Goal: Information Seeking & Learning: Learn about a topic

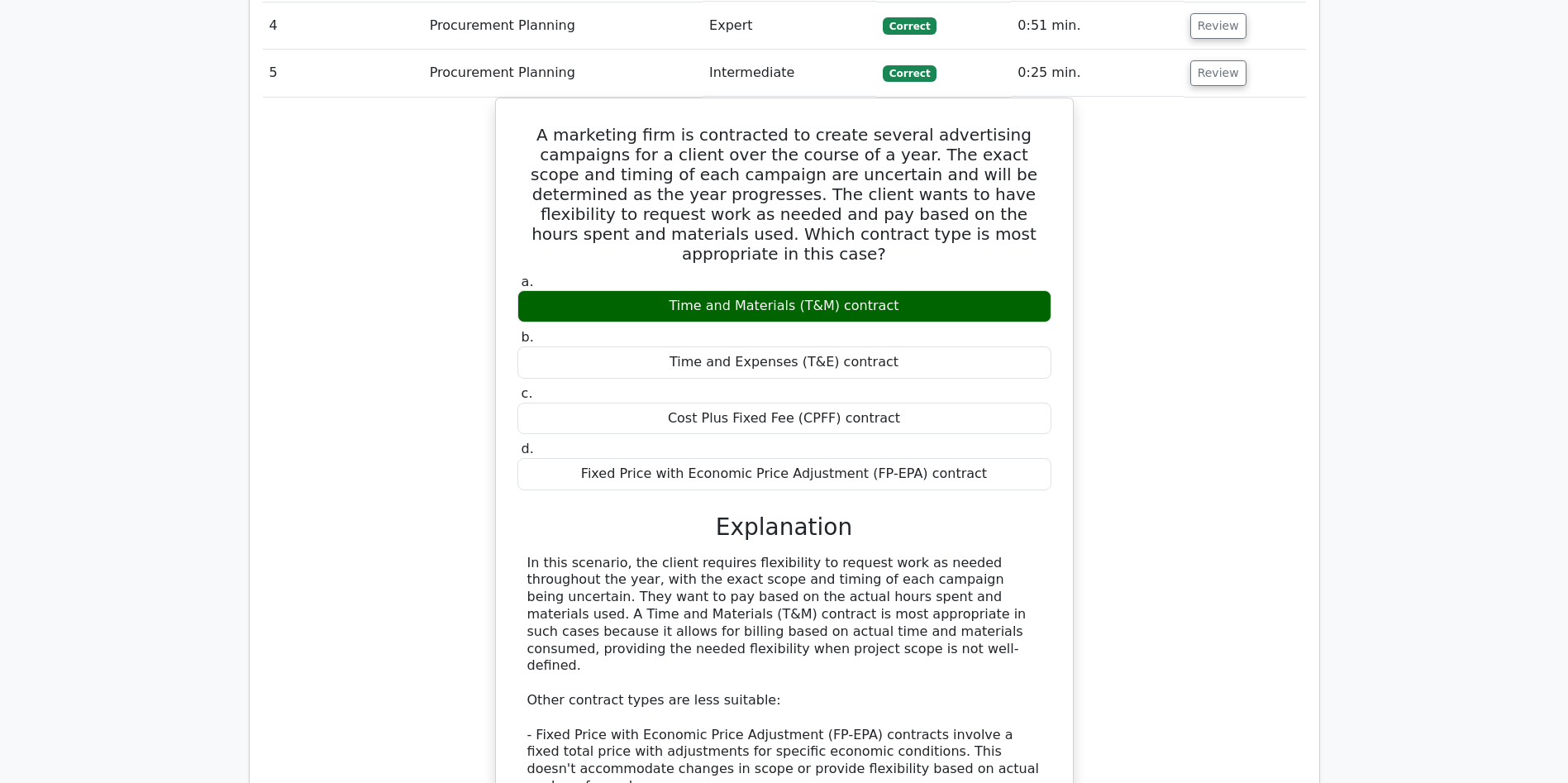
click at [1375, 260] on main "Go Premium Project Management Professional Preparation Package (2025) Earn 35 P…" at bounding box center [784, 193] width 1568 height 3169
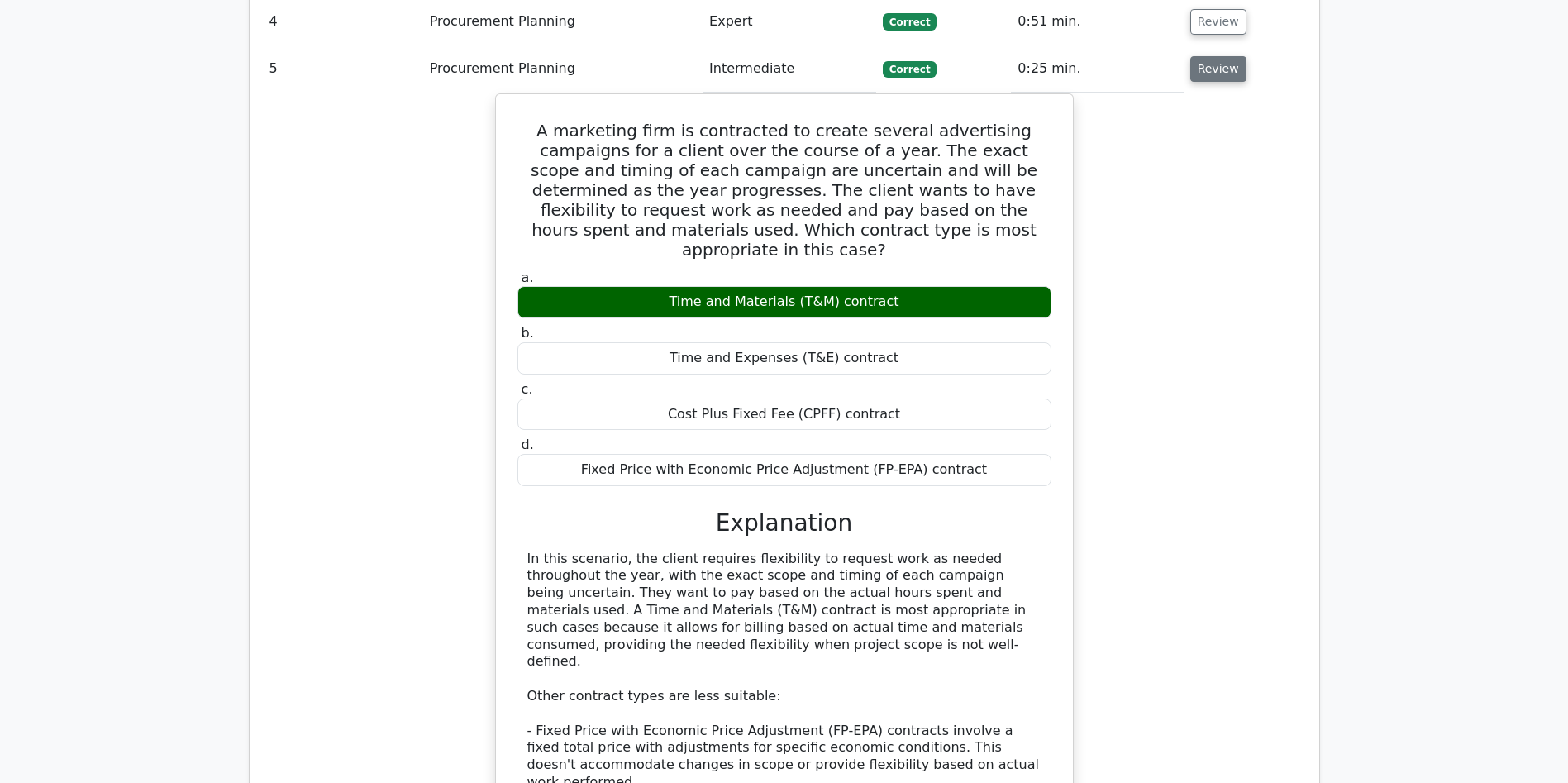
click at [1216, 56] on button "Review" at bounding box center [1218, 69] width 56 height 25
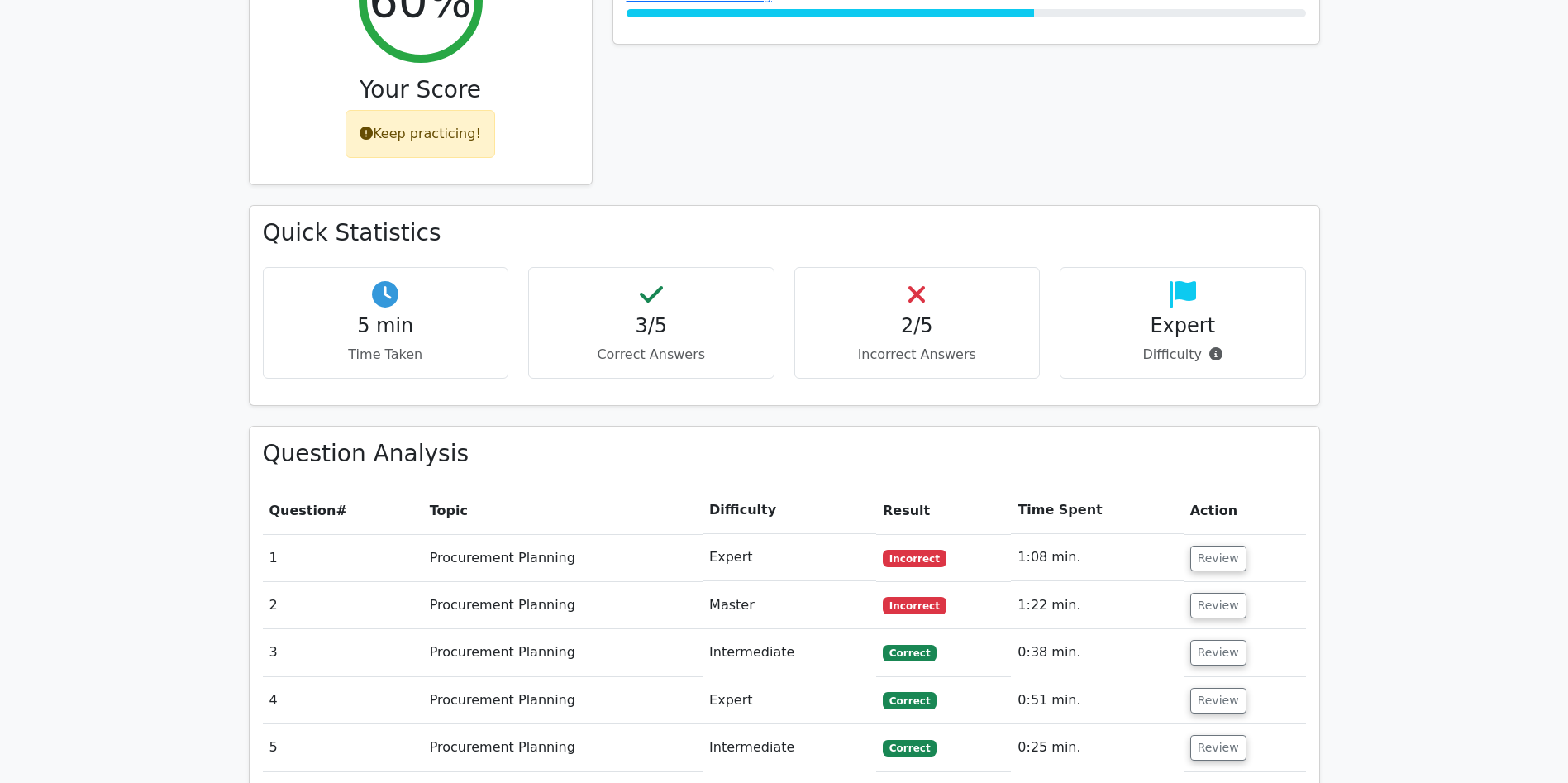
scroll to position [472, 0]
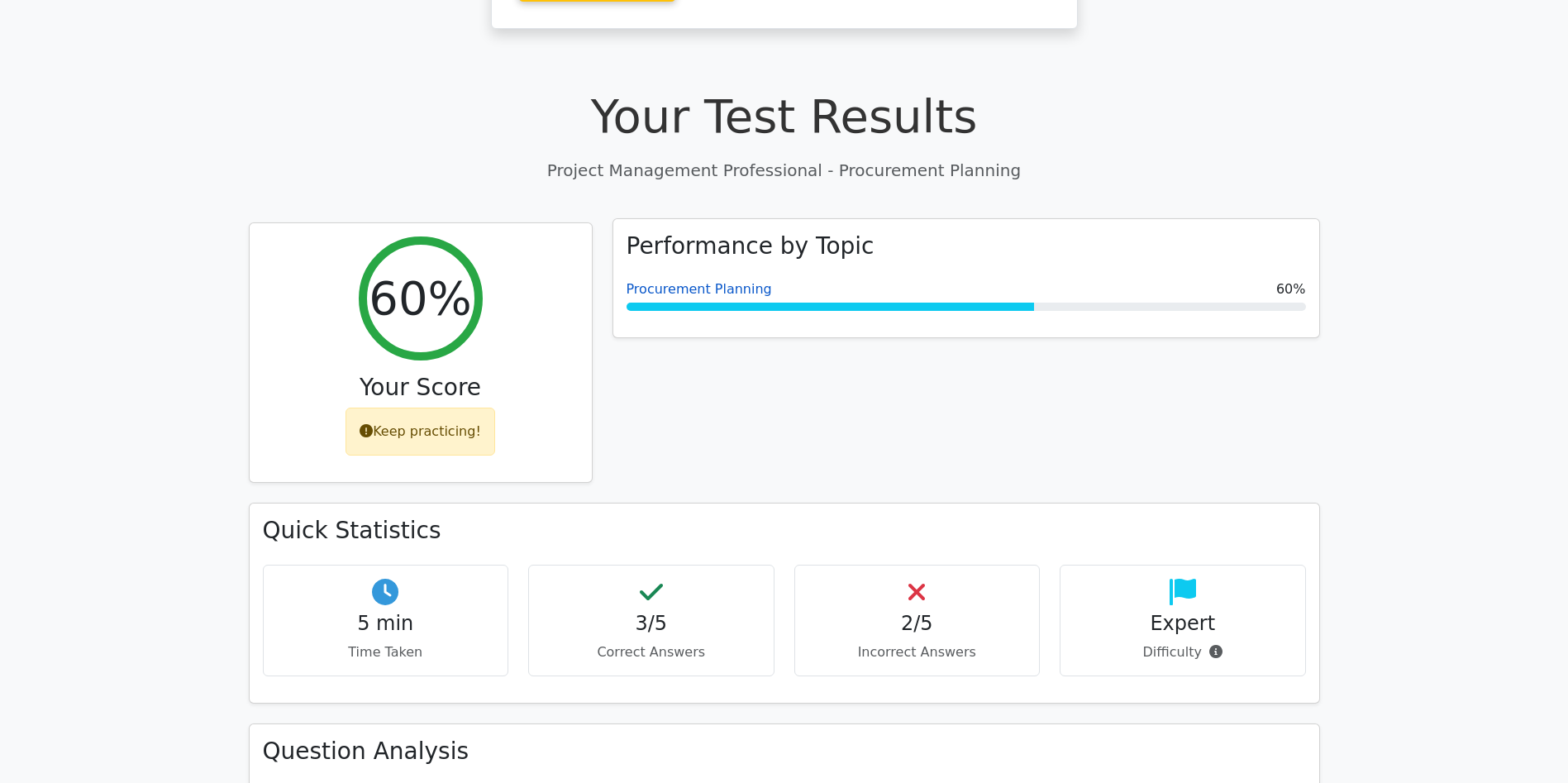
click at [723, 281] on link "Procurement Planning" at bounding box center [699, 288] width 145 height 16
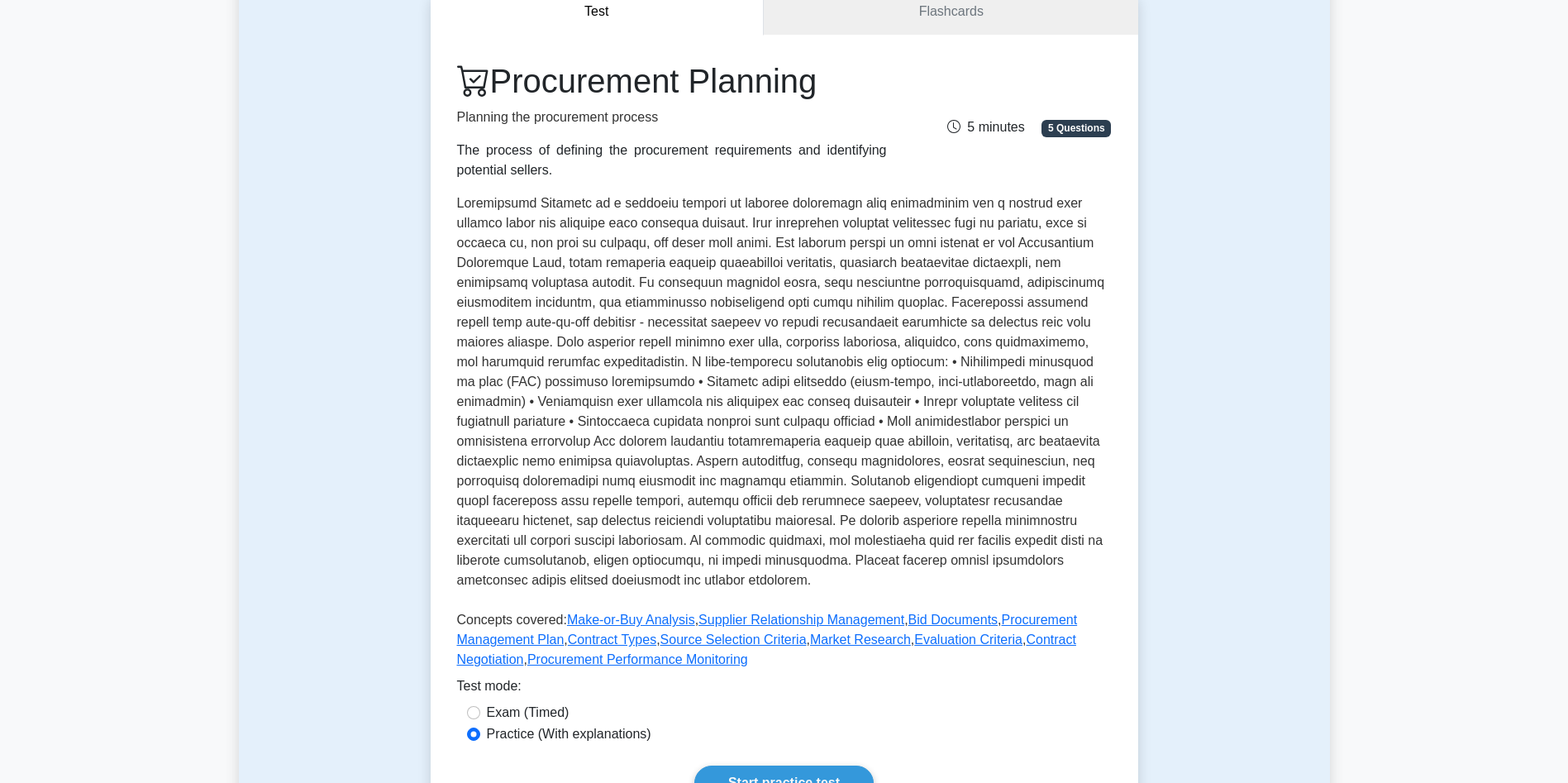
scroll to position [233, 0]
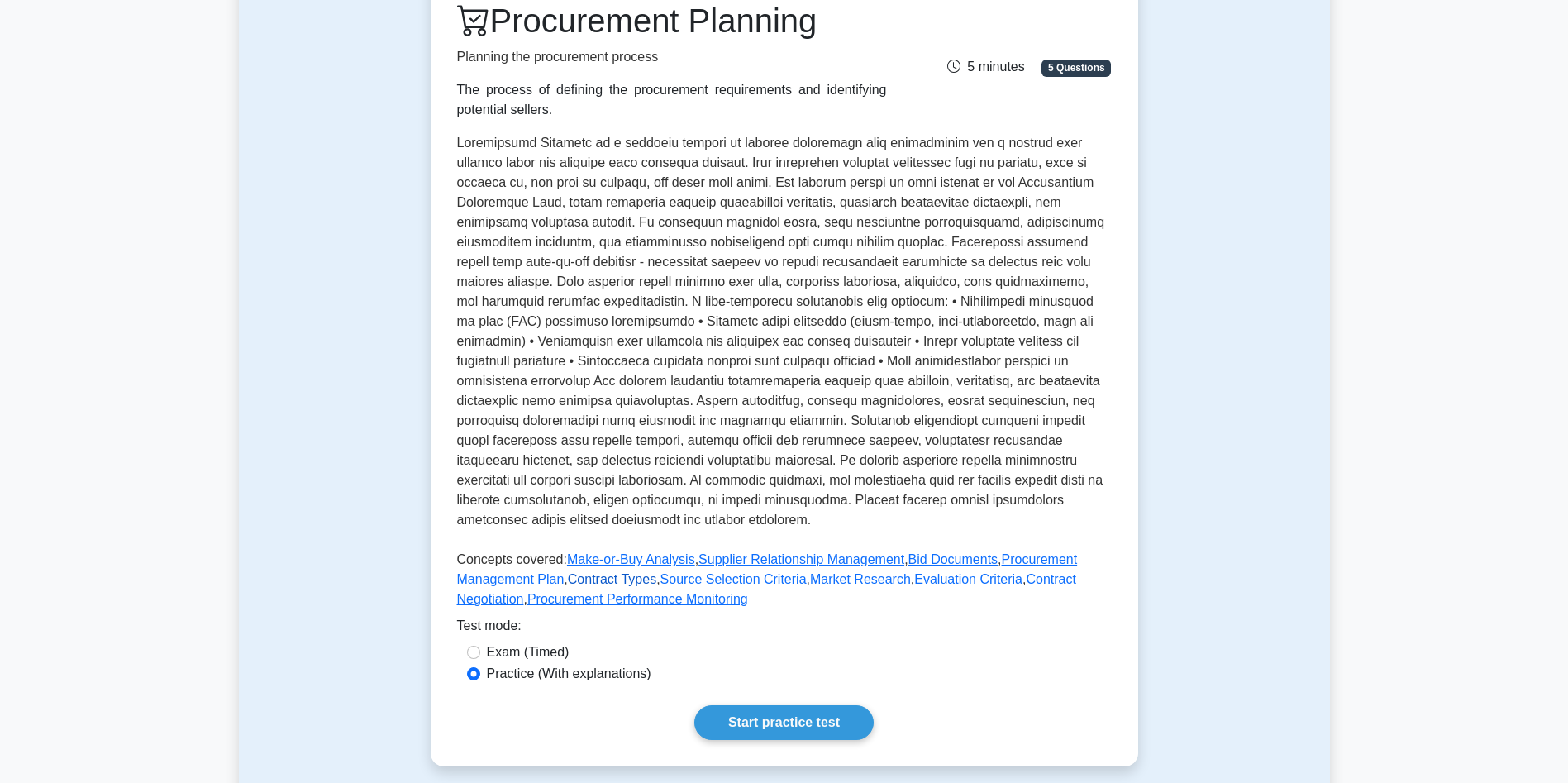
click at [599, 584] on link "Contract Types" at bounding box center [612, 579] width 88 height 14
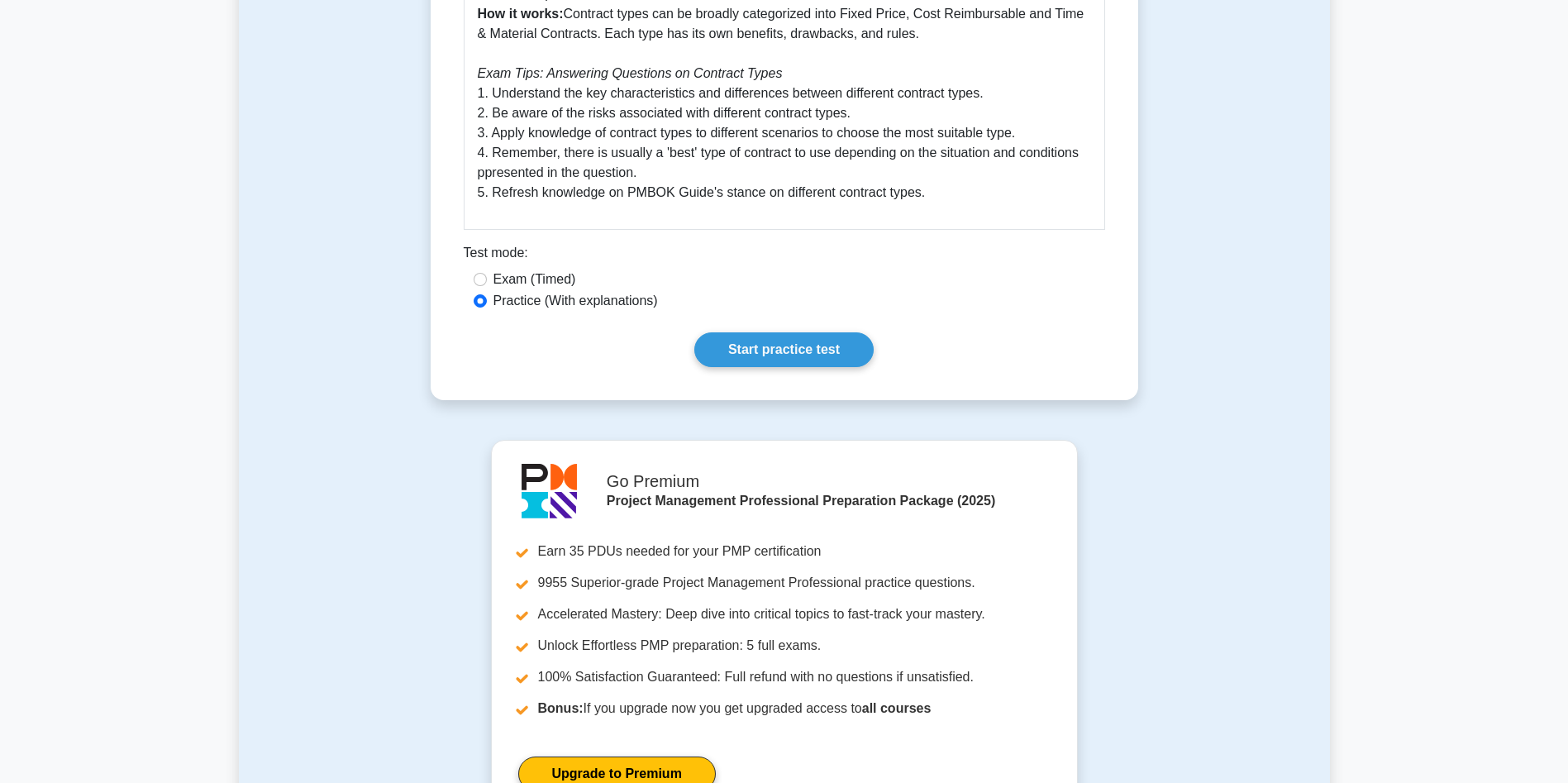
scroll to position [694, 0]
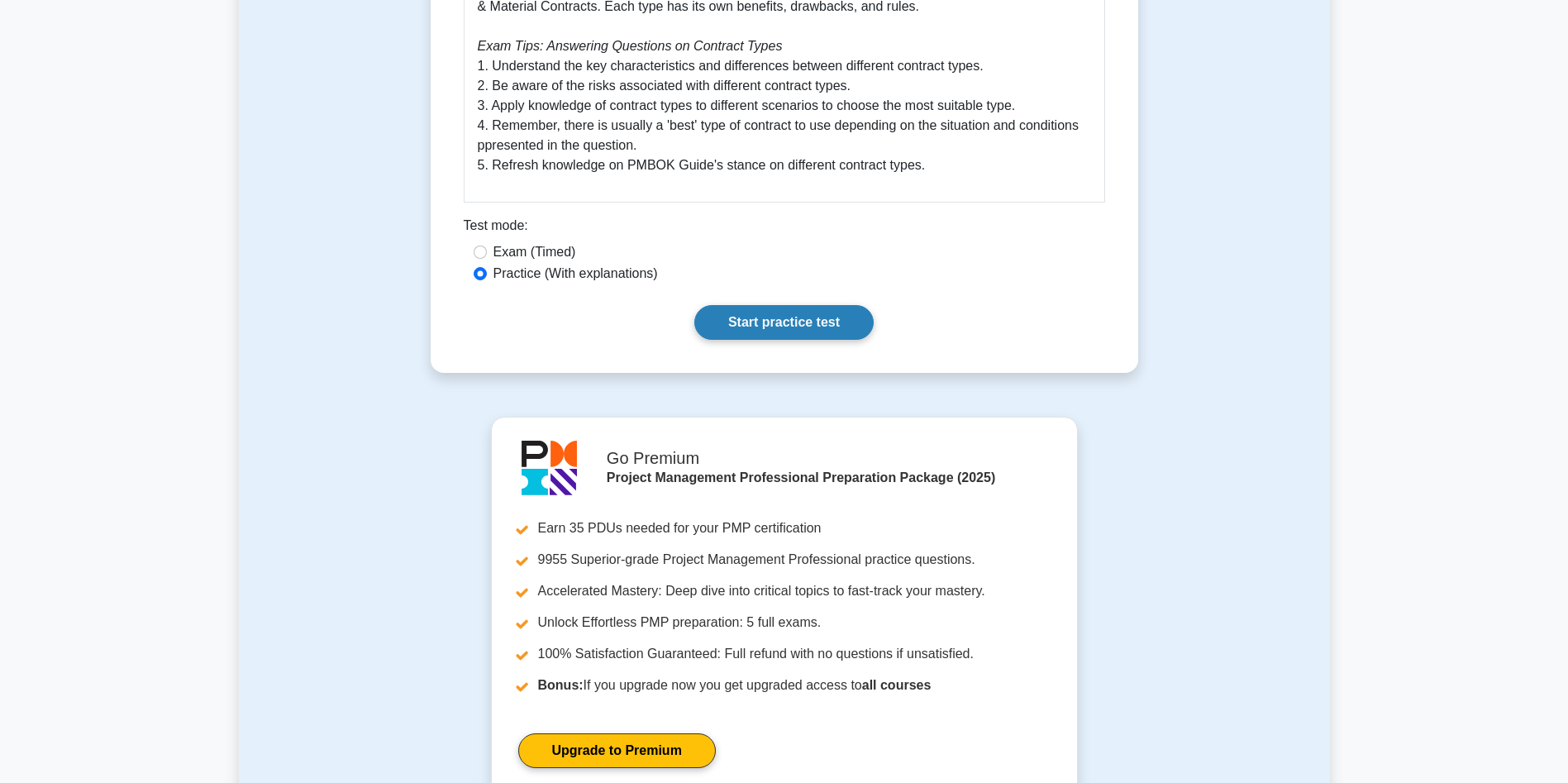
click at [809, 318] on link "Start practice test" at bounding box center [783, 322] width 179 height 35
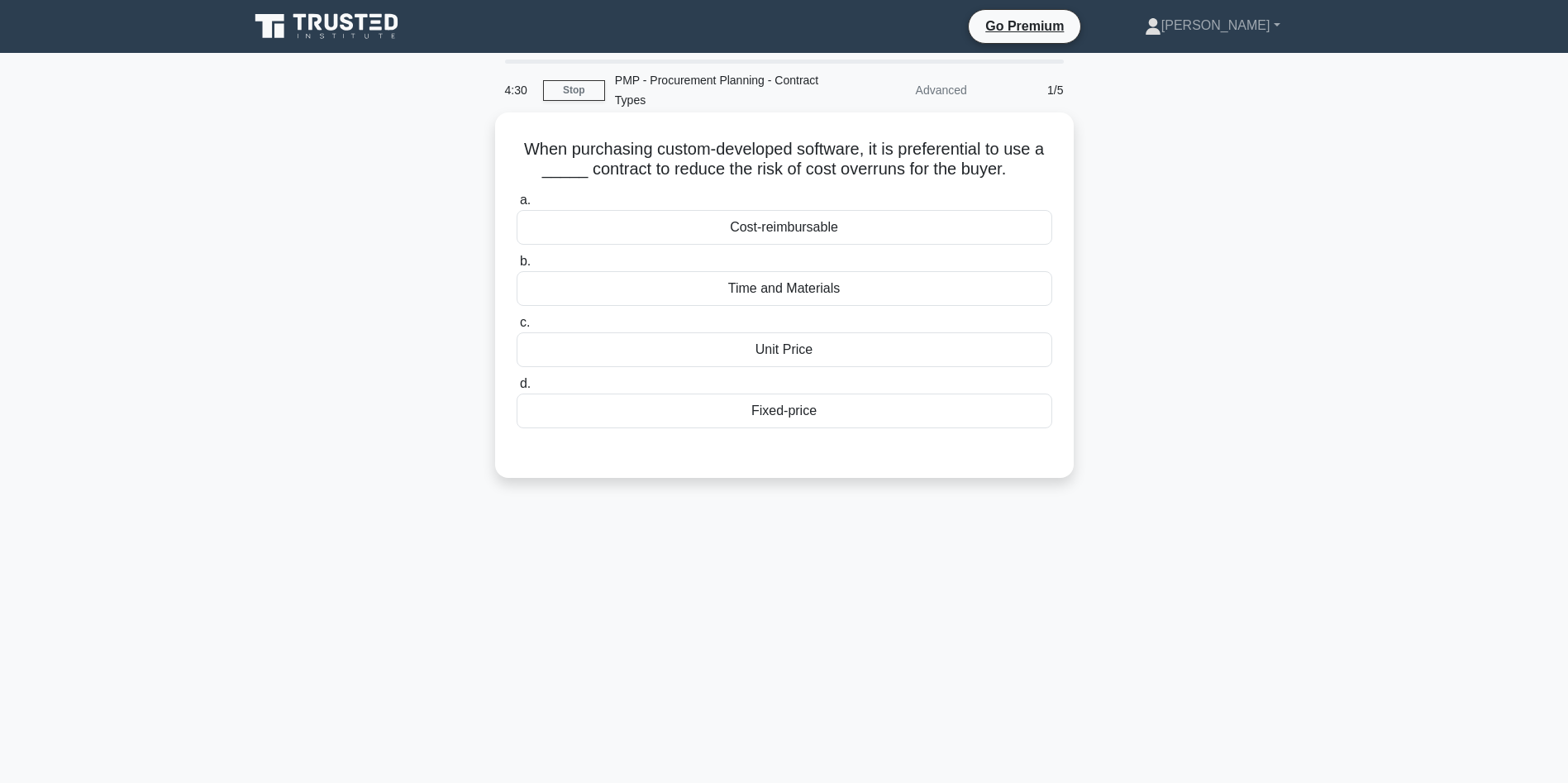
click at [820, 415] on div "Fixed-price" at bounding box center [784, 411] width 535 height 35
click at [517, 389] on input "d. Fixed-price" at bounding box center [517, 383] width 0 height 11
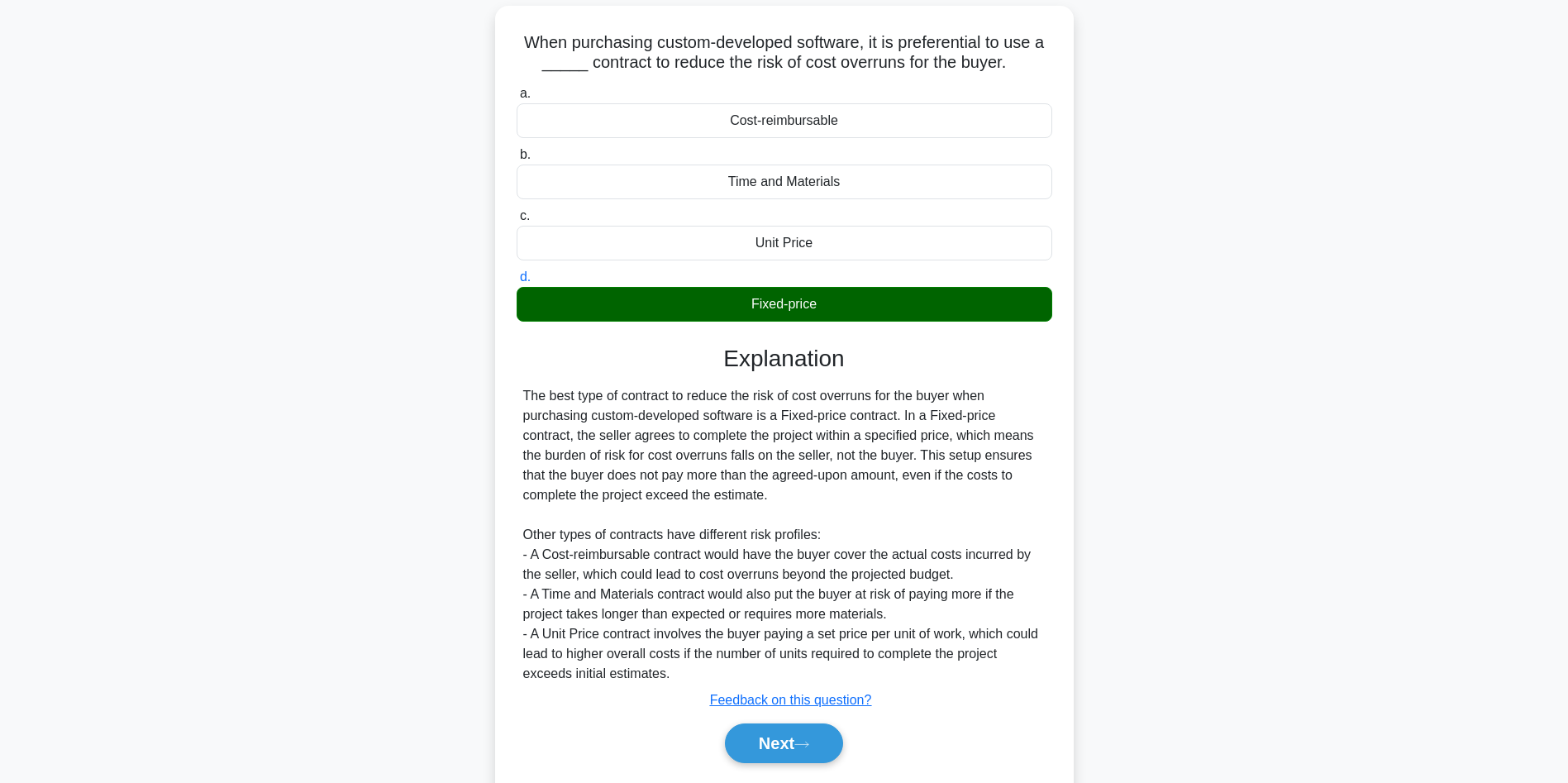
scroll to position [158, 0]
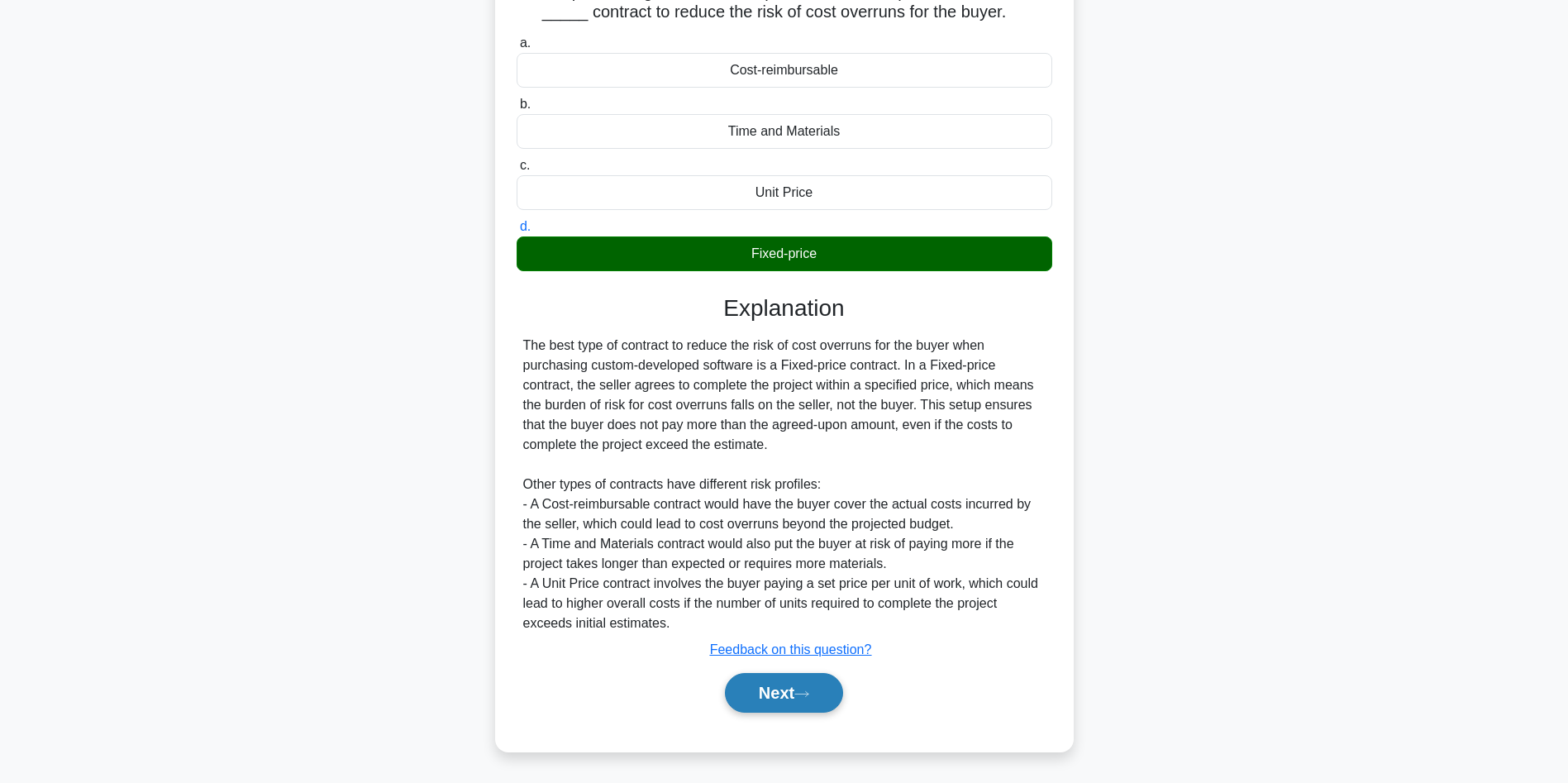
click at [776, 704] on button "Next" at bounding box center [783, 692] width 118 height 40
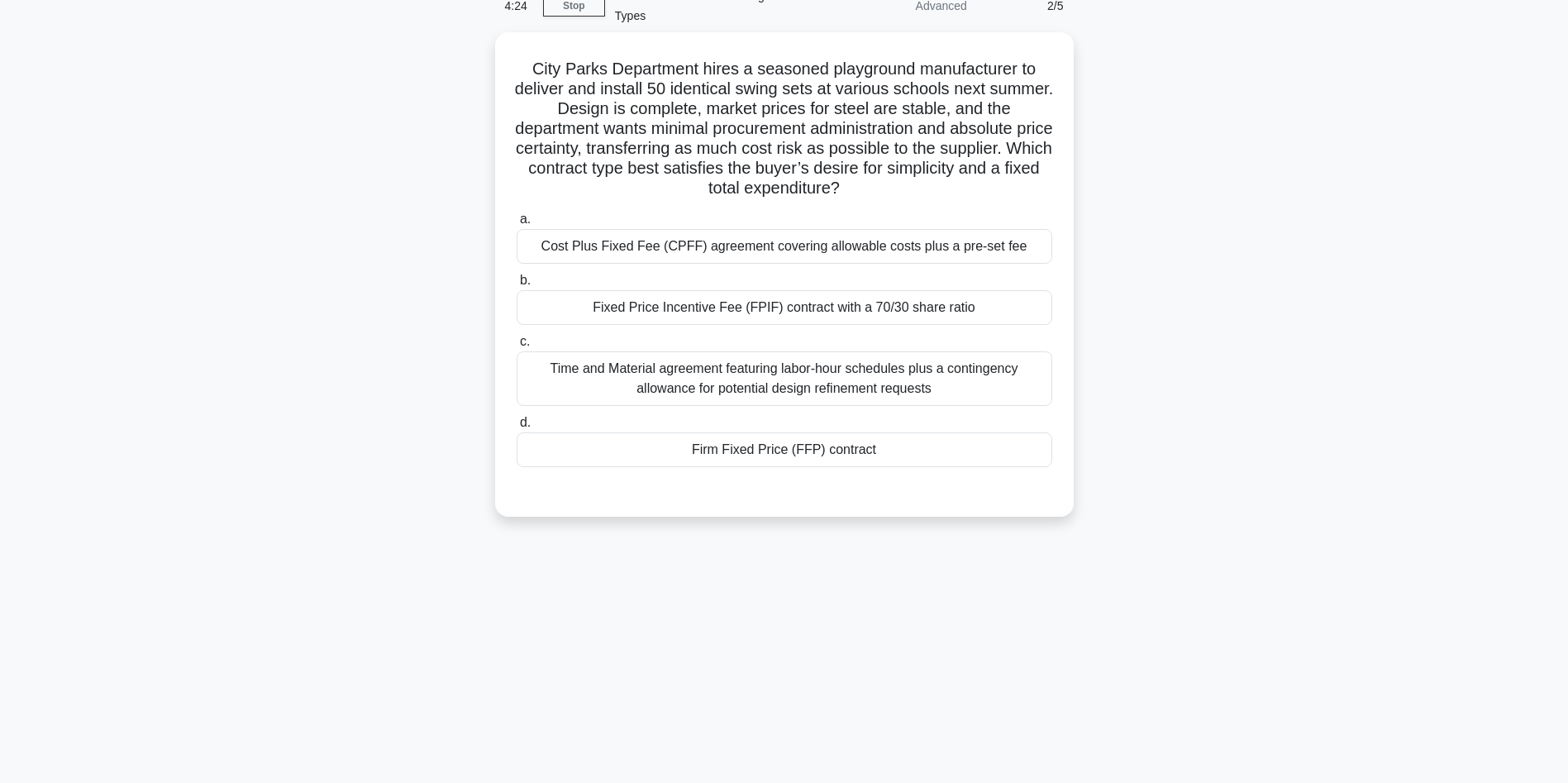
scroll to position [0, 0]
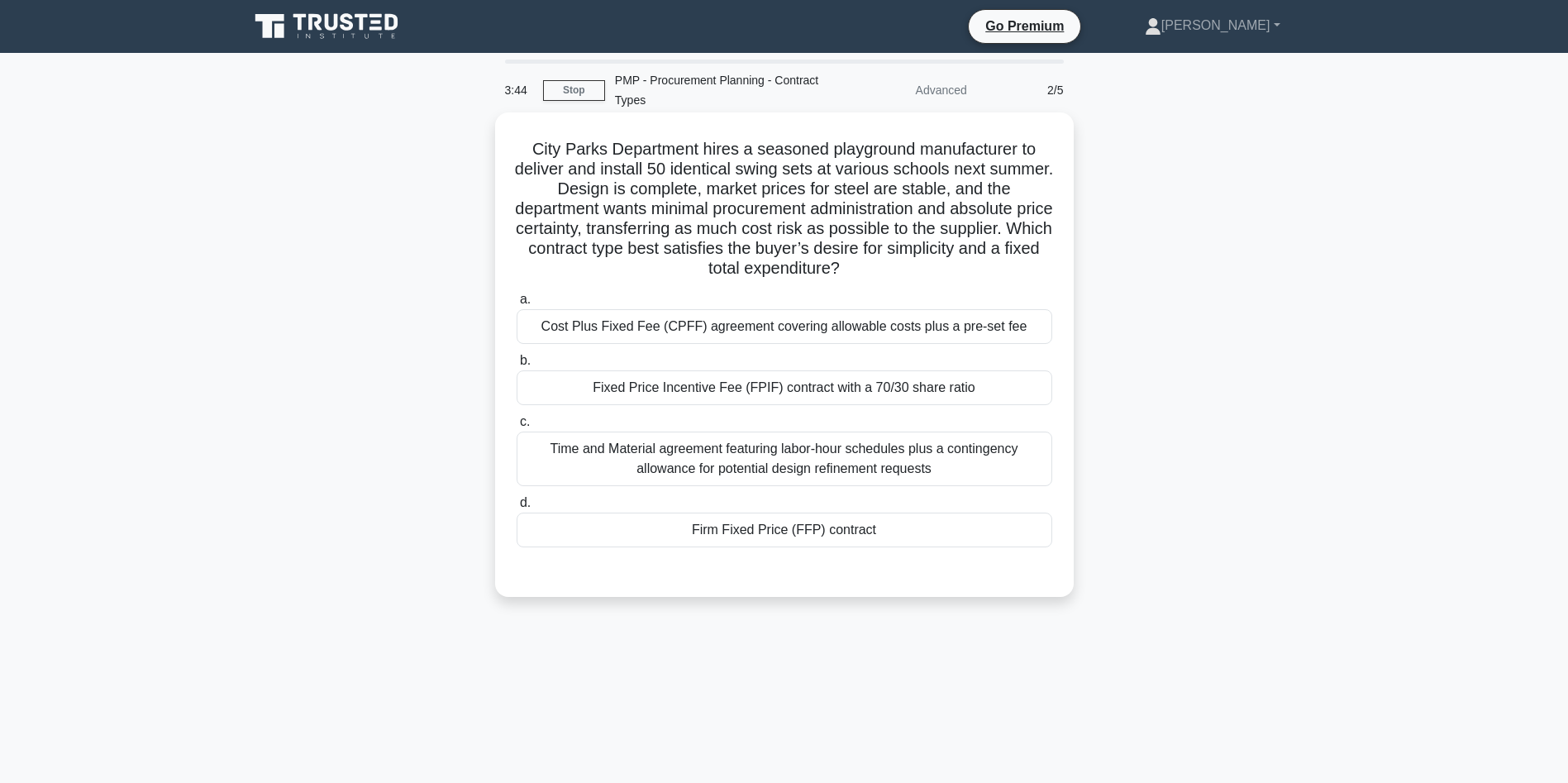
click at [777, 534] on div "Firm Fixed Price (FFP) contract" at bounding box center [784, 529] width 535 height 35
click at [517, 508] on input "d. Firm Fixed Price (FFP) contract" at bounding box center [517, 503] width 0 height 11
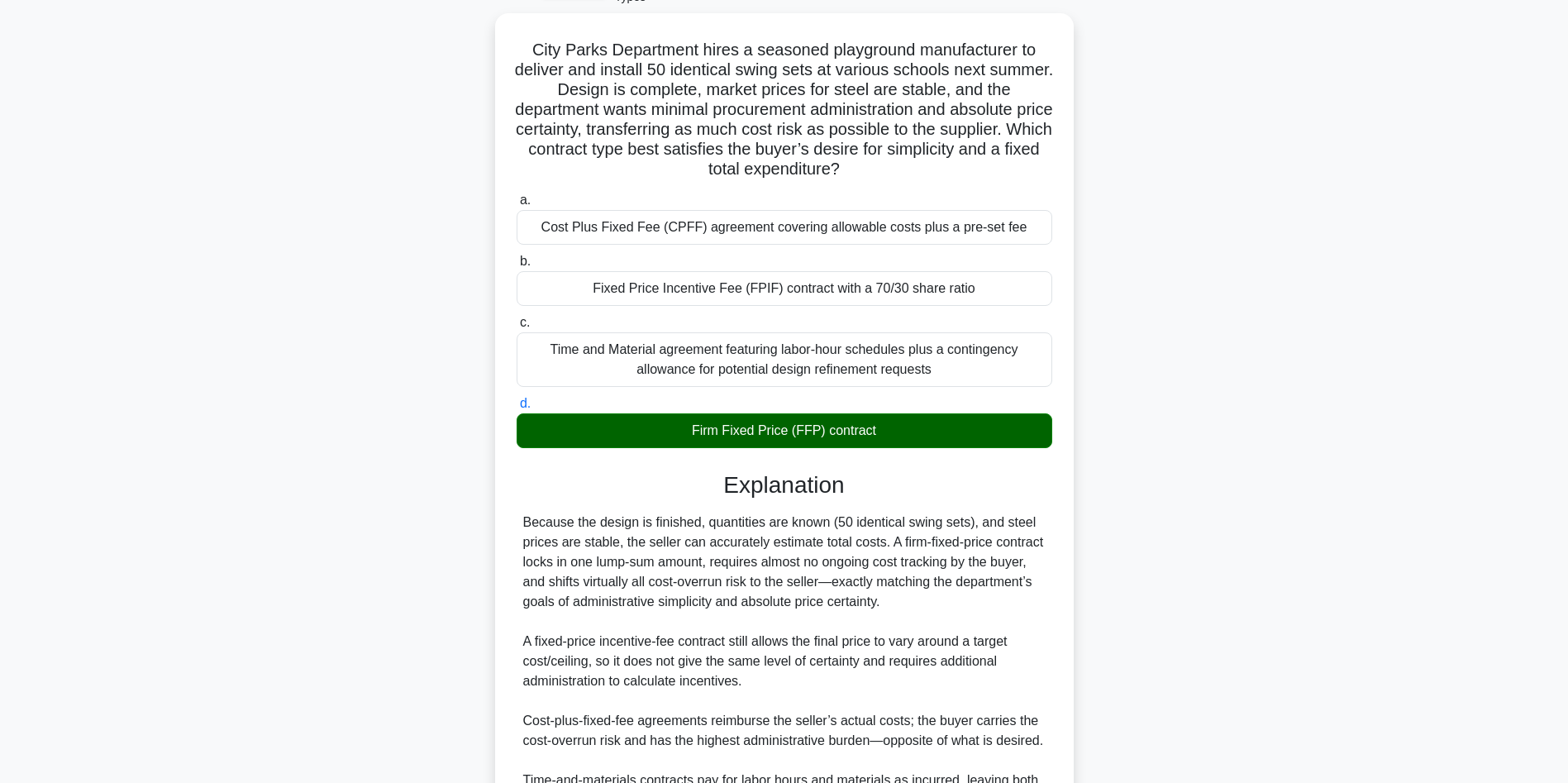
scroll to position [297, 0]
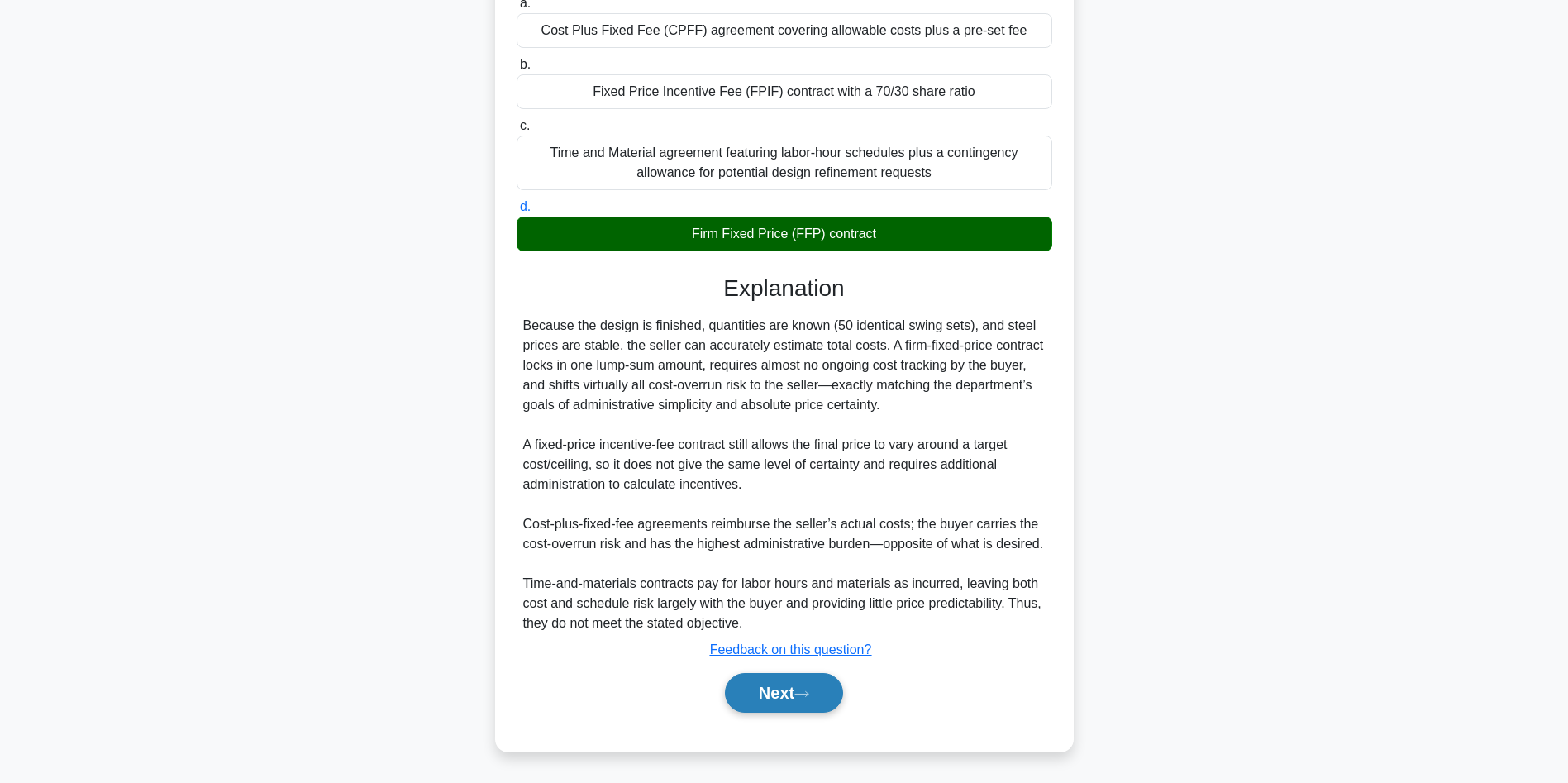
click at [787, 685] on button "Next" at bounding box center [783, 692] width 118 height 40
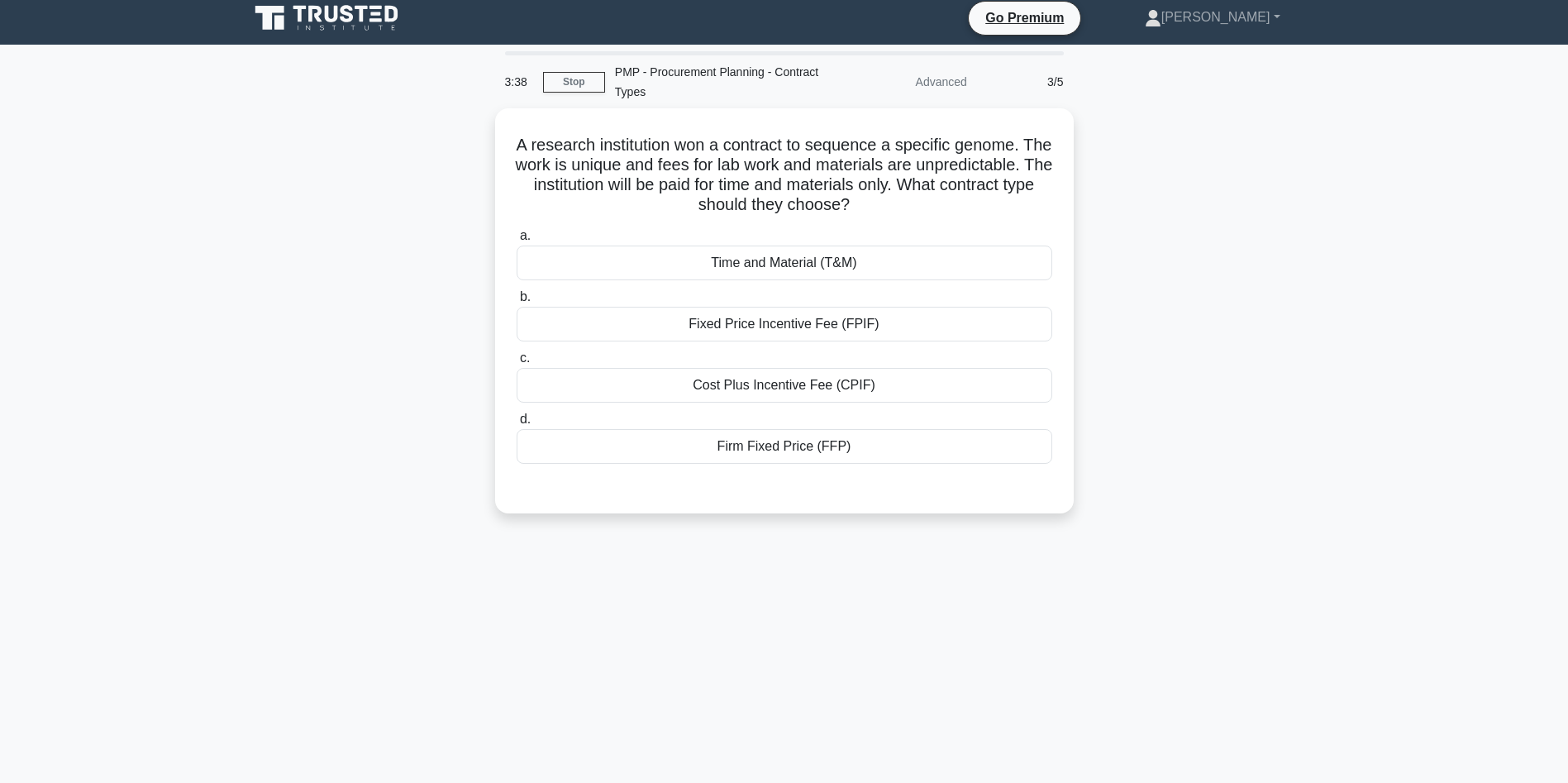
scroll to position [0, 0]
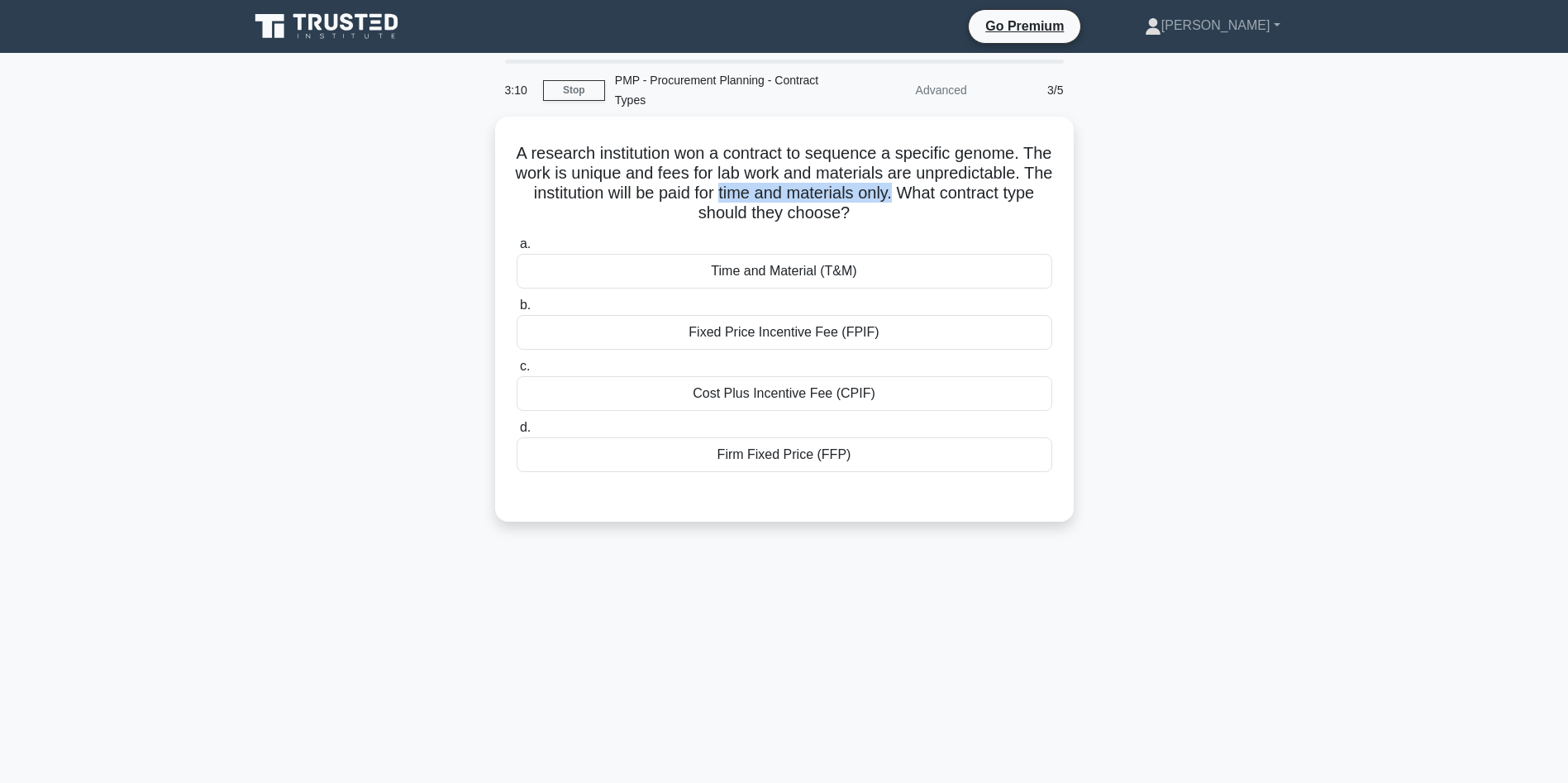
drag, startPoint x: 866, startPoint y: 188, endPoint x: 1095, endPoint y: 188, distance: 229.0
click at [1095, 188] on div "A research institution won a contract to sequence a specific genome. The work i…" at bounding box center [785, 328] width 1091 height 425
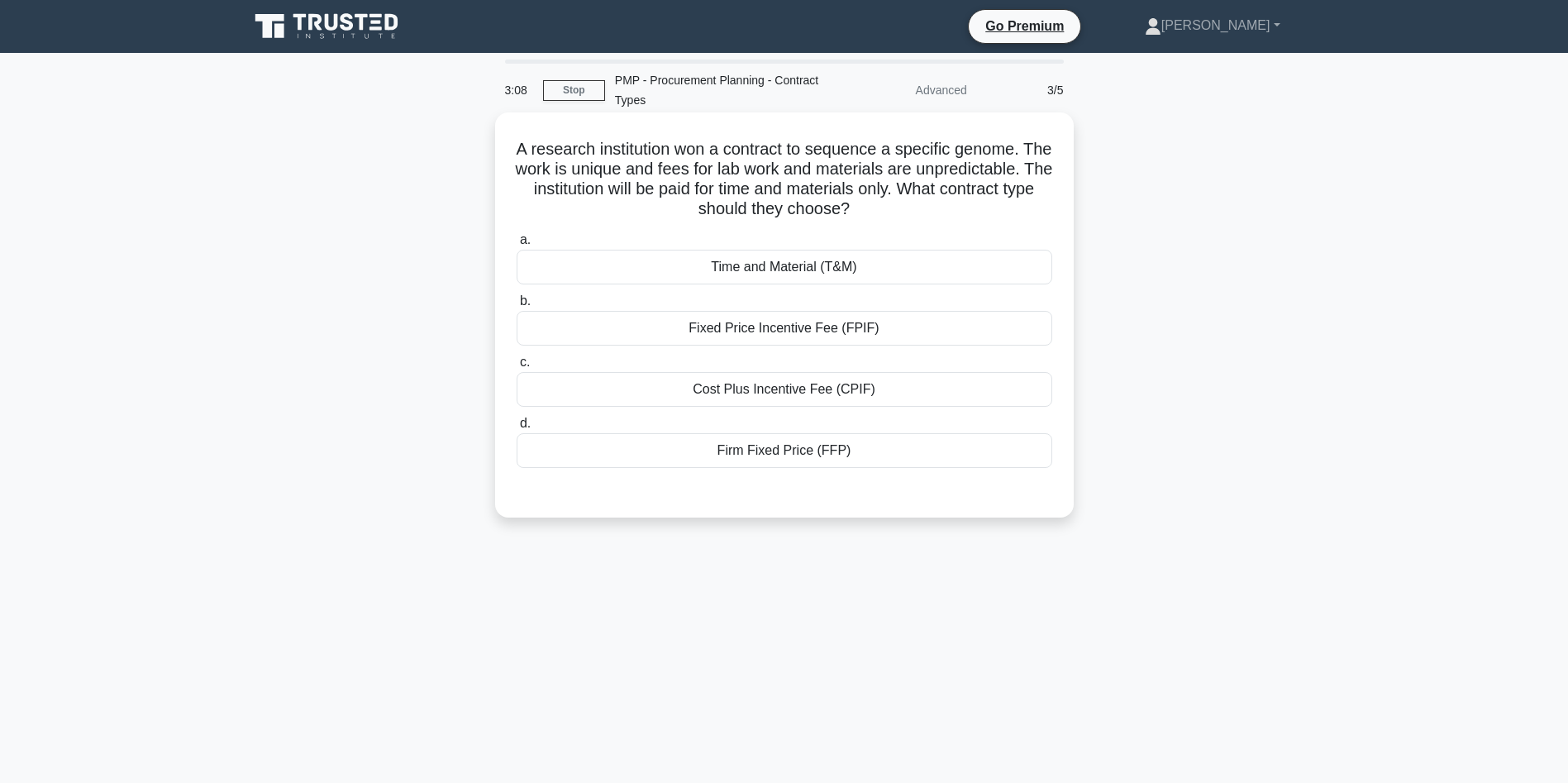
click at [818, 270] on div "Time and Material (T&M)" at bounding box center [784, 266] width 535 height 35
click at [517, 245] on input "a. Time and Material (T&M)" at bounding box center [517, 240] width 0 height 11
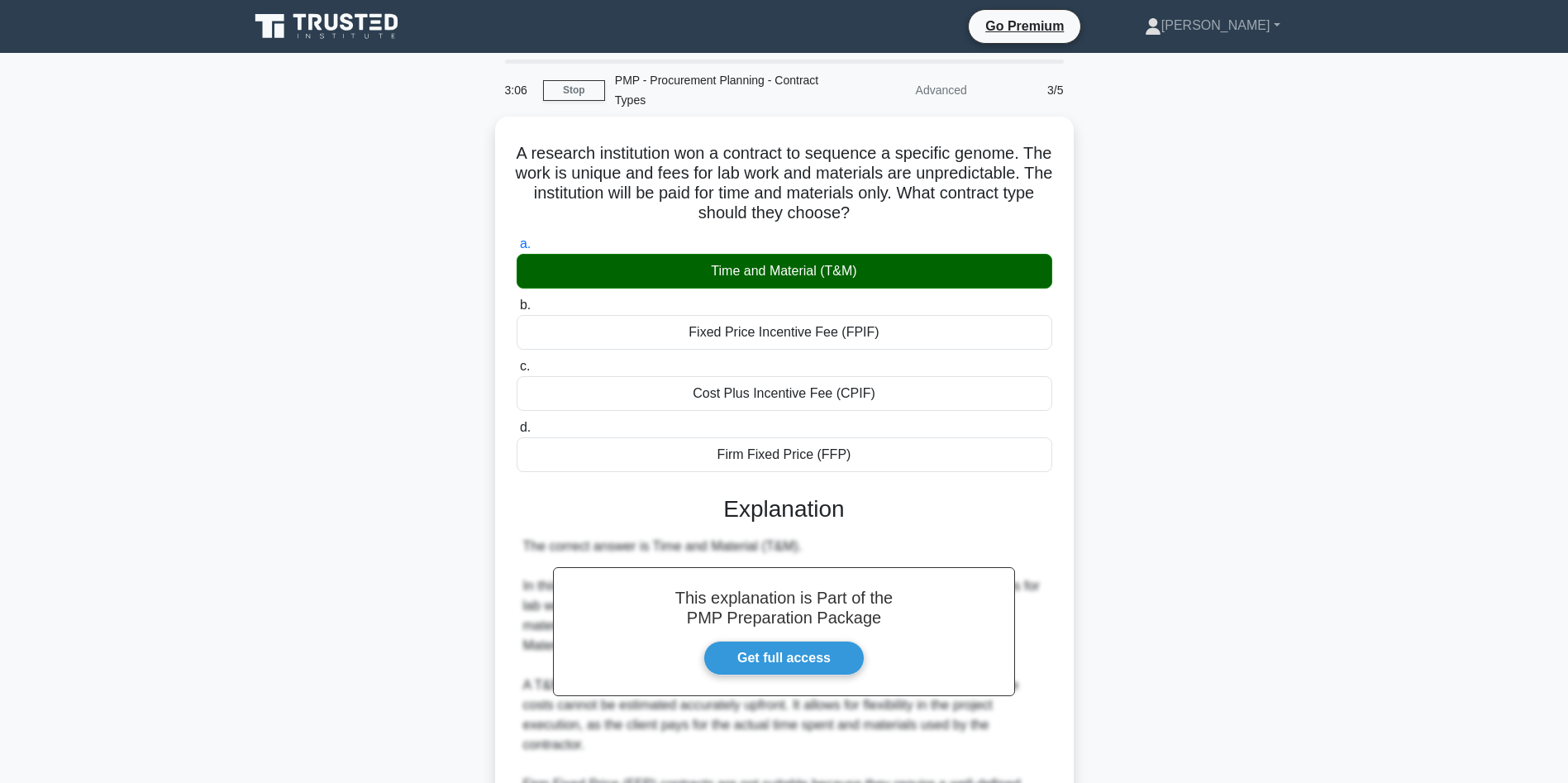
scroll to position [277, 0]
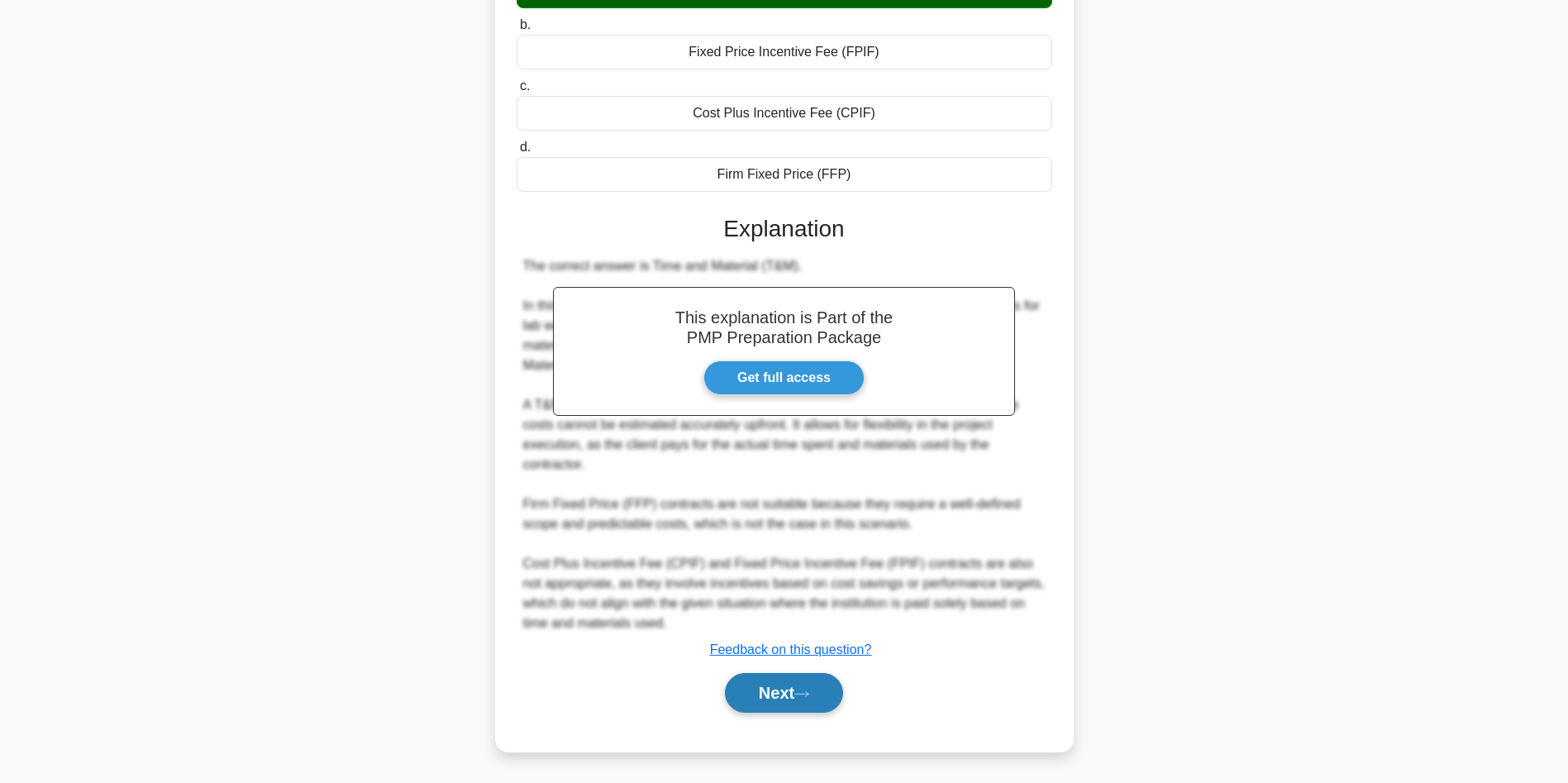
click at [794, 686] on button "Next" at bounding box center [783, 692] width 118 height 40
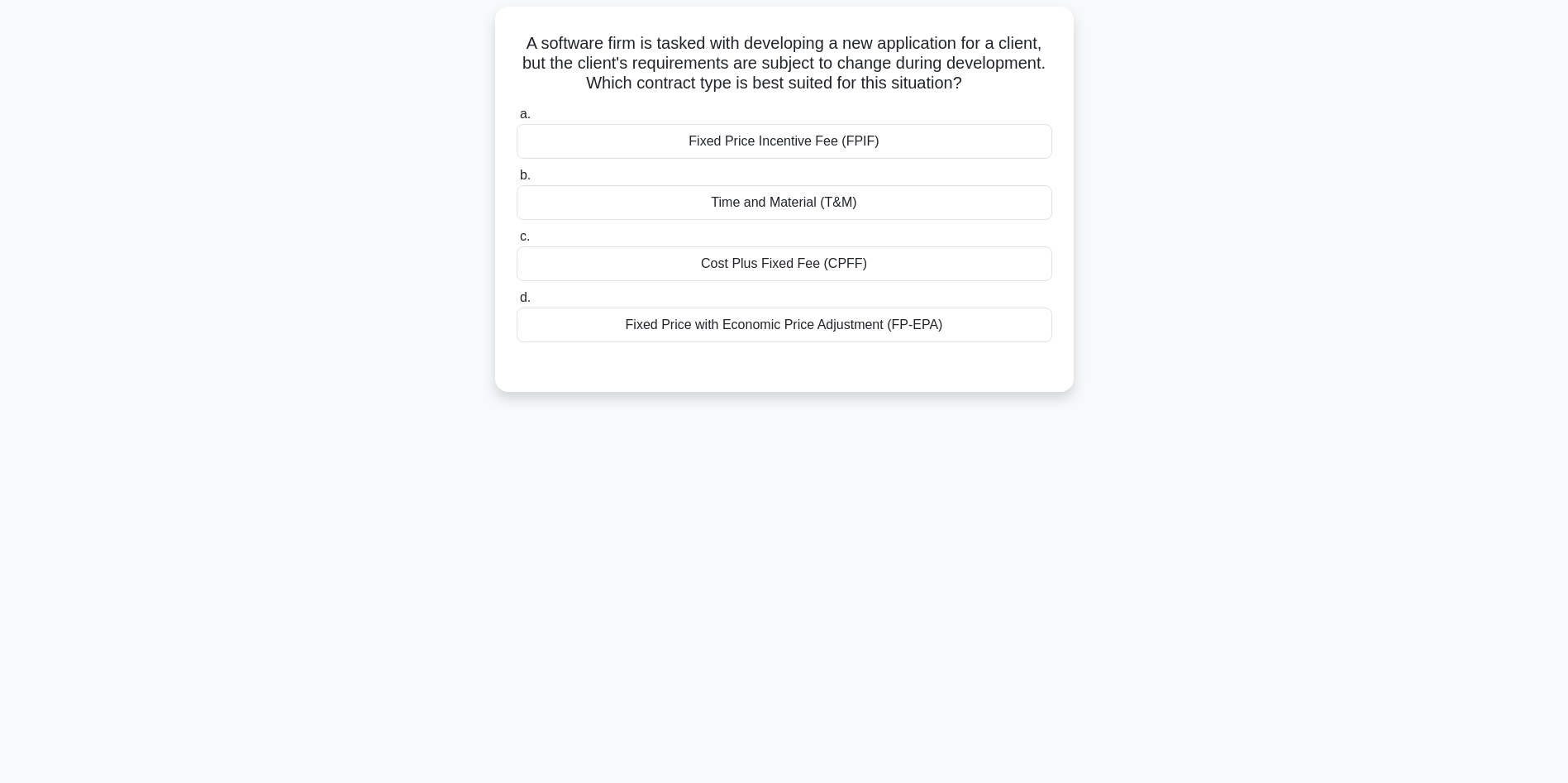
scroll to position [0, 0]
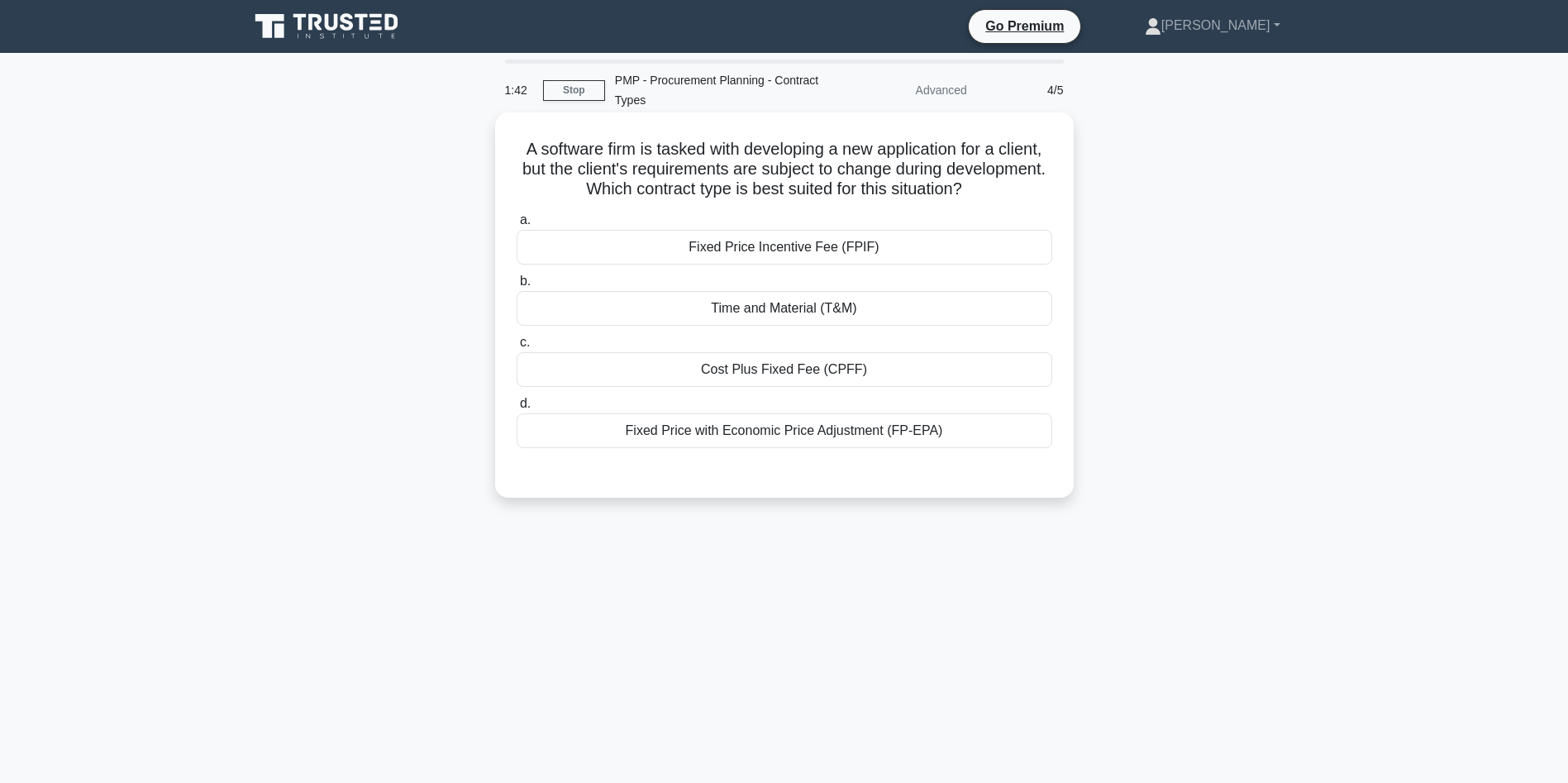
click at [787, 310] on div "Time and Material (T&M)" at bounding box center [784, 308] width 535 height 35
click at [517, 287] on input "b. Time and Material (T&M)" at bounding box center [517, 281] width 0 height 11
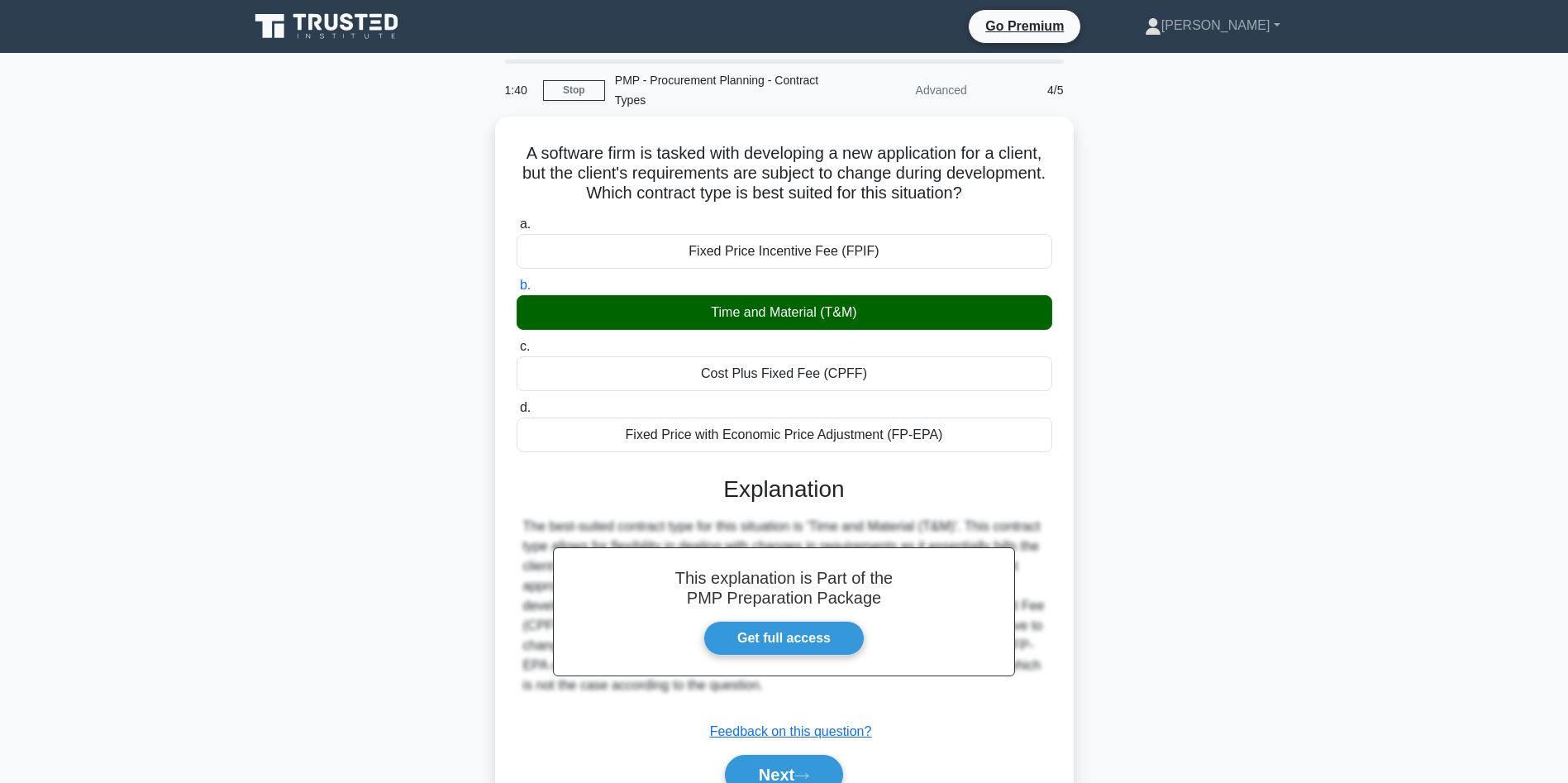
scroll to position [110, 0]
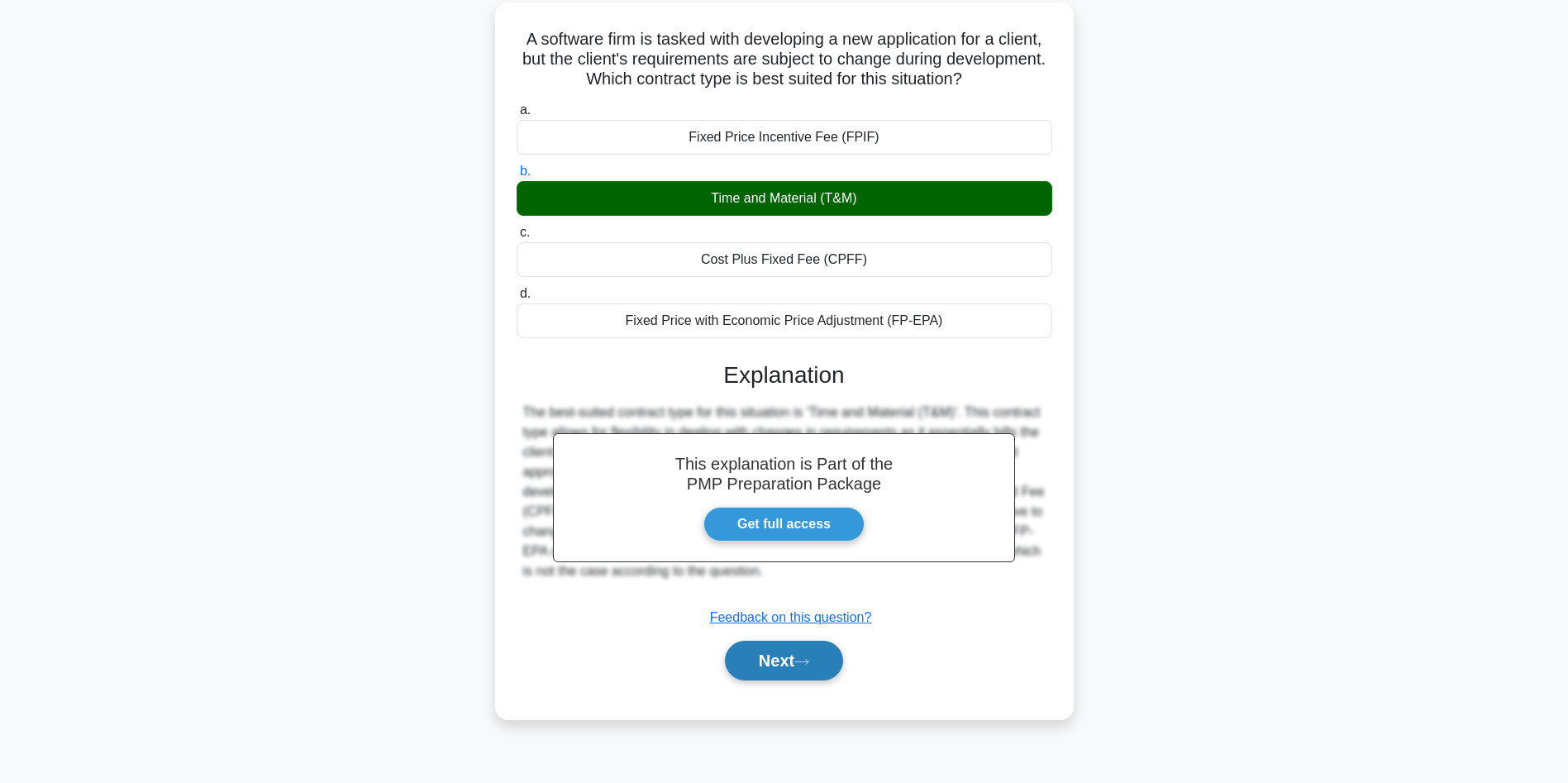
click at [822, 654] on button "Next" at bounding box center [783, 660] width 118 height 40
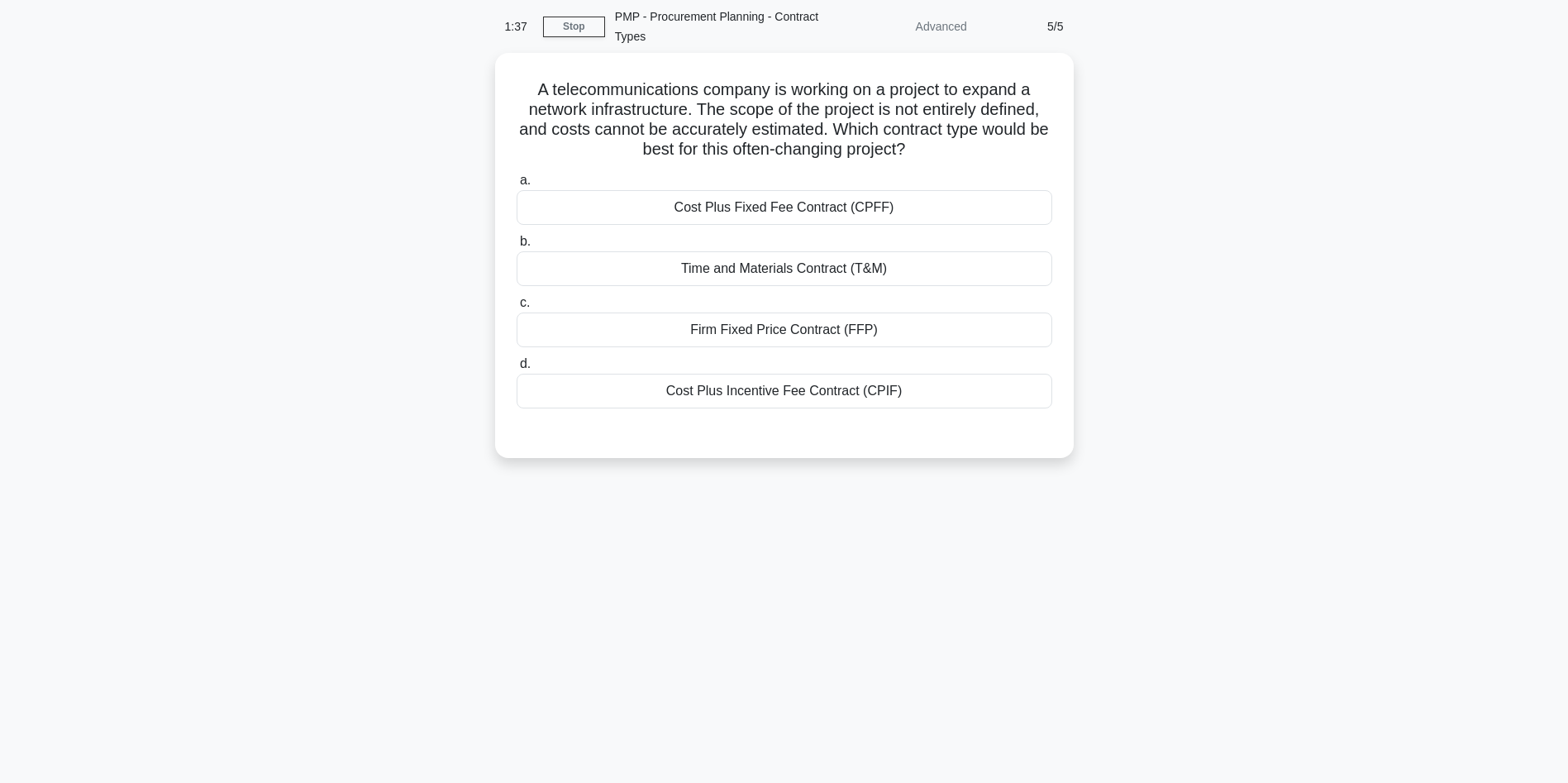
scroll to position [0, 0]
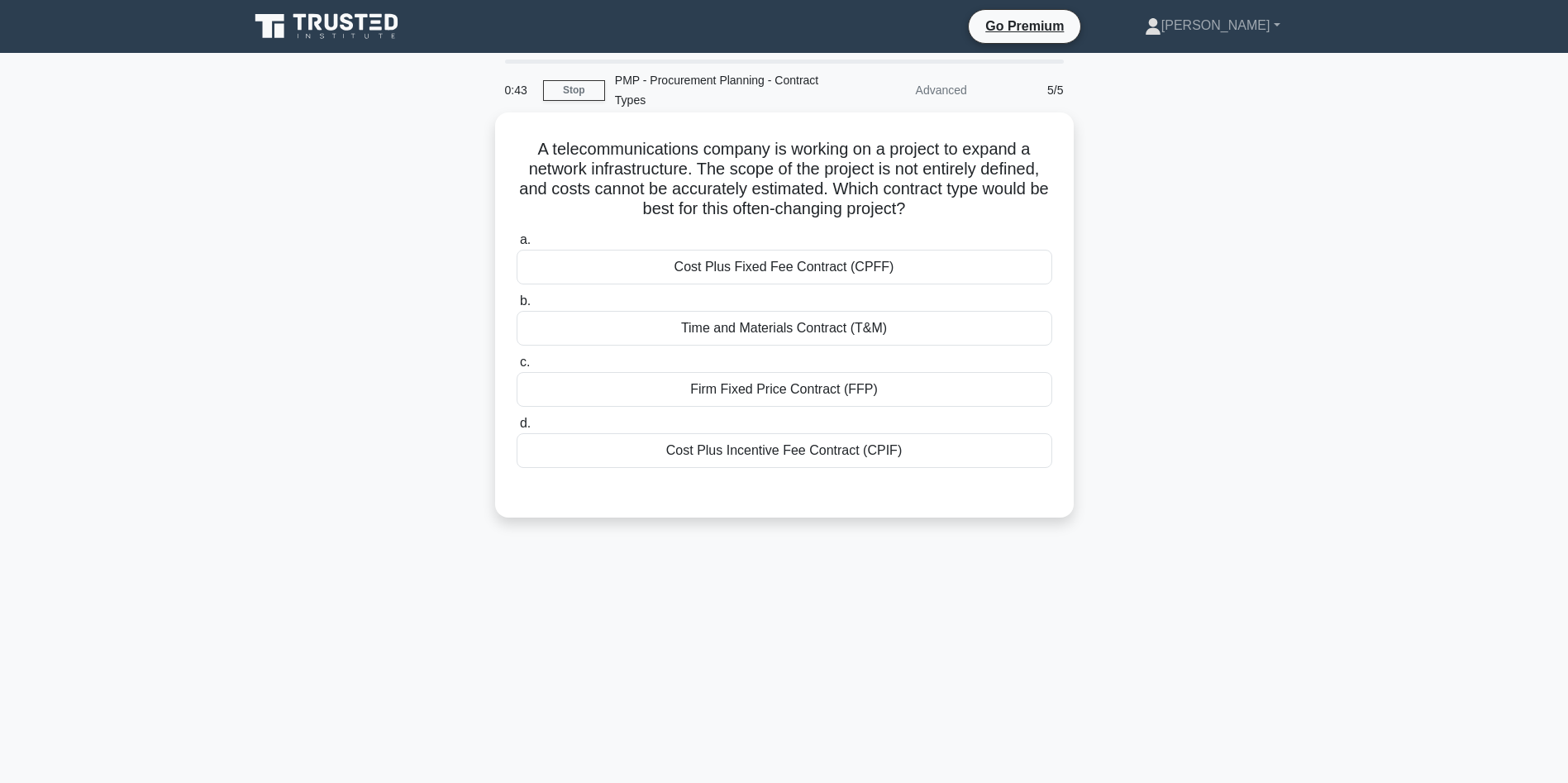
click at [871, 333] on div "Time and Materials Contract (T&M)" at bounding box center [784, 327] width 535 height 35
click at [517, 306] on input "b. Time and Materials Contract (T&M)" at bounding box center [517, 301] width 0 height 11
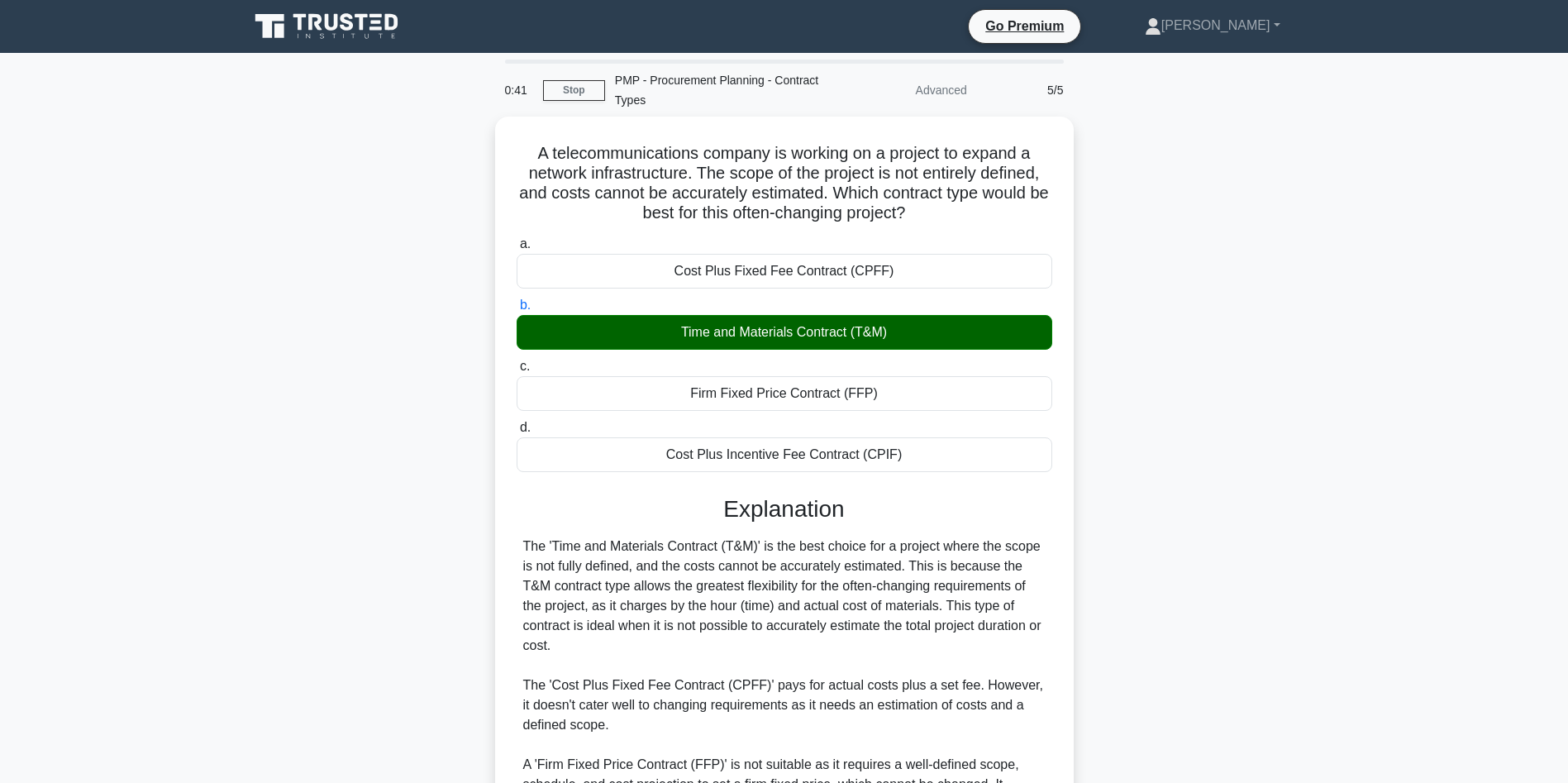
scroll to position [277, 0]
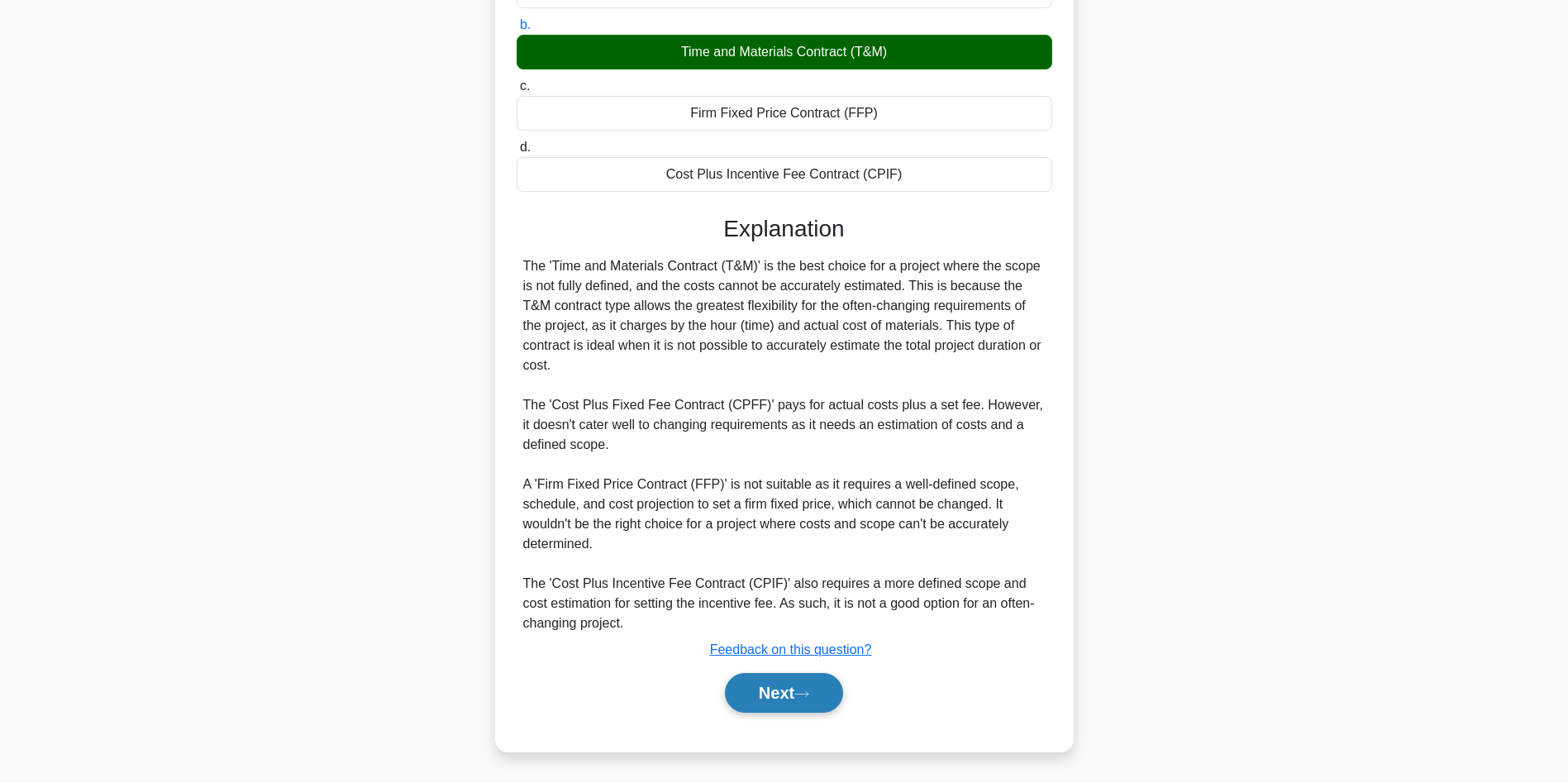
click at [806, 695] on icon at bounding box center [802, 694] width 15 height 9
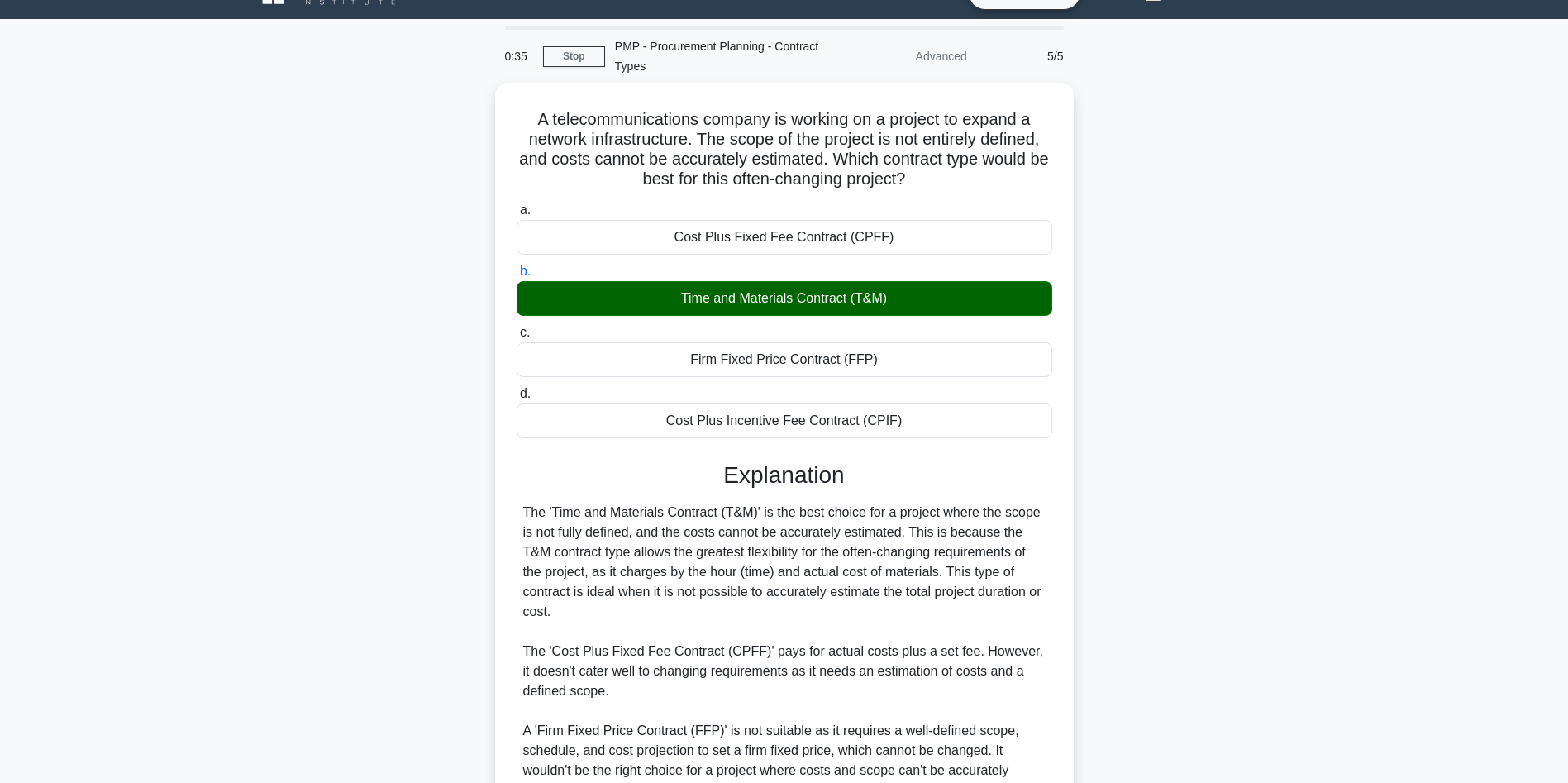
scroll to position [0, 0]
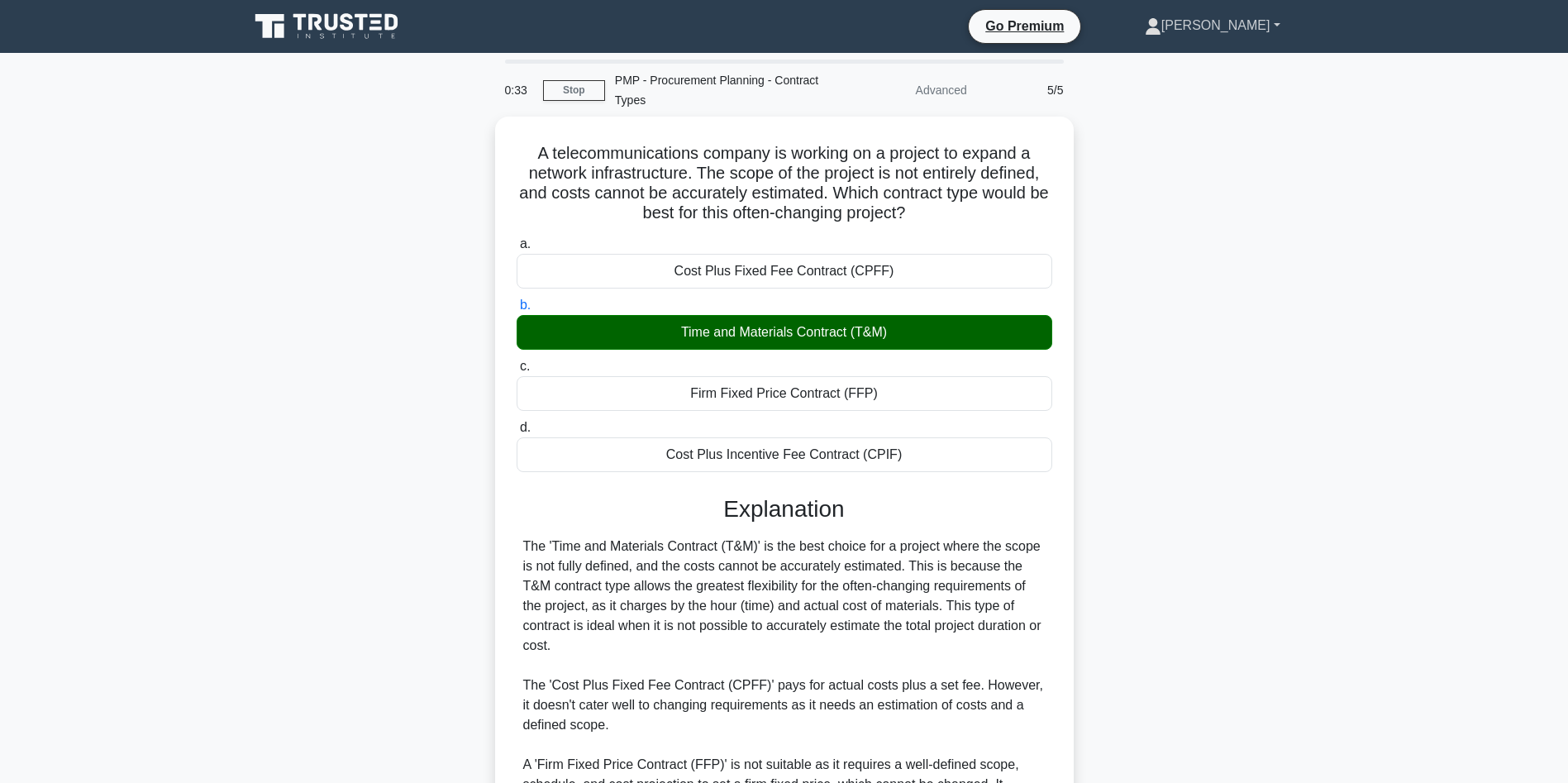
click at [1224, 31] on link "[PERSON_NAME]" at bounding box center [1212, 25] width 215 height 33
click at [1183, 62] on link "Profile" at bounding box center [1172, 64] width 131 height 26
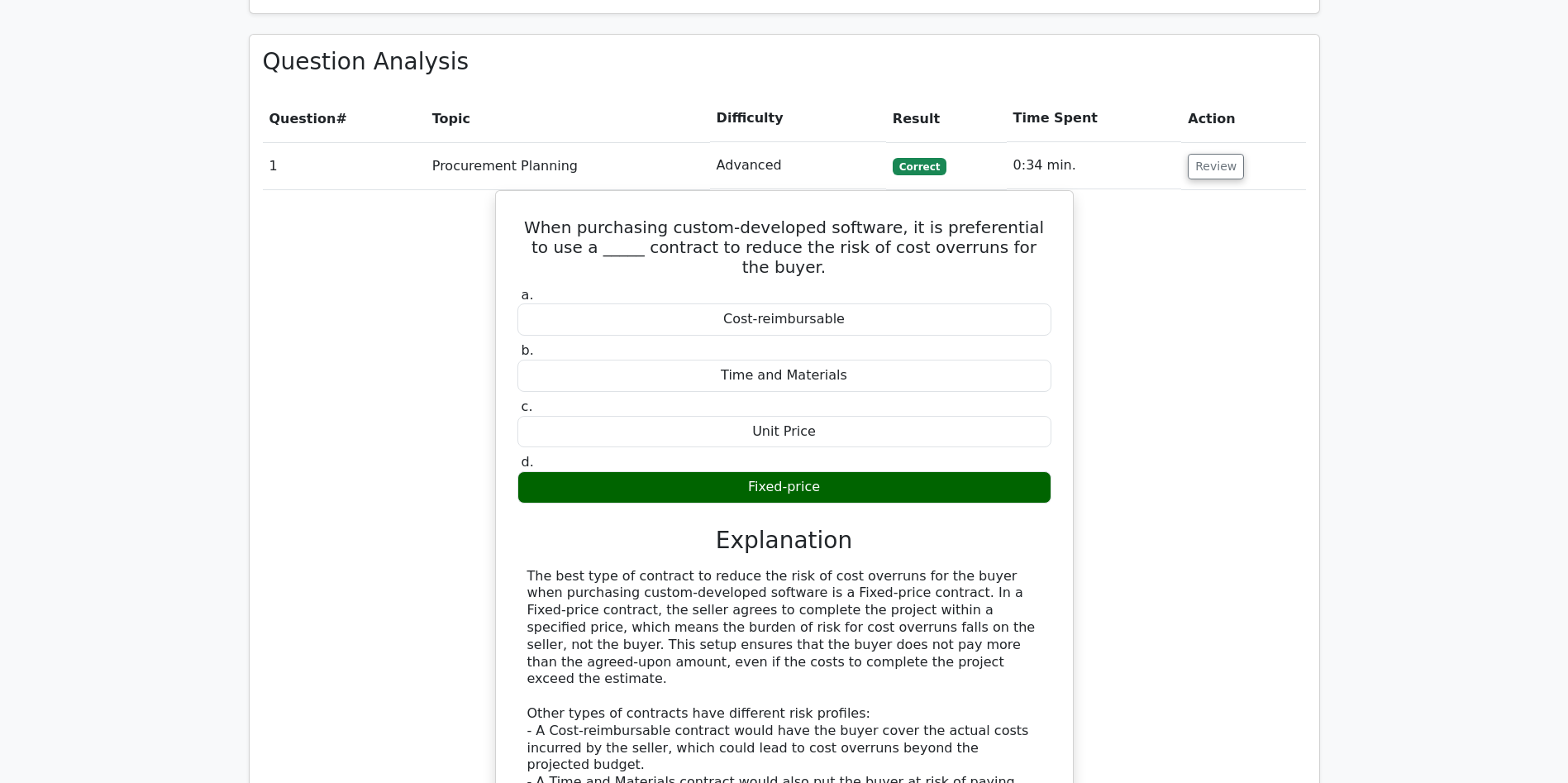
scroll to position [1172, 0]
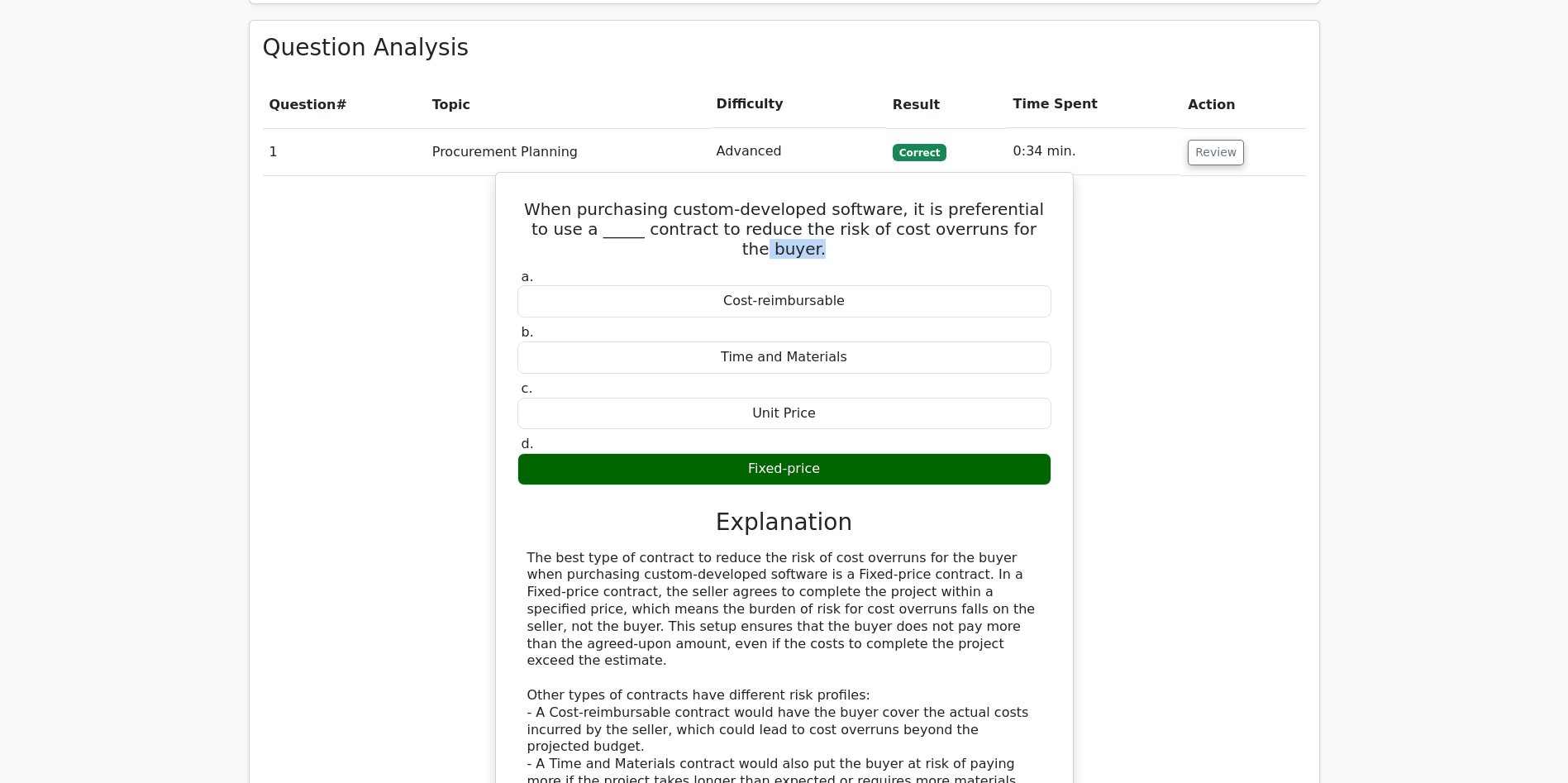
drag, startPoint x: 1031, startPoint y: 172, endPoint x: 966, endPoint y: 165, distance: 65.4
click at [966, 199] on h5 "When purchasing custom-developed software, it is preferential to use a _____ co…" at bounding box center [784, 229] width 537 height 59
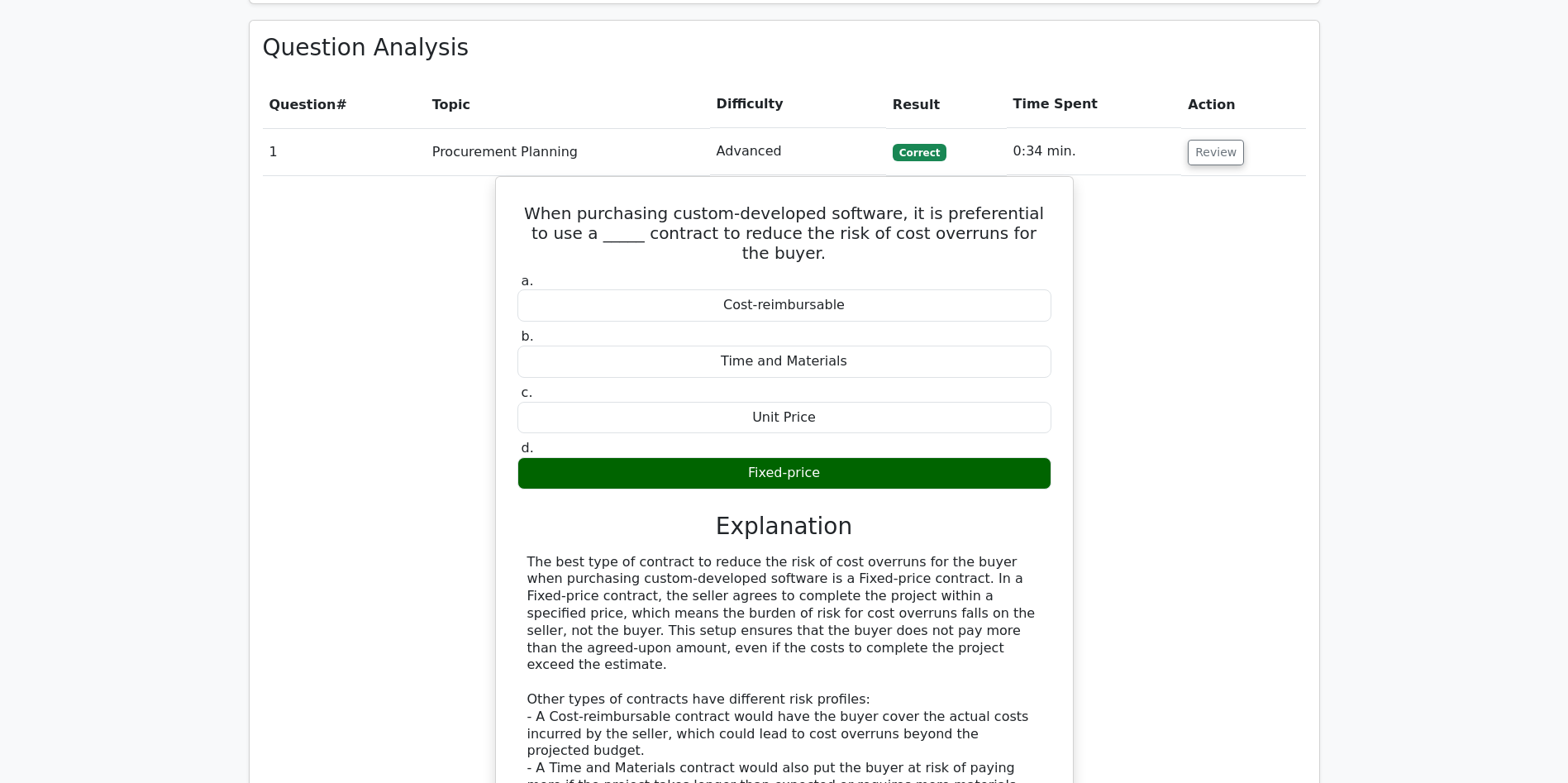
click at [1296, 456] on div "When purchasing custom-developed software, it is preferential to use a _____ co…" at bounding box center [785, 564] width 1044 height 775
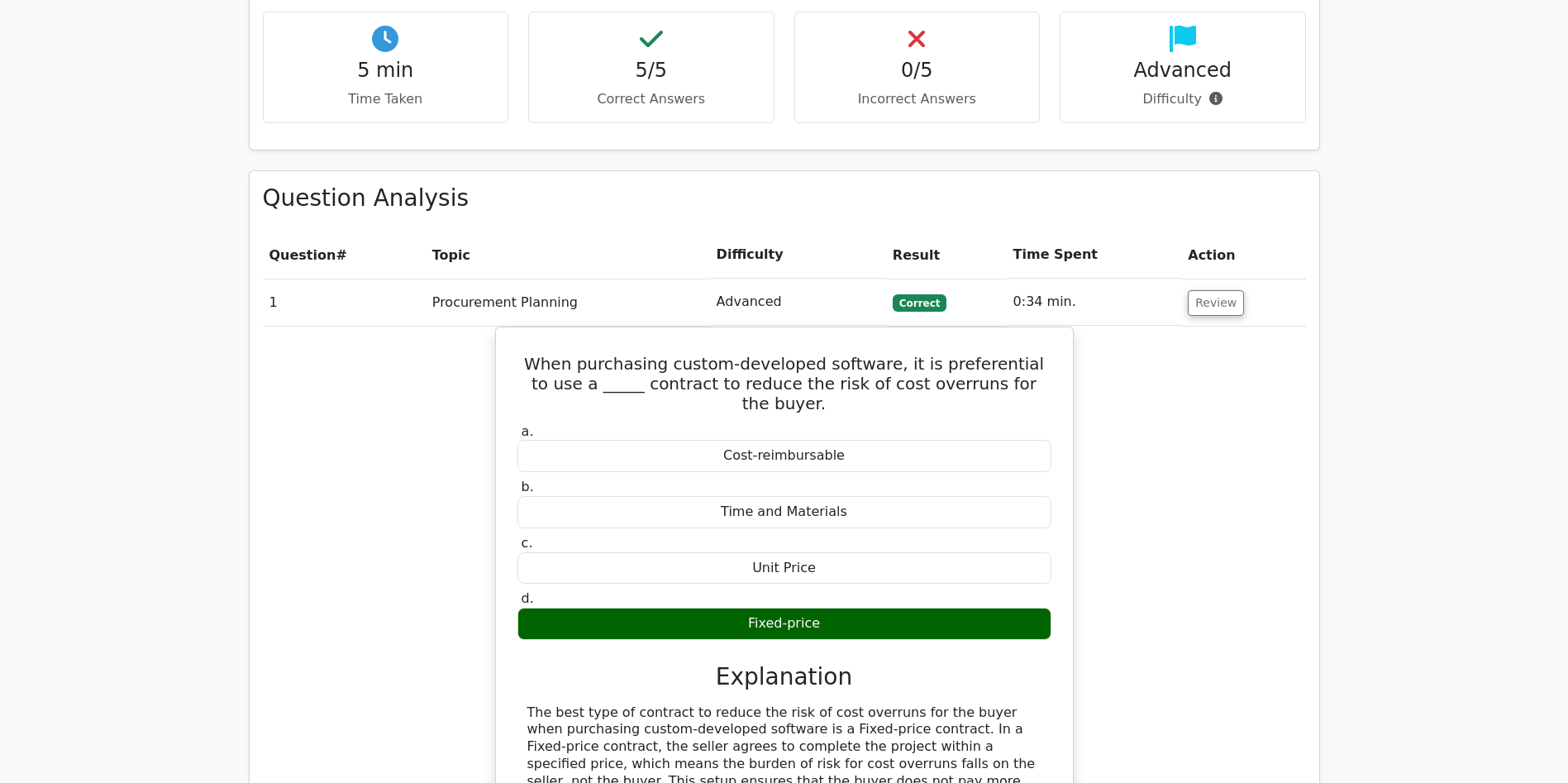
scroll to position [998, 0]
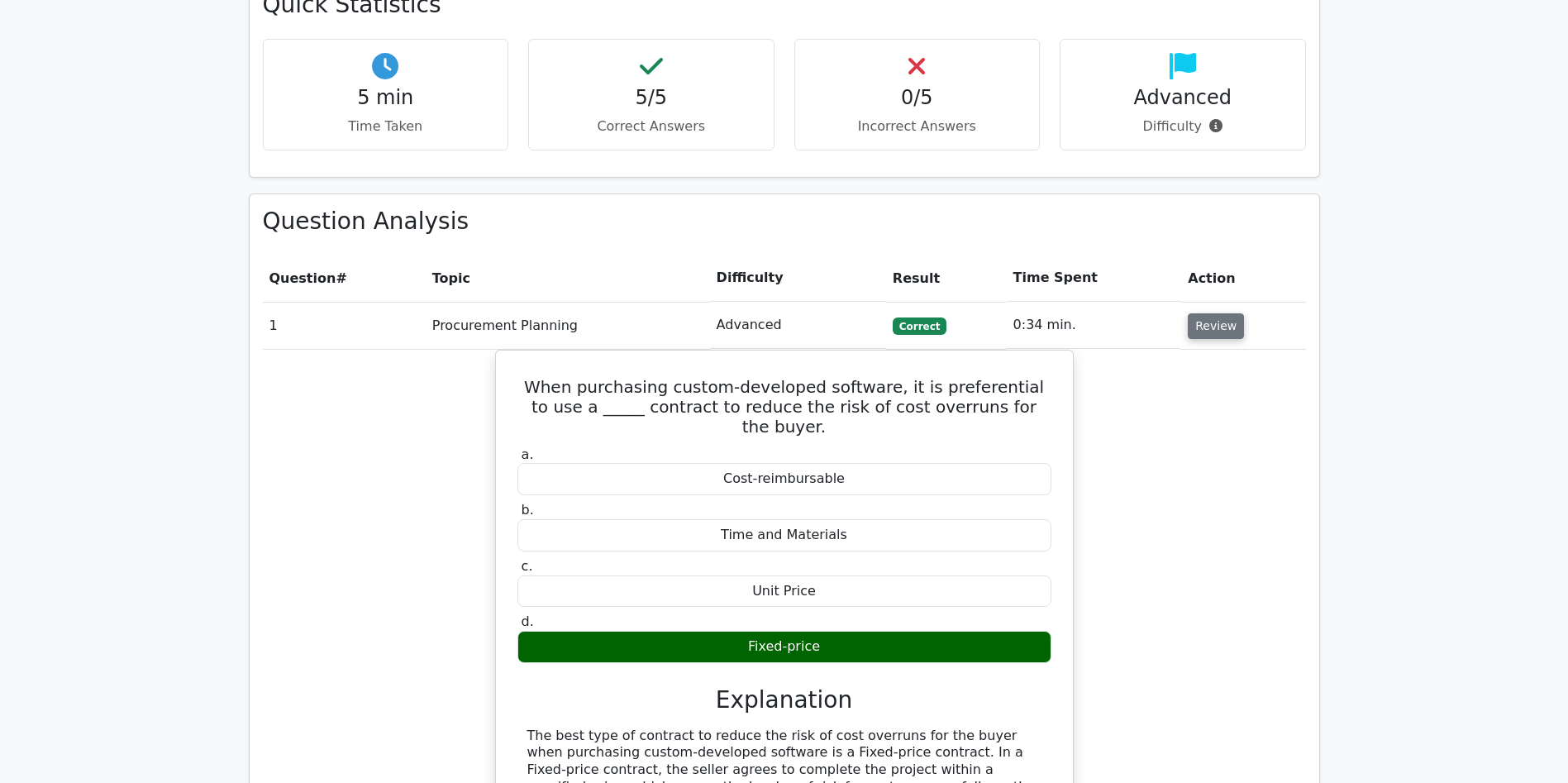
click at [1217, 313] on button "Review" at bounding box center [1216, 326] width 56 height 25
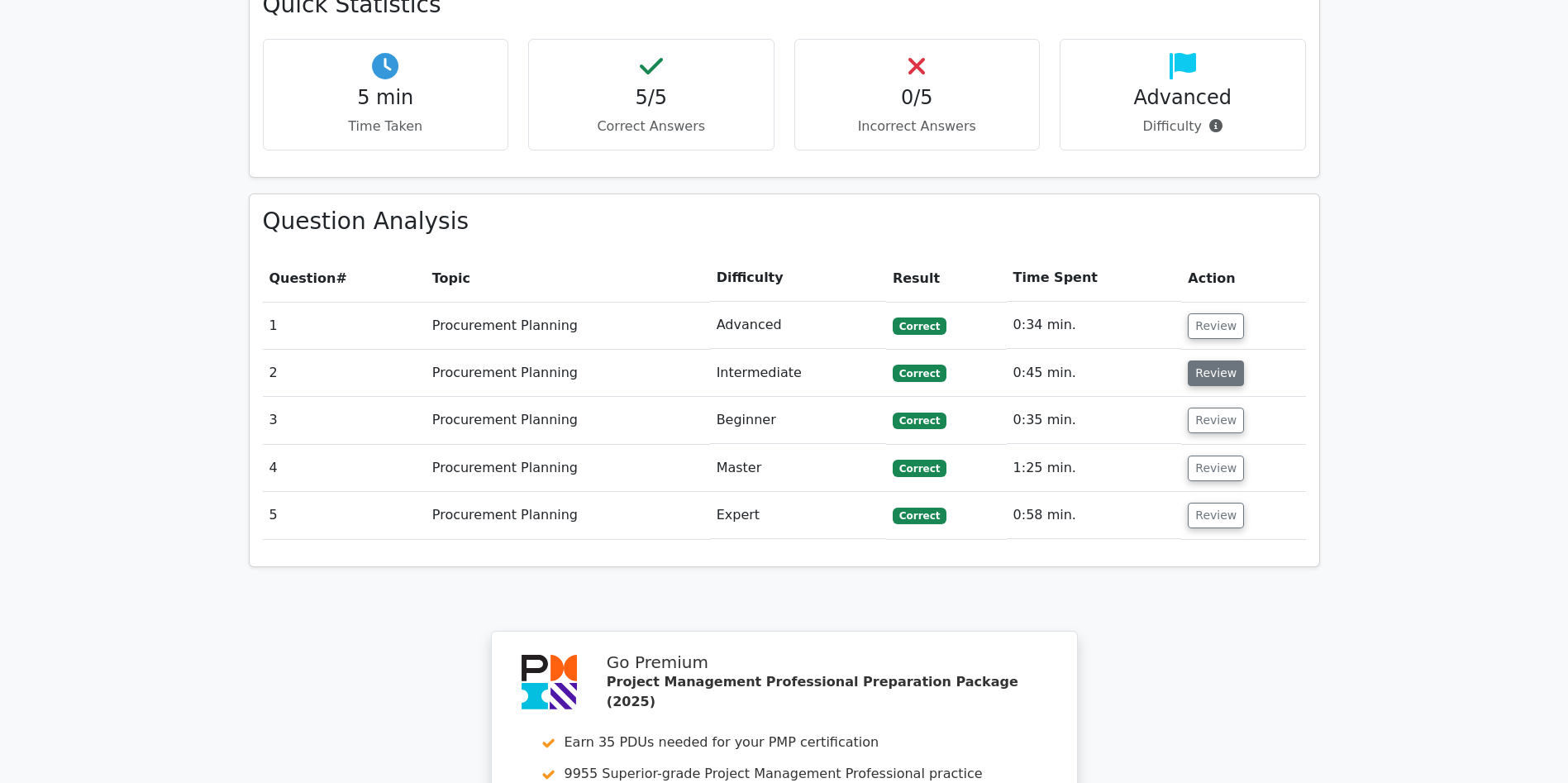
click at [1217, 361] on button "Review" at bounding box center [1216, 373] width 56 height 25
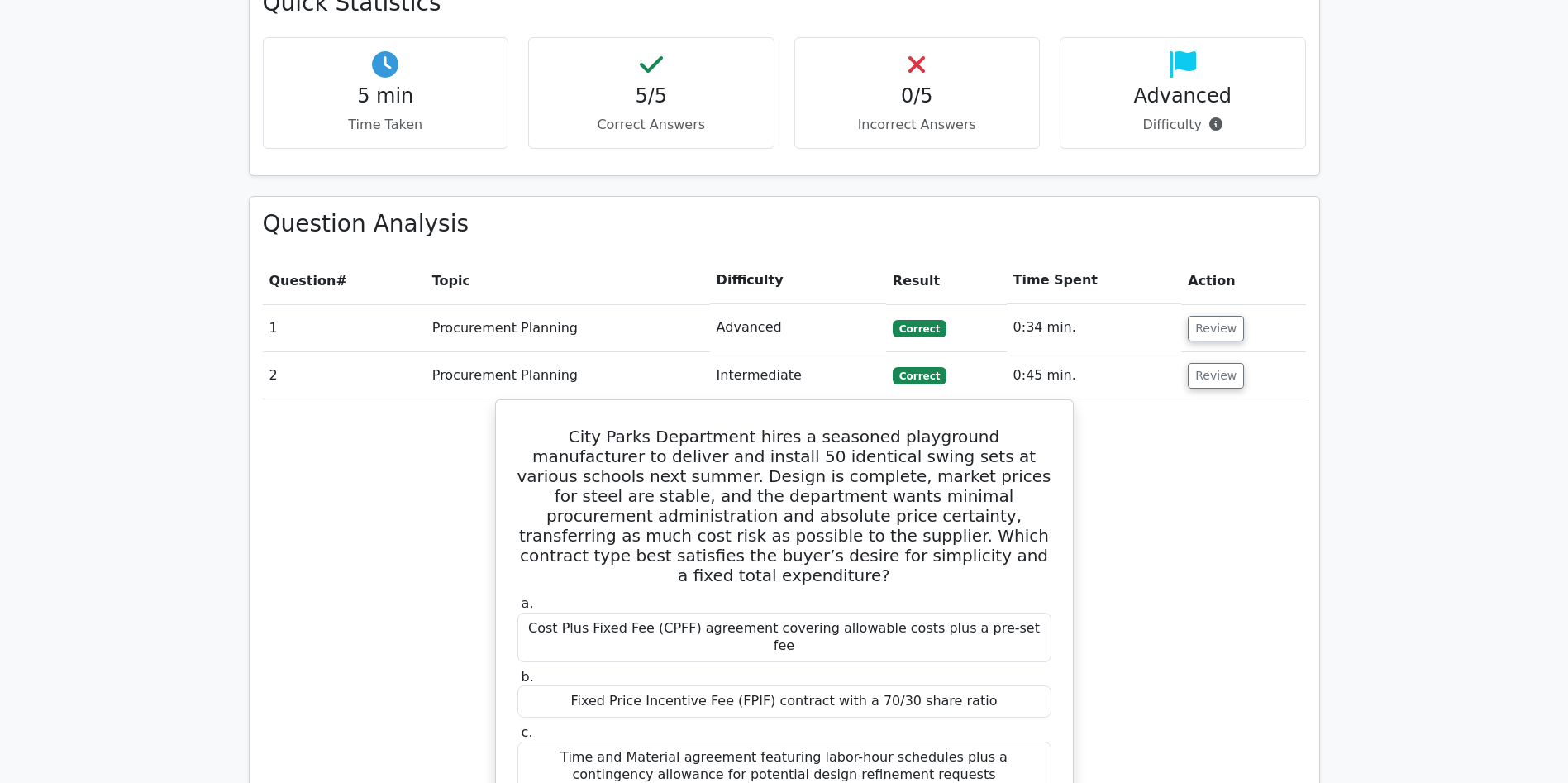
scroll to position [952, 0]
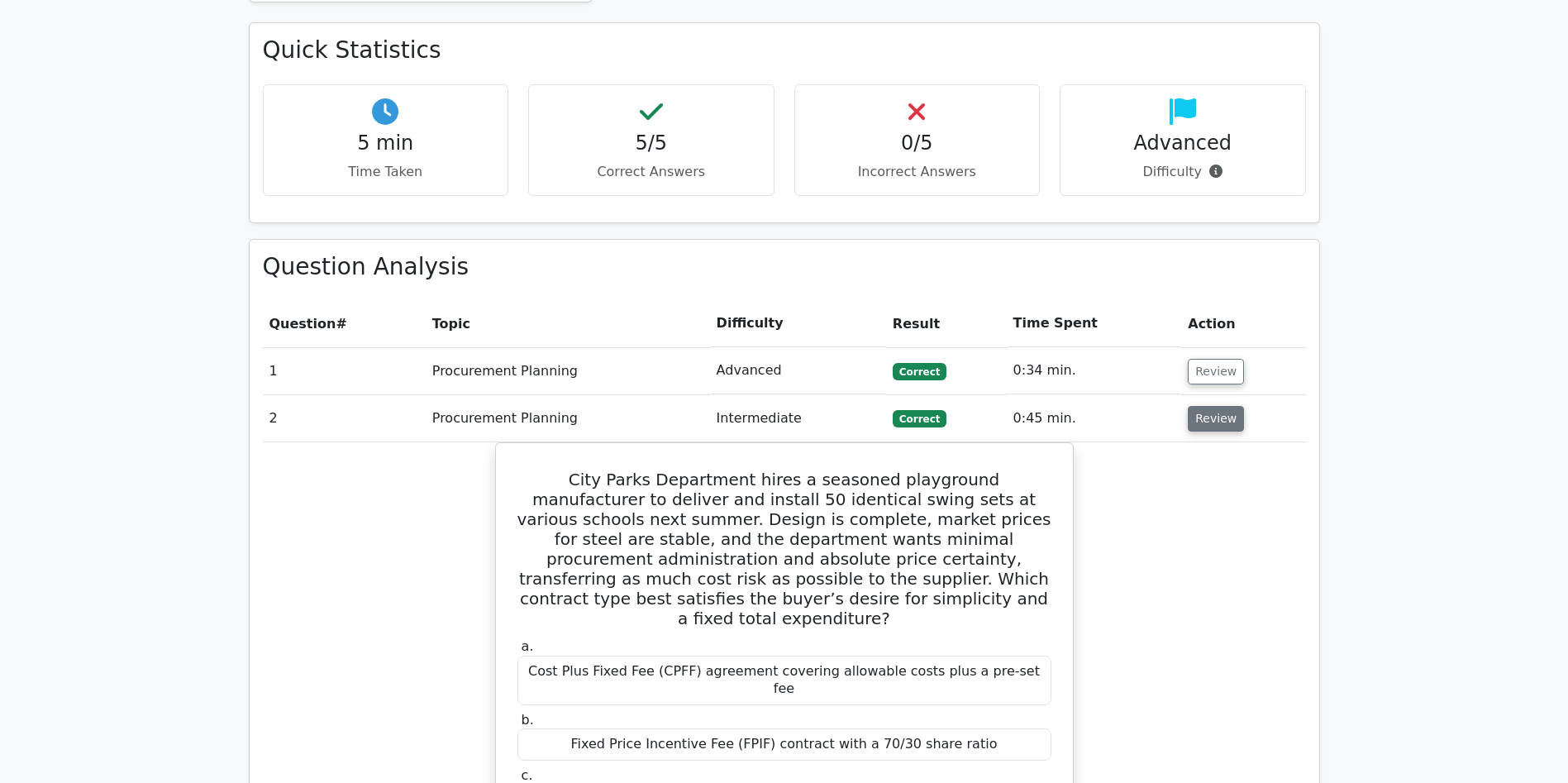
click at [1204, 405] on button "Review" at bounding box center [1216, 418] width 56 height 25
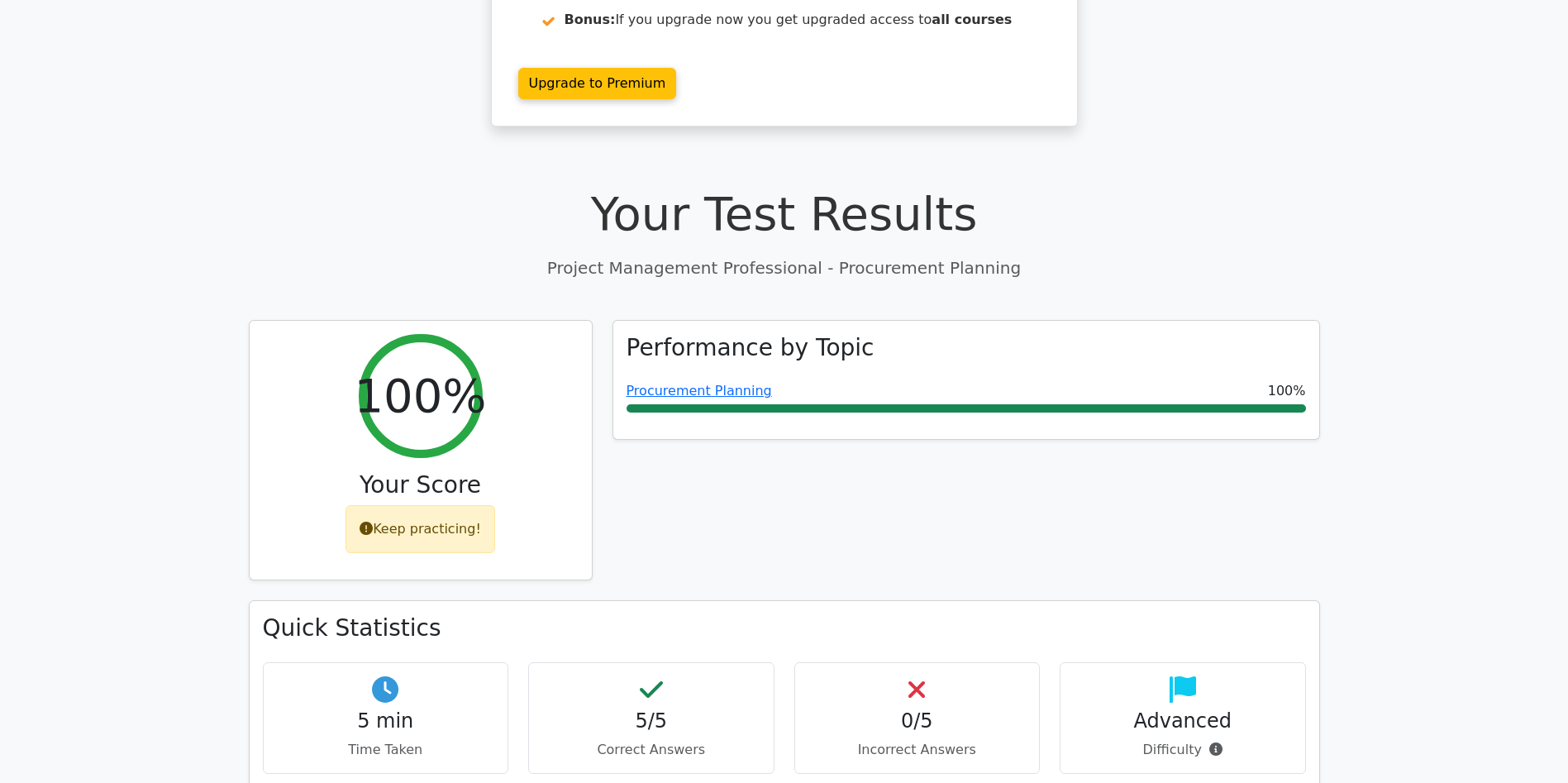
scroll to position [370, 0]
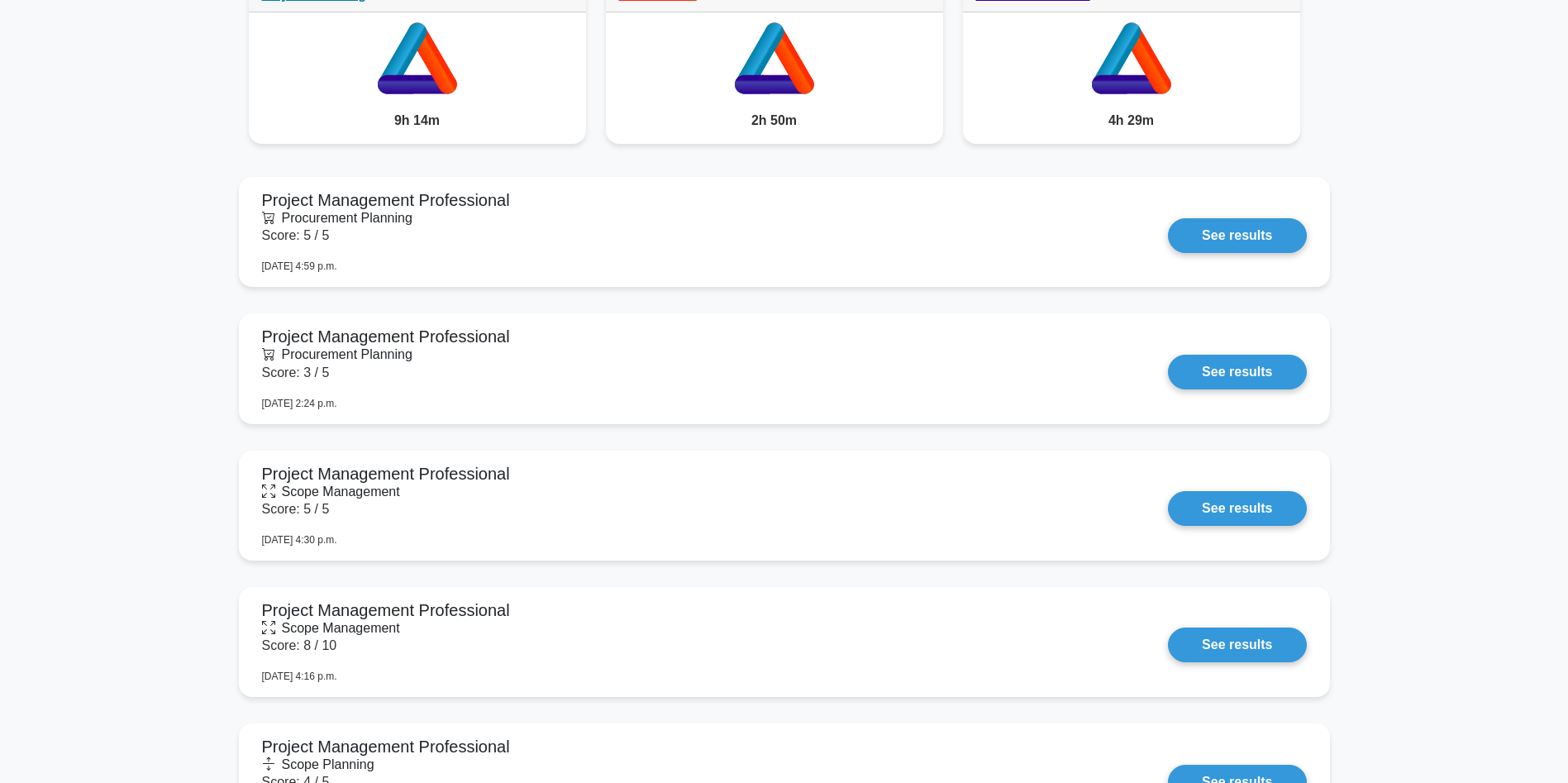
scroll to position [1423, 0]
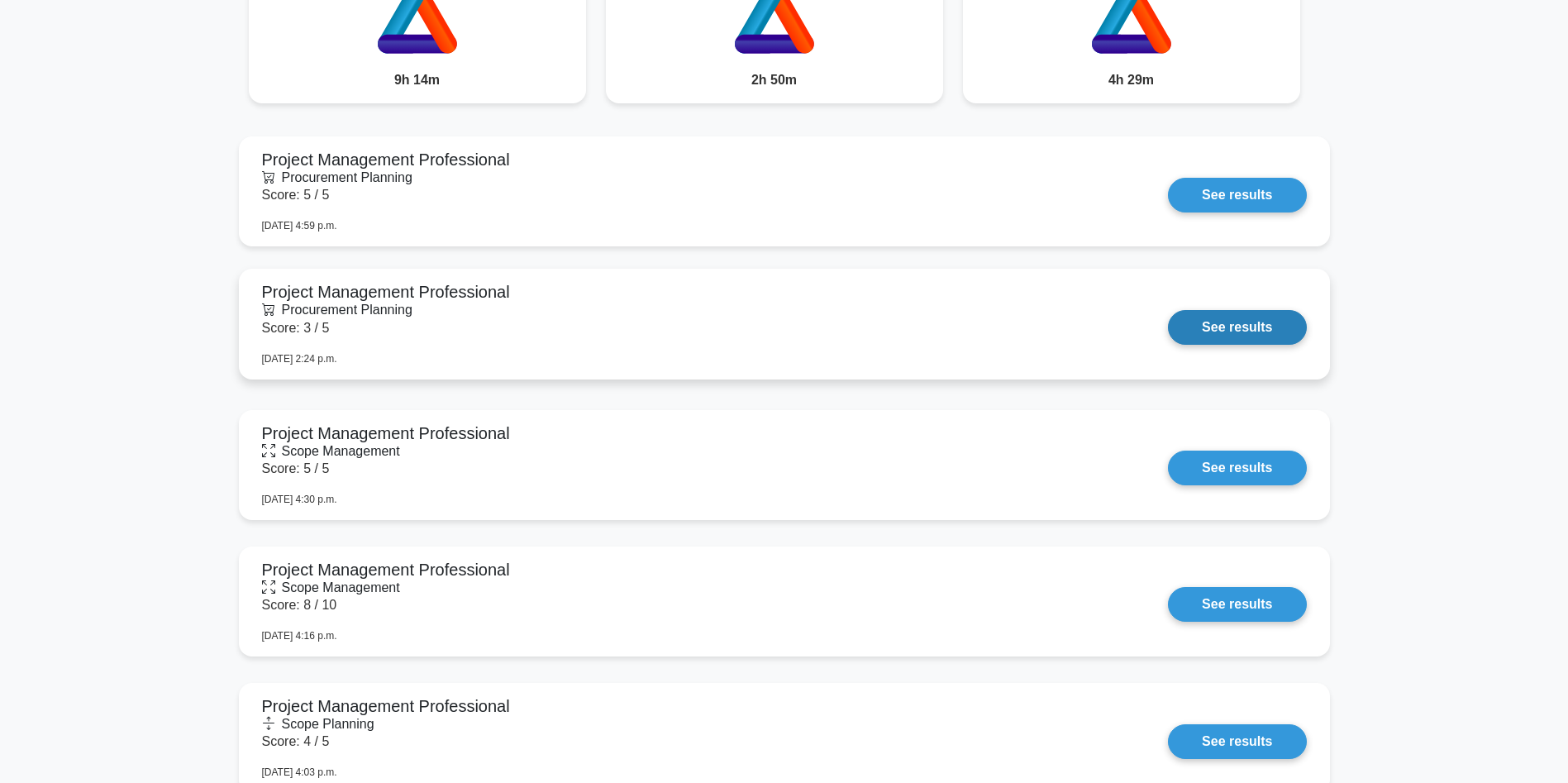
click at [1168, 310] on link "See results" at bounding box center [1237, 327] width 138 height 35
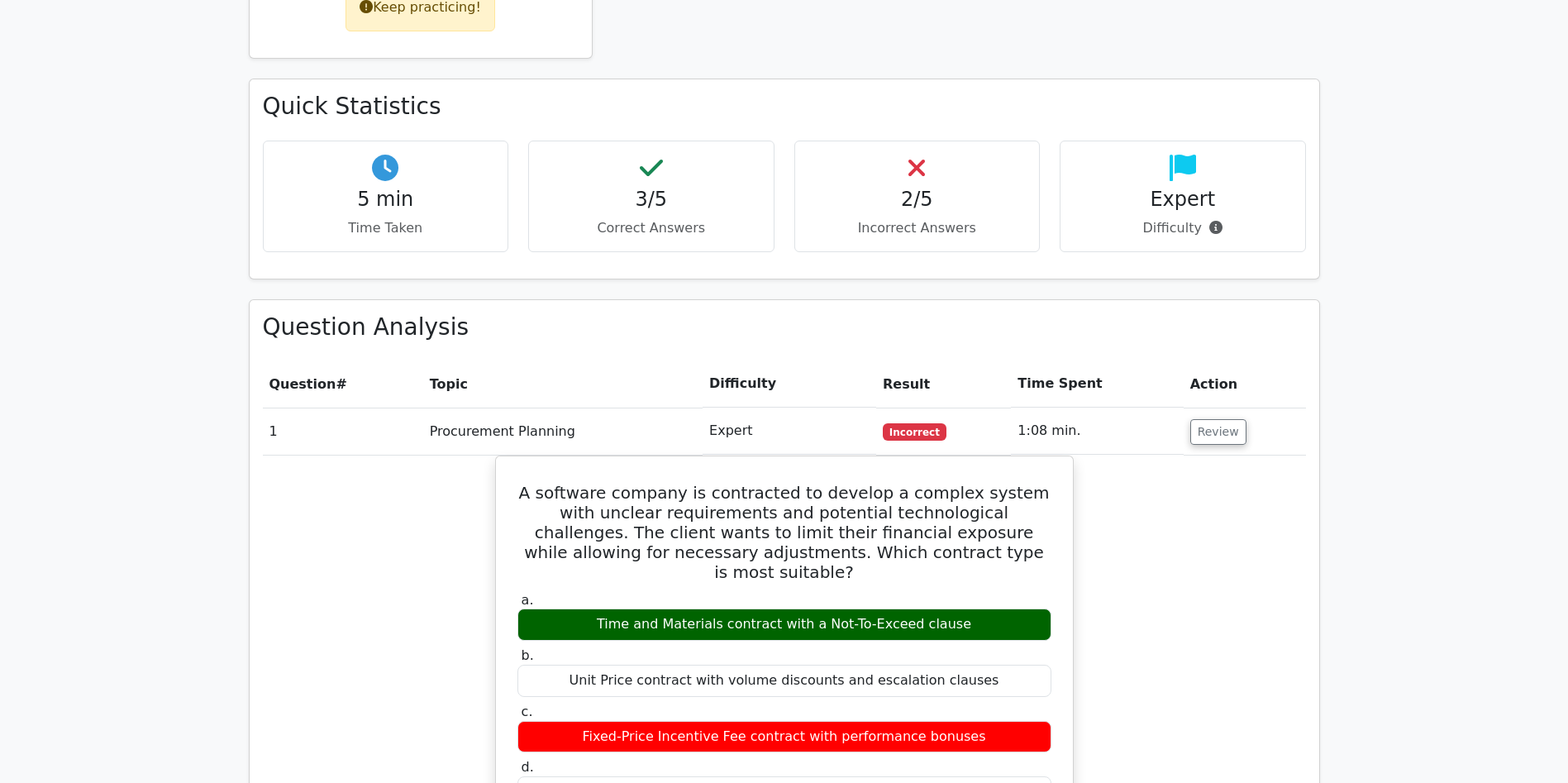
scroll to position [966, 0]
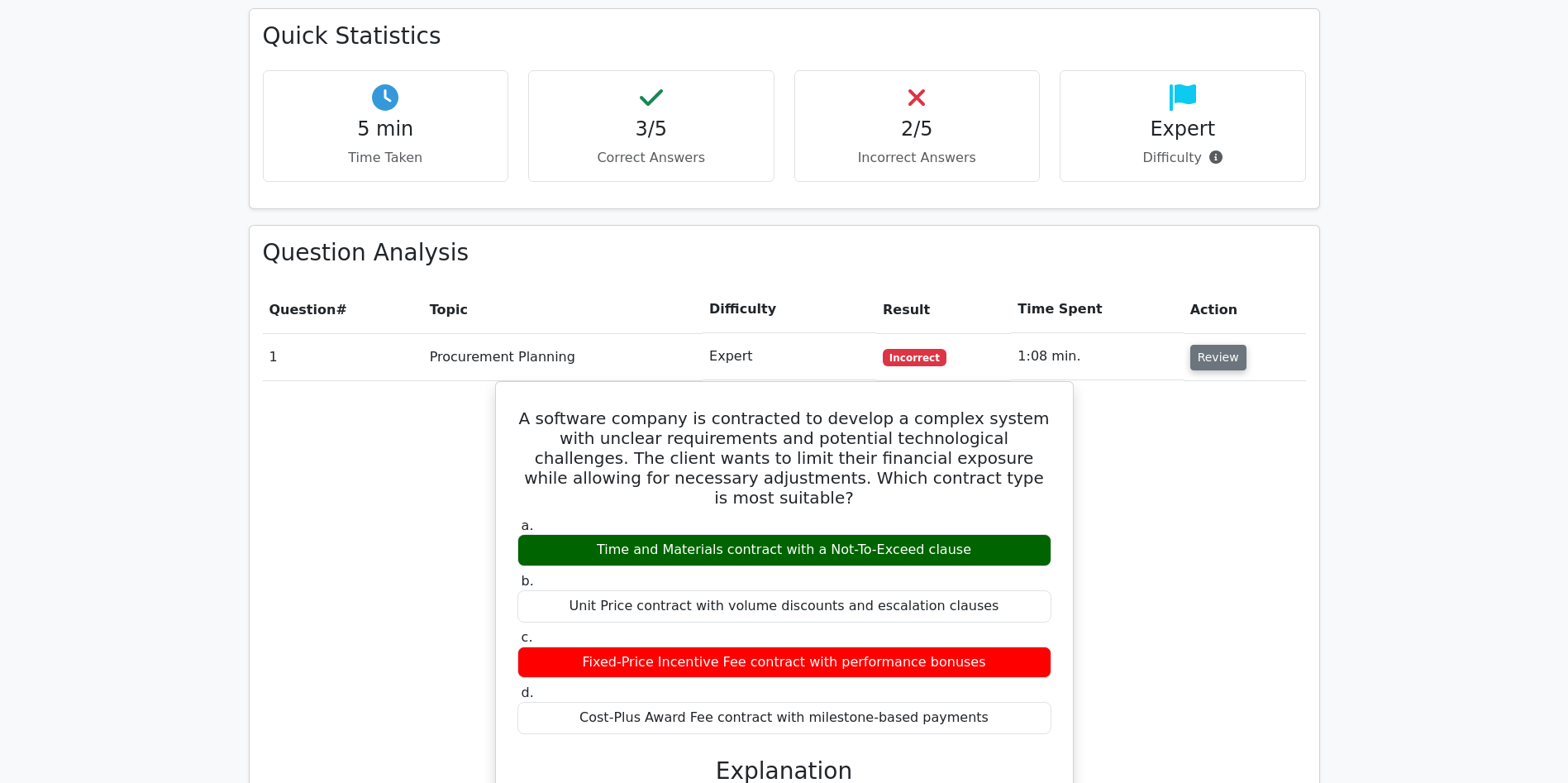
click at [1224, 344] on button "Review" at bounding box center [1218, 357] width 56 height 25
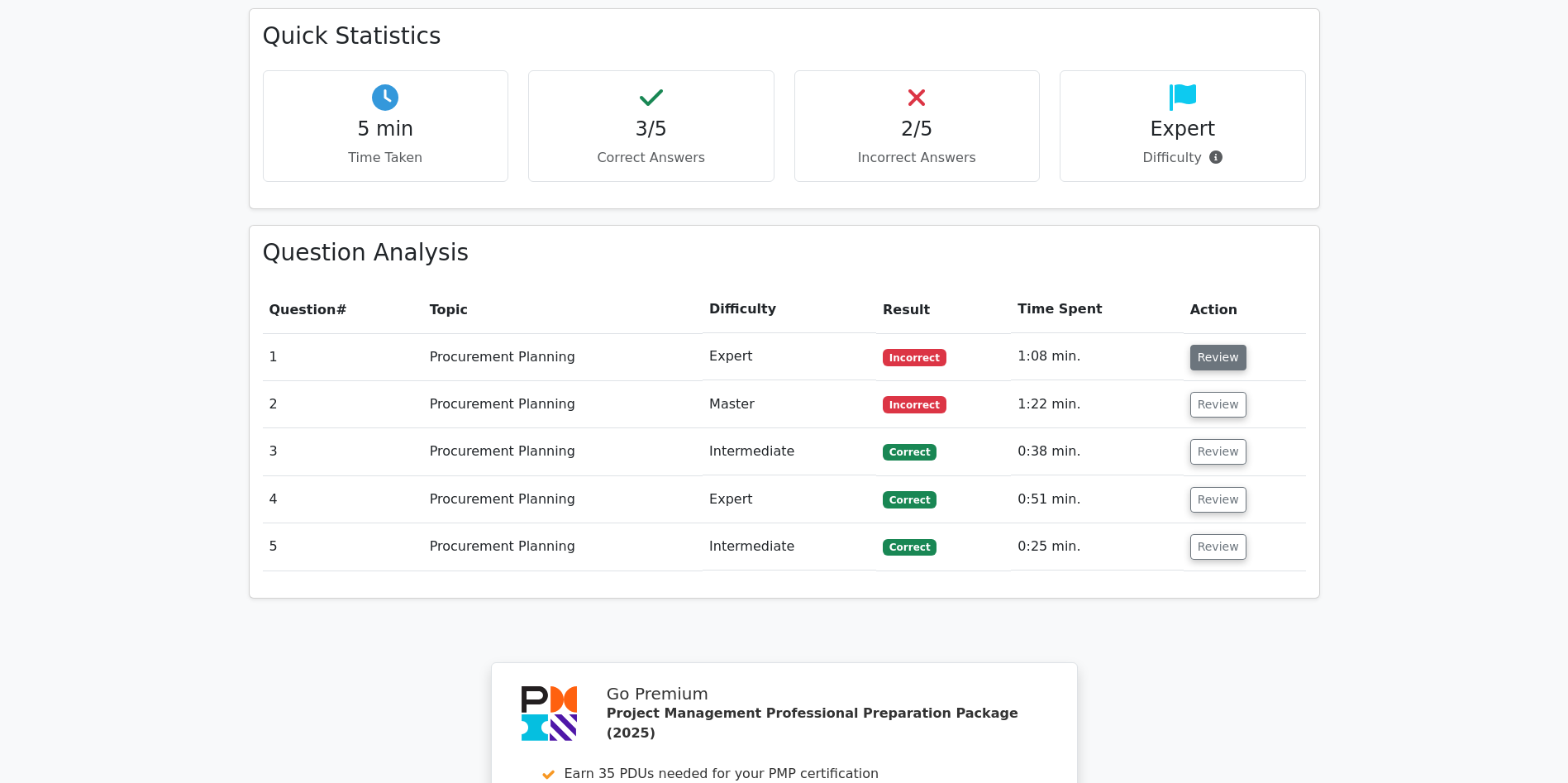
click at [1224, 344] on button "Review" at bounding box center [1218, 357] width 56 height 25
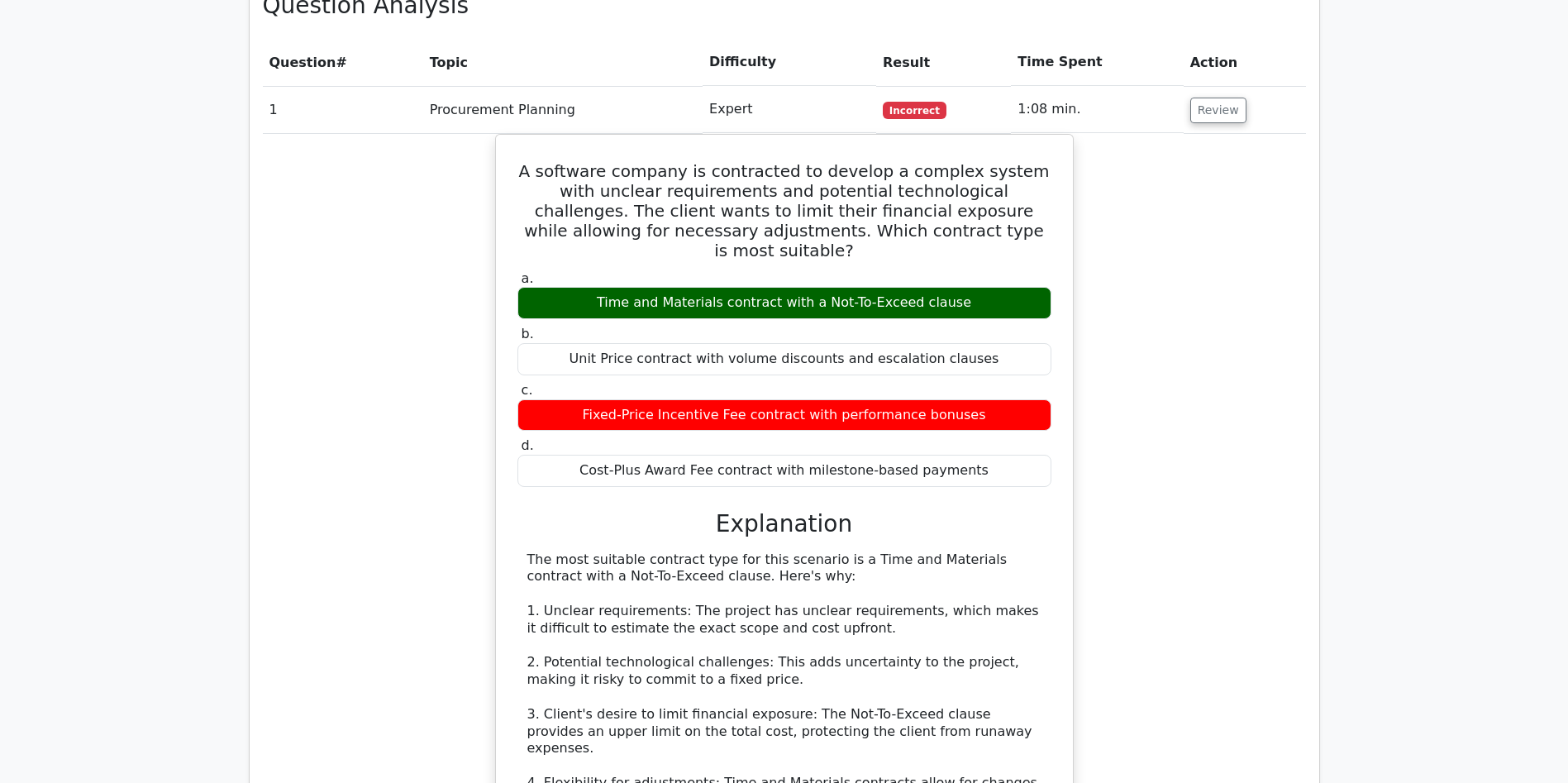
scroll to position [1221, 0]
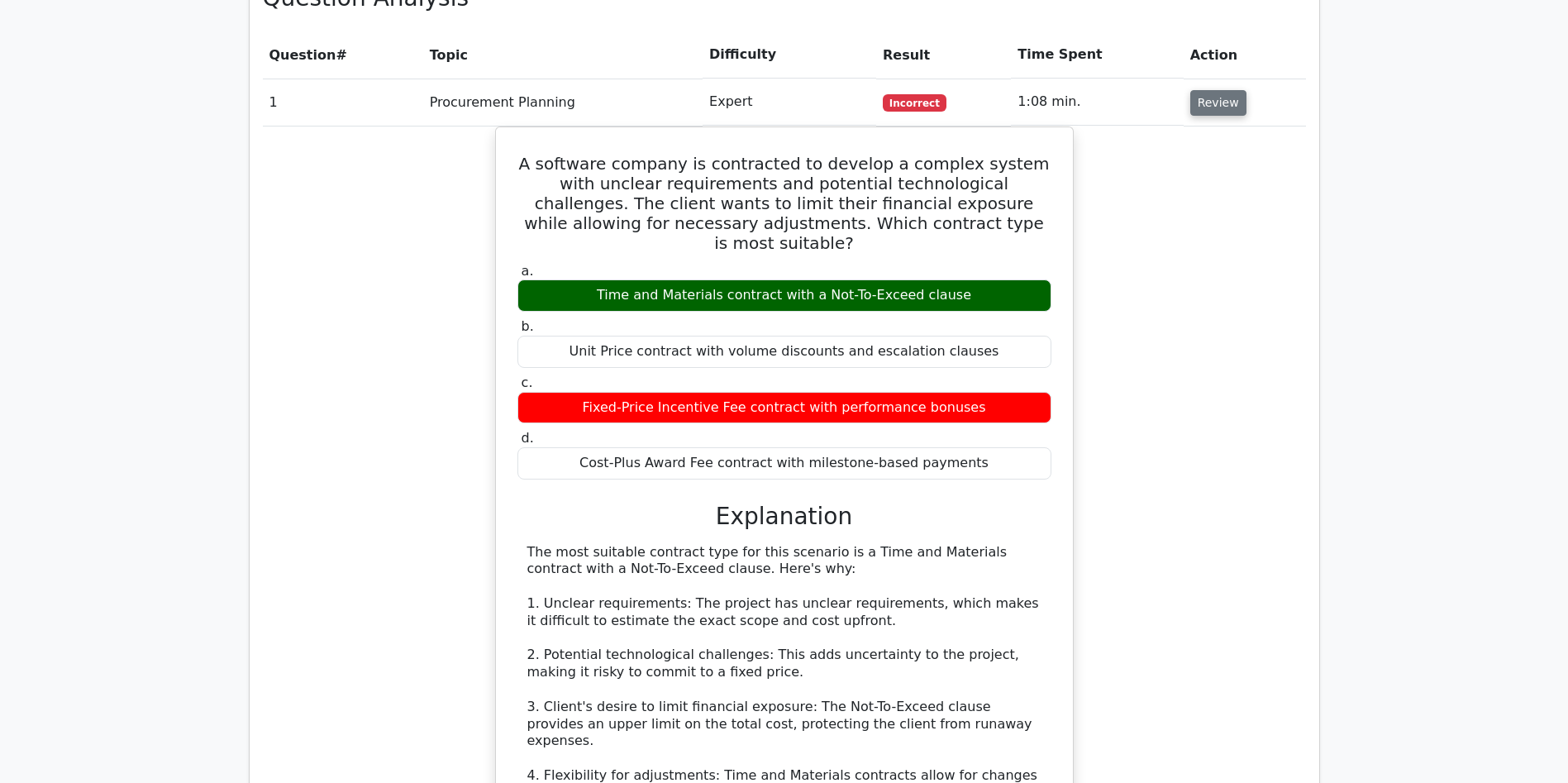
click at [1201, 90] on button "Review" at bounding box center [1218, 103] width 56 height 25
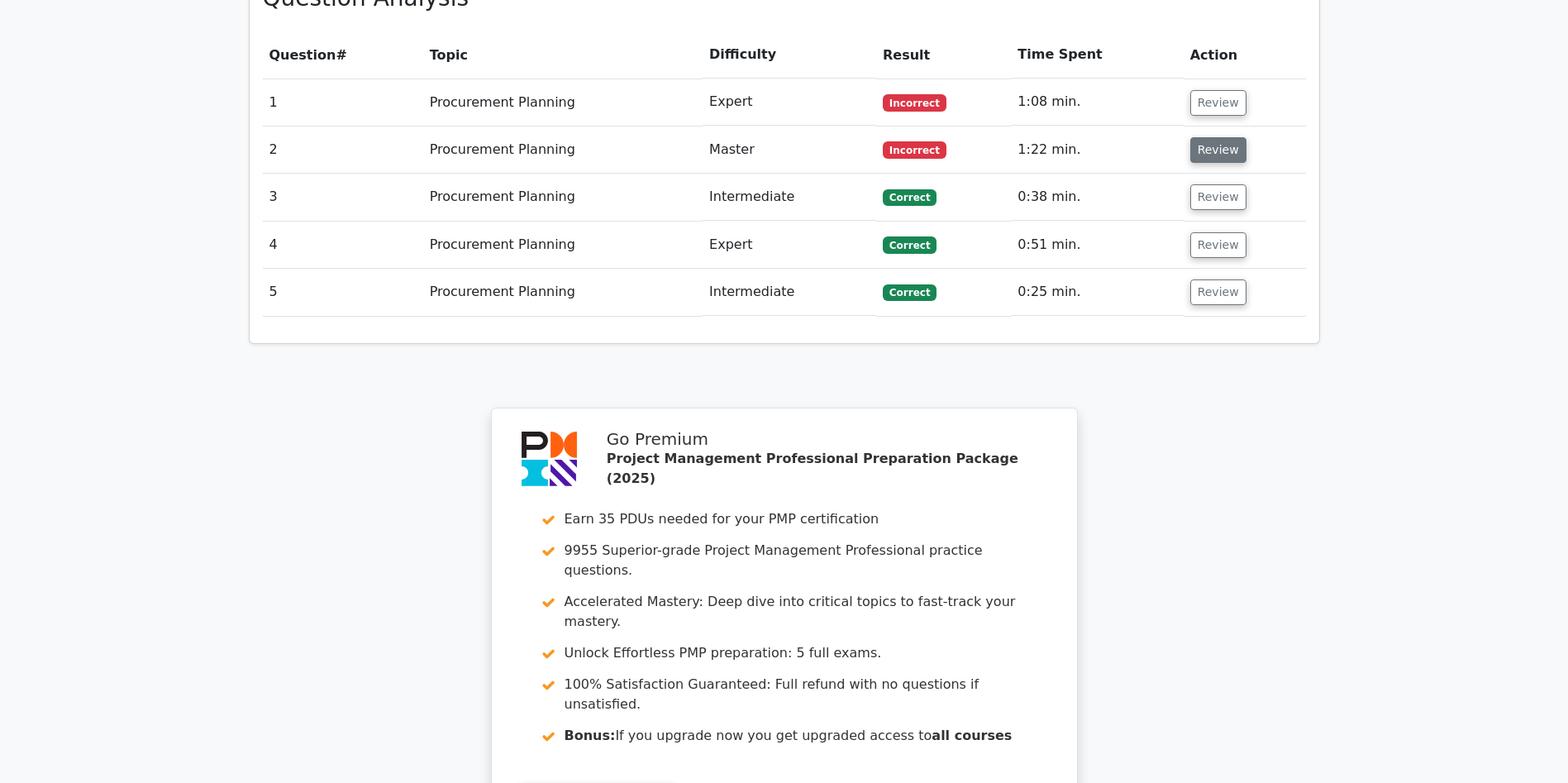
click at [1216, 137] on button "Review" at bounding box center [1218, 150] width 56 height 25
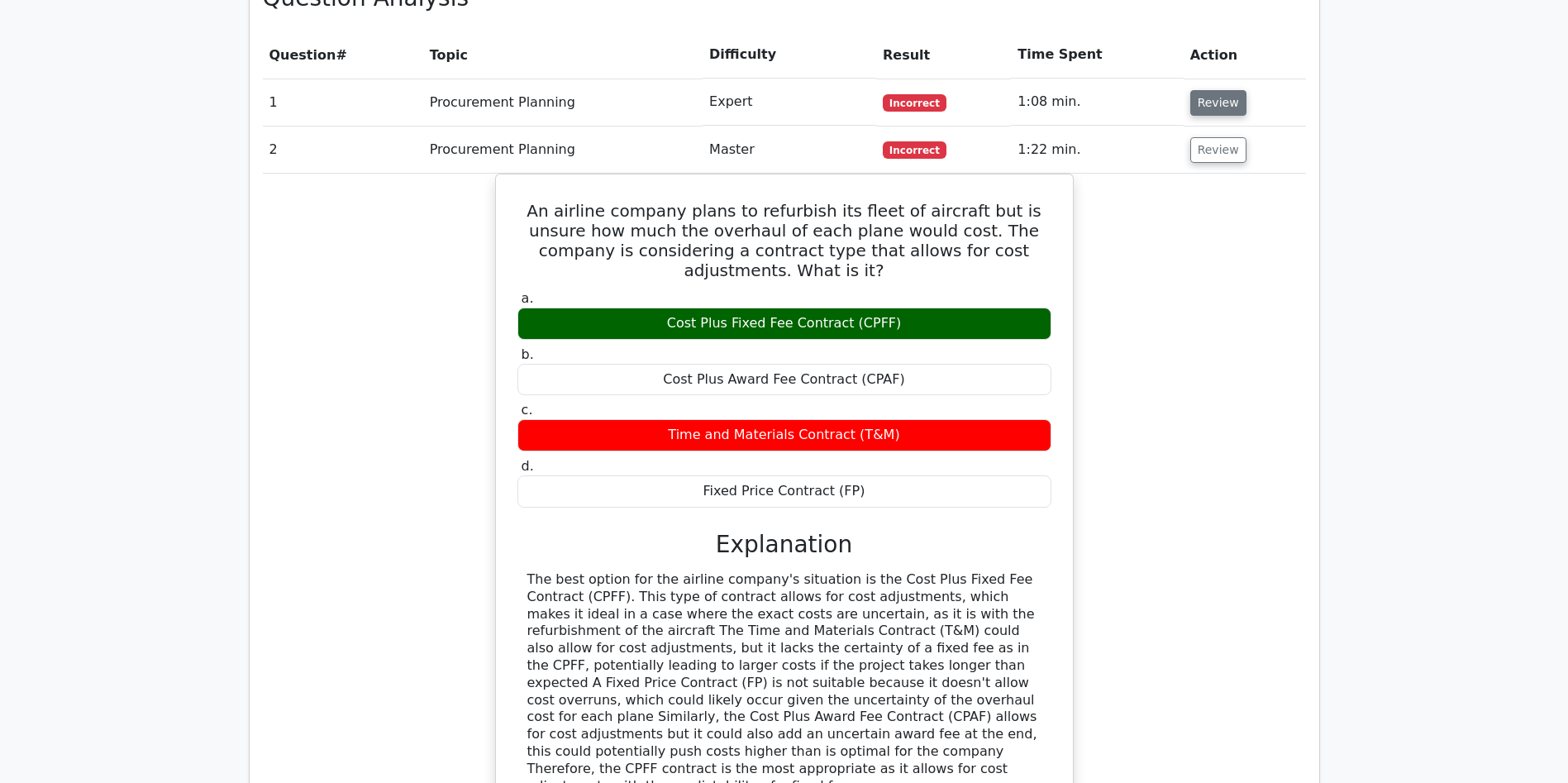
click at [1216, 90] on button "Review" at bounding box center [1218, 103] width 56 height 25
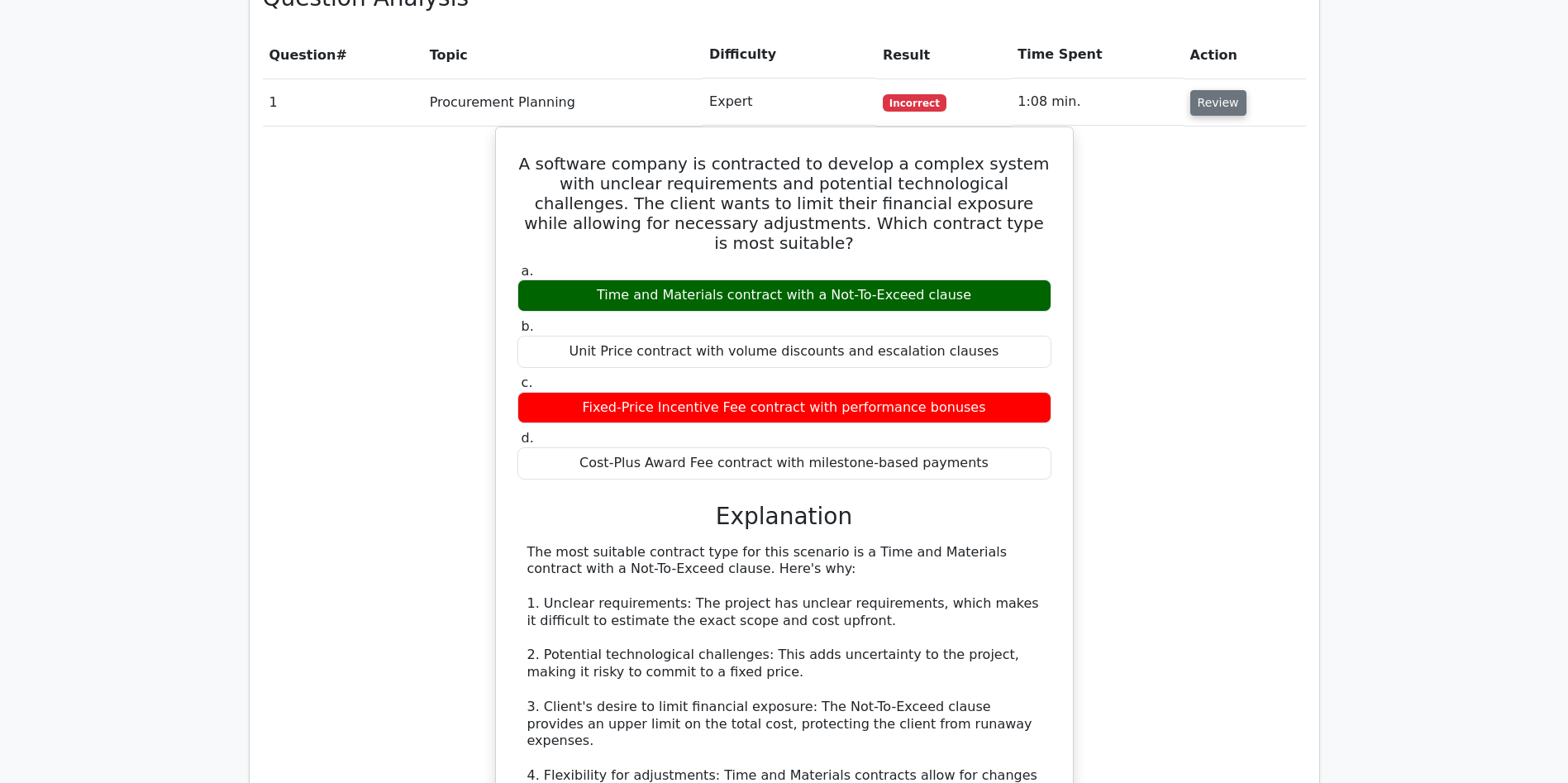
click at [1209, 90] on button "Review" at bounding box center [1218, 103] width 56 height 25
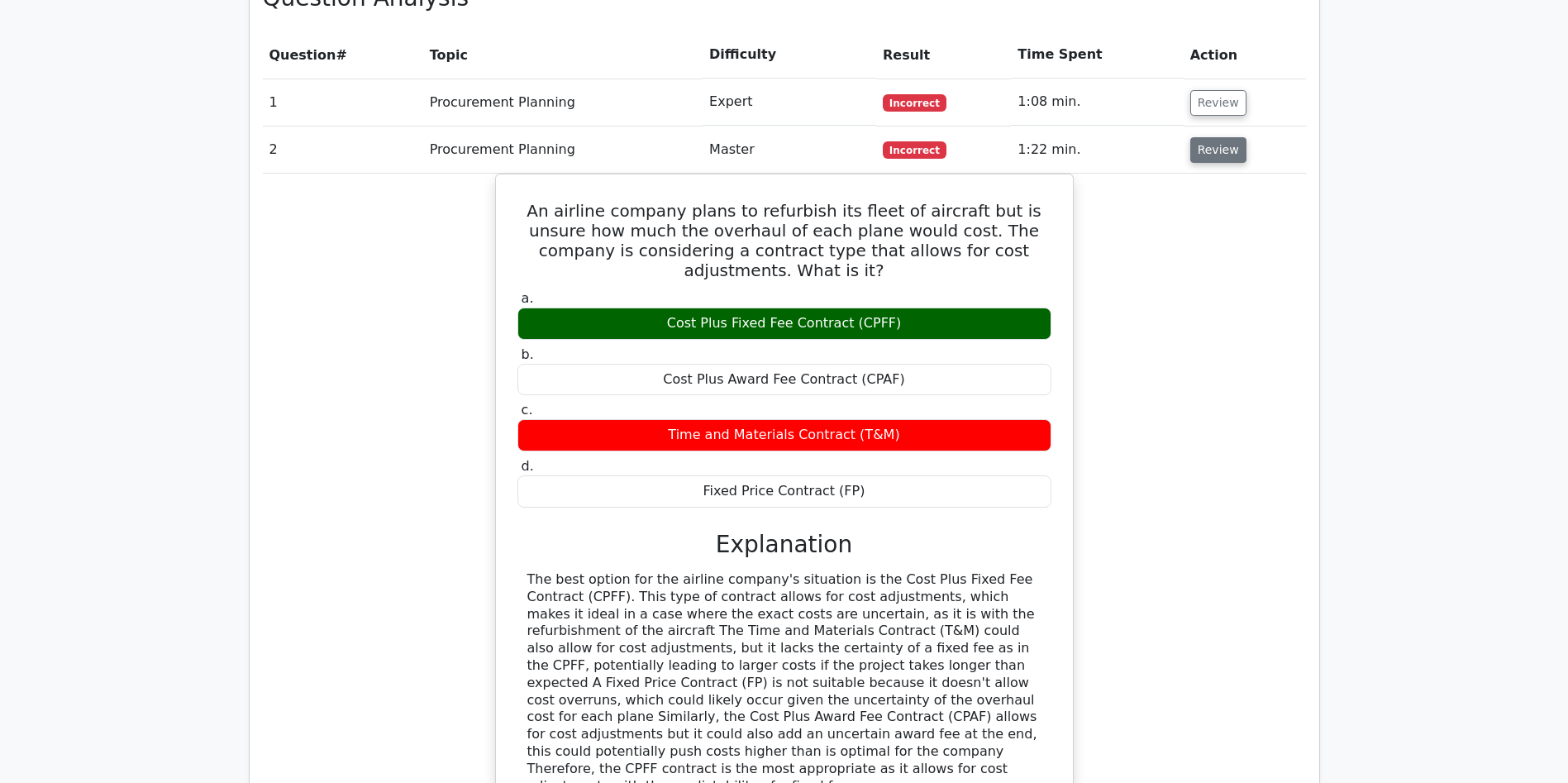
click at [1207, 137] on button "Review" at bounding box center [1218, 150] width 56 height 25
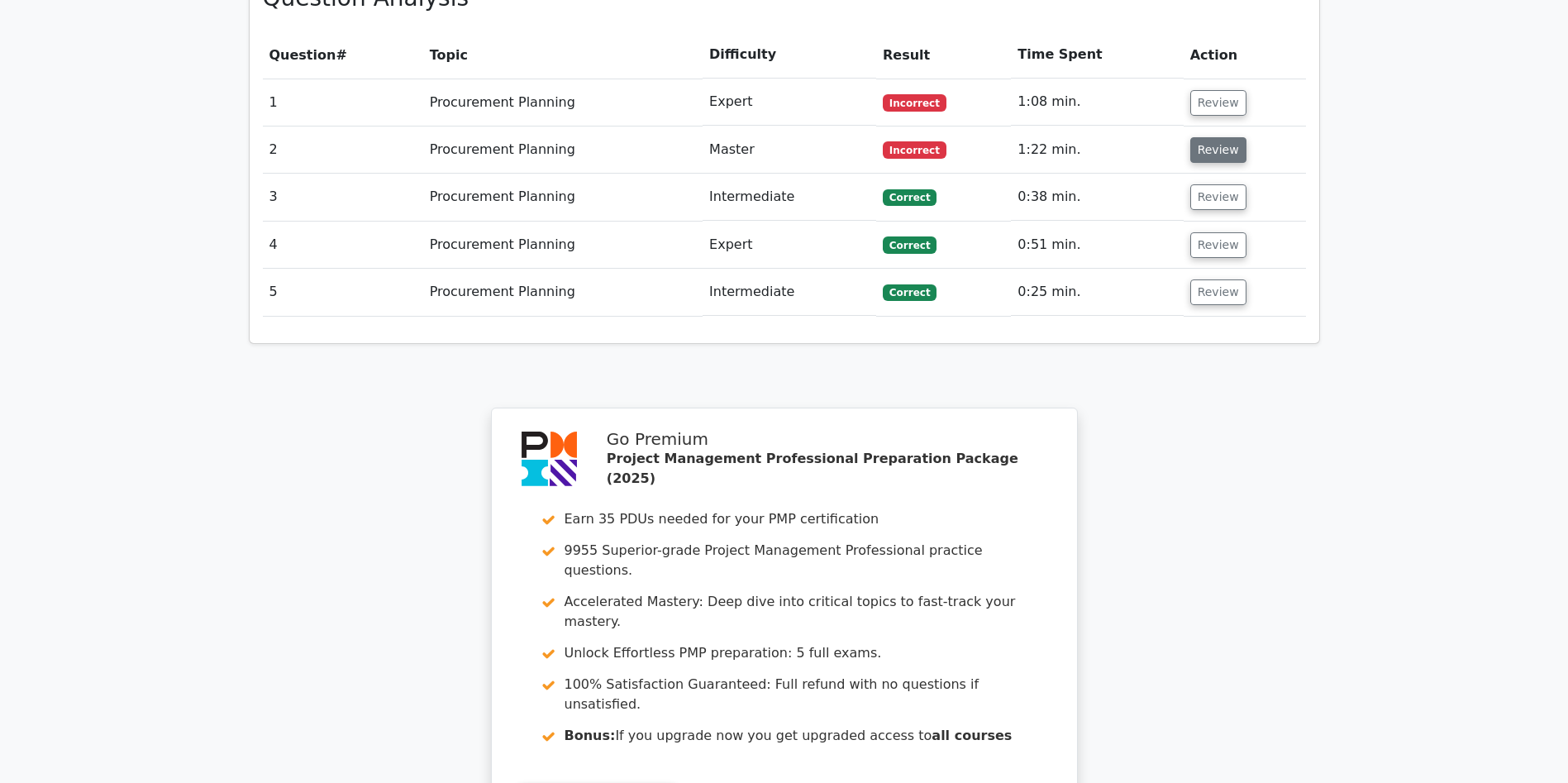
click at [1207, 137] on button "Review" at bounding box center [1218, 150] width 56 height 25
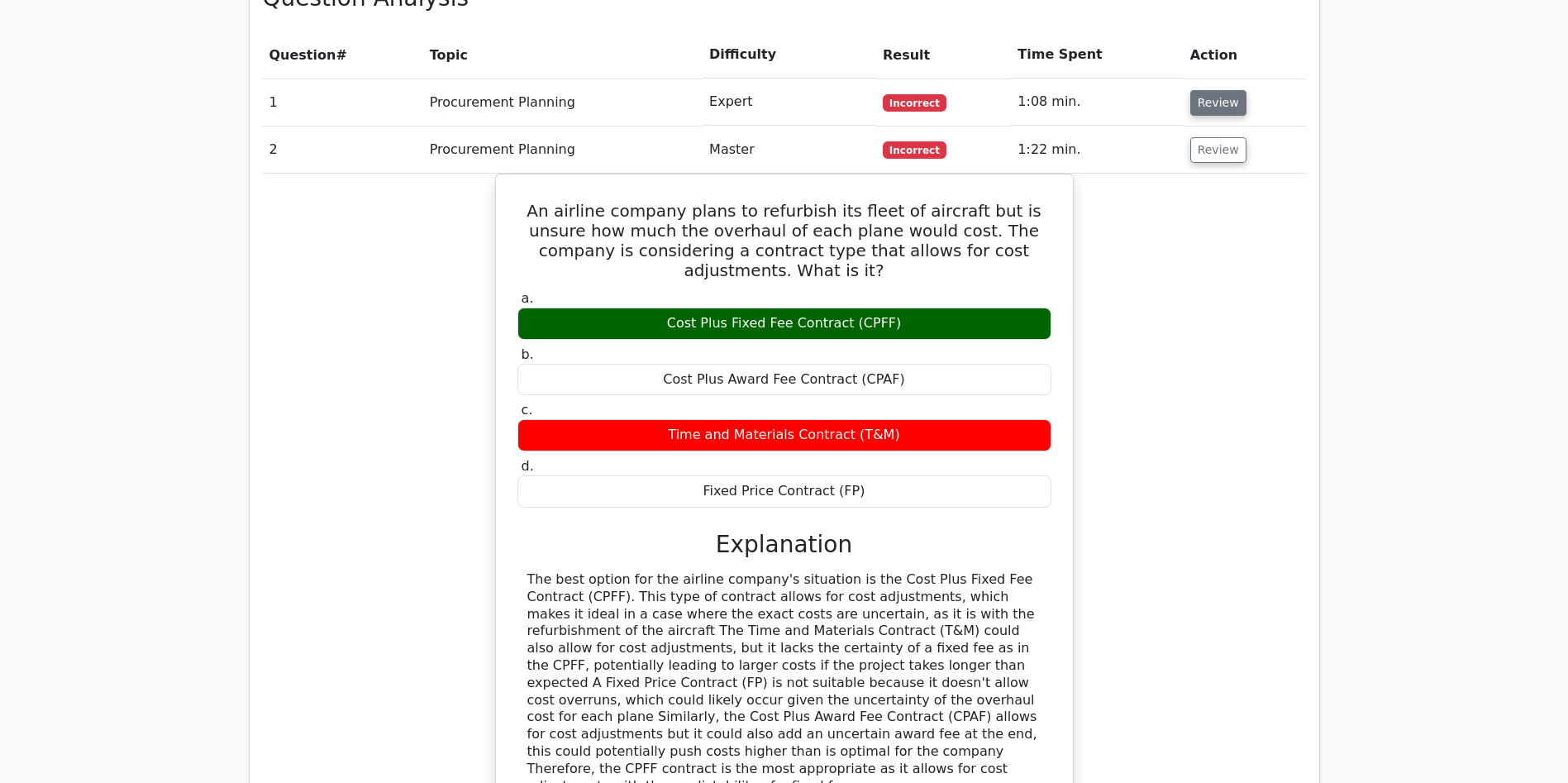
click at [1207, 90] on button "Review" at bounding box center [1218, 103] width 56 height 25
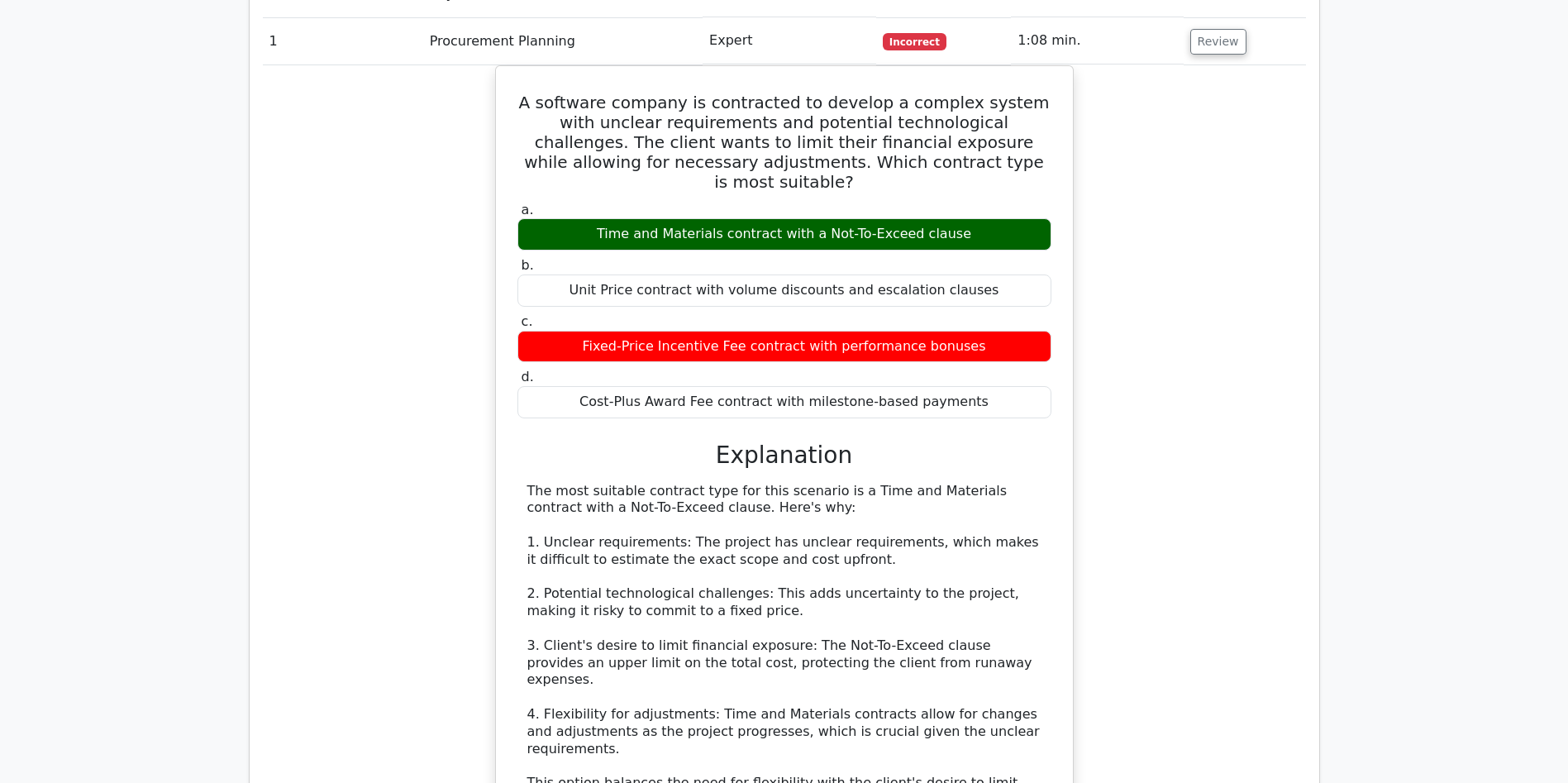
scroll to position [1290, 0]
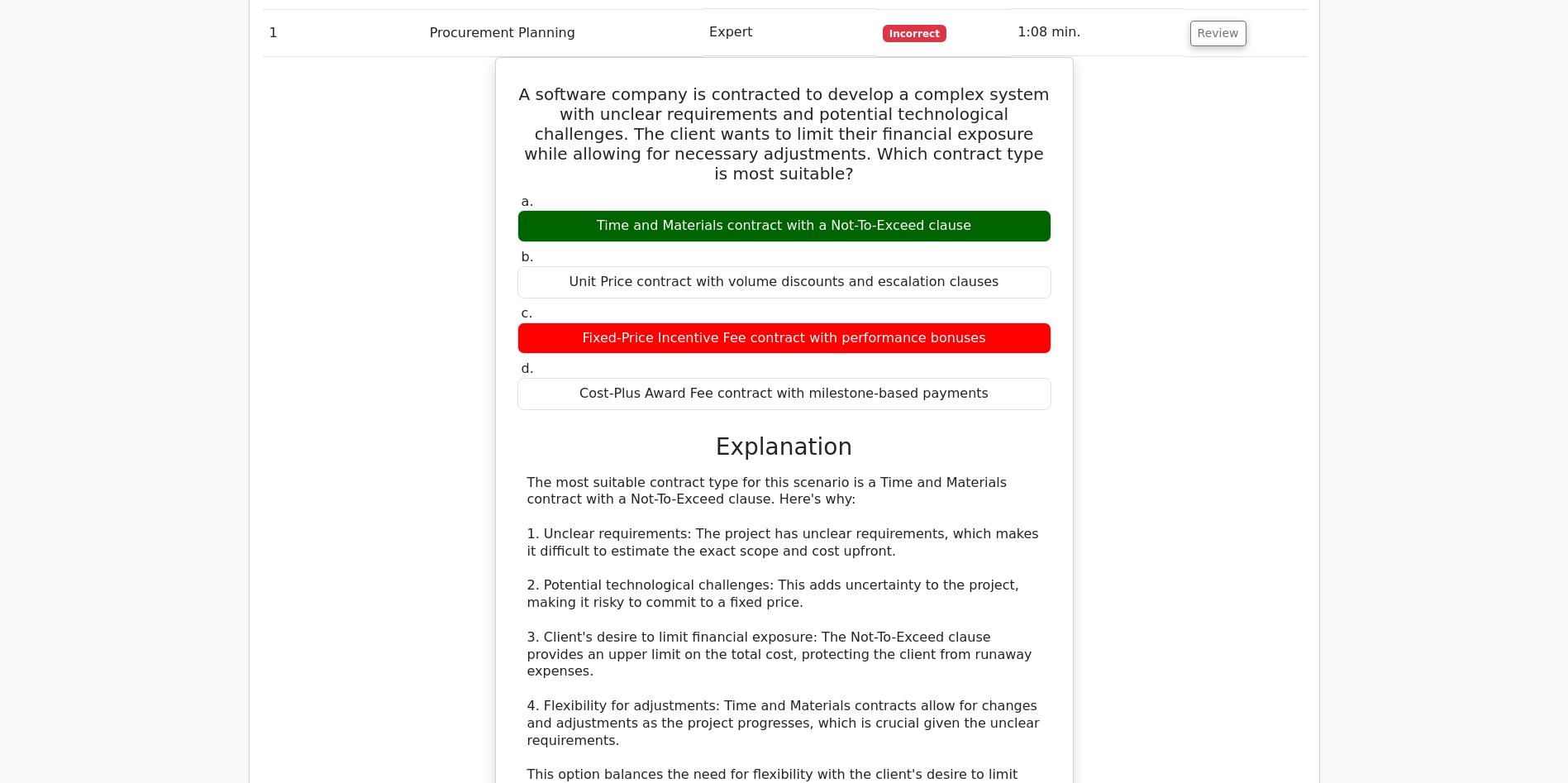
click at [1156, 477] on div "A software company is contracted to develop a complex system with unclear requi…" at bounding box center [785, 584] width 1044 height 1055
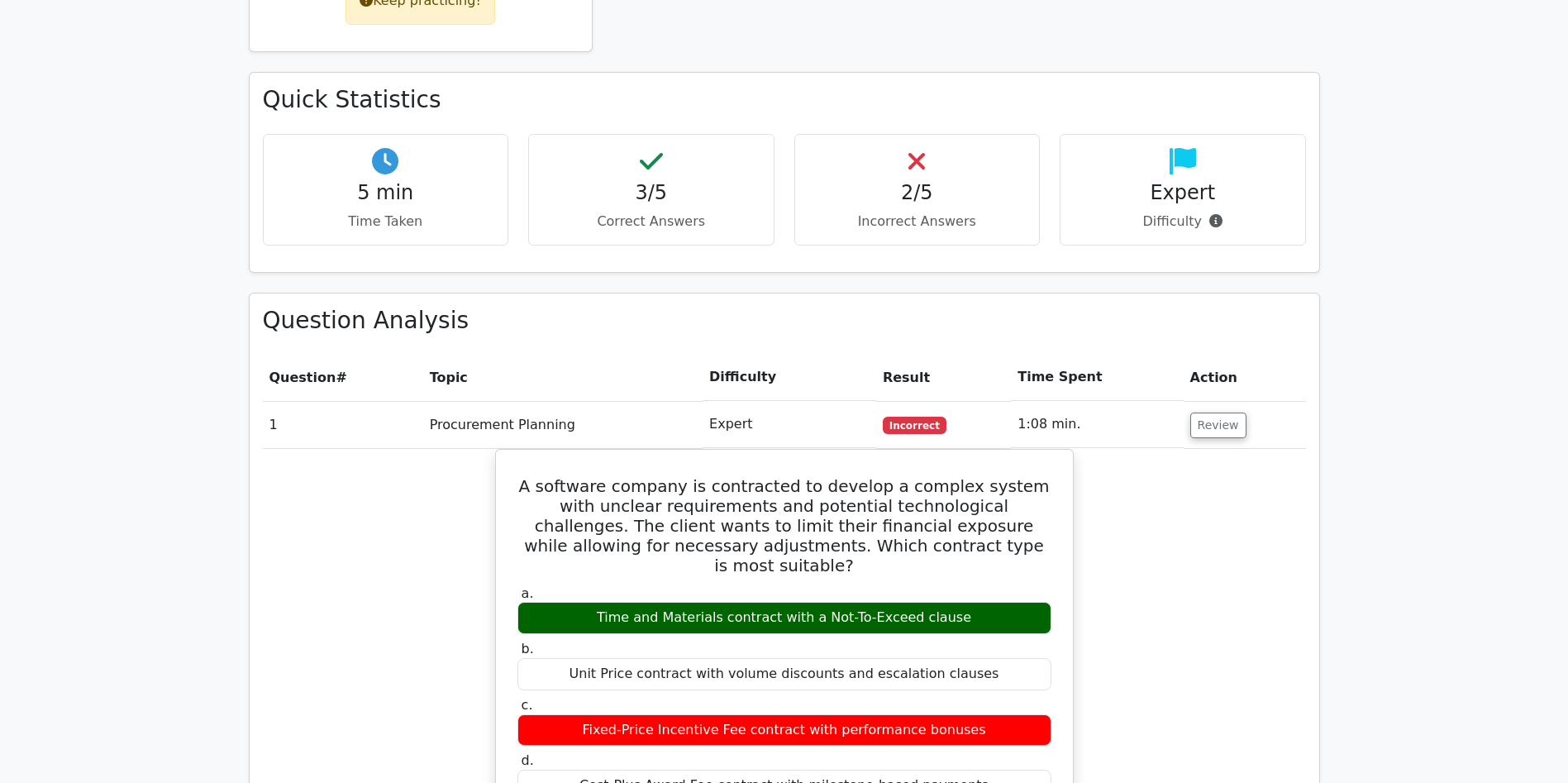
scroll to position [889, 0]
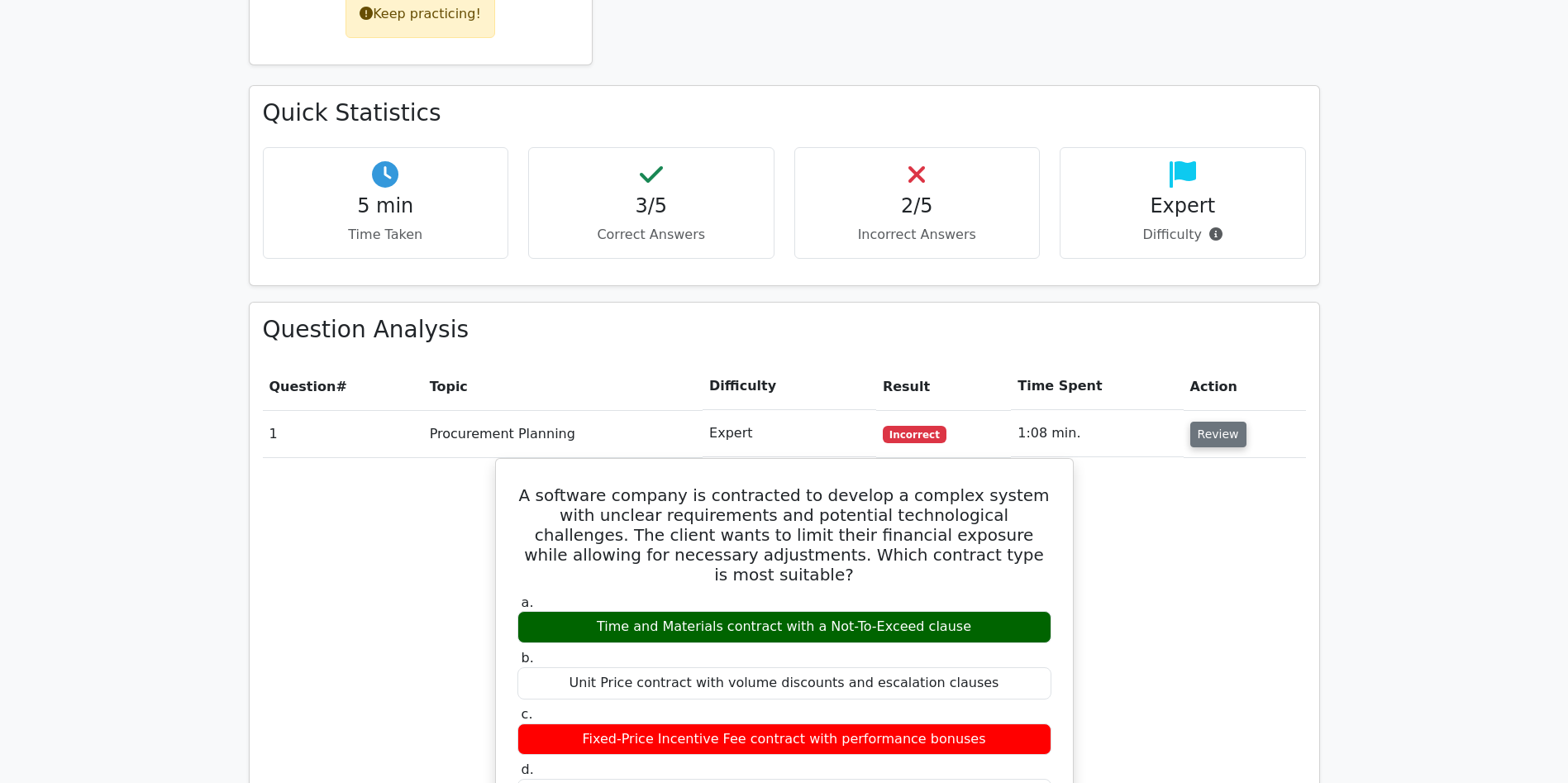
click at [1216, 422] on button "Review" at bounding box center [1218, 434] width 56 height 25
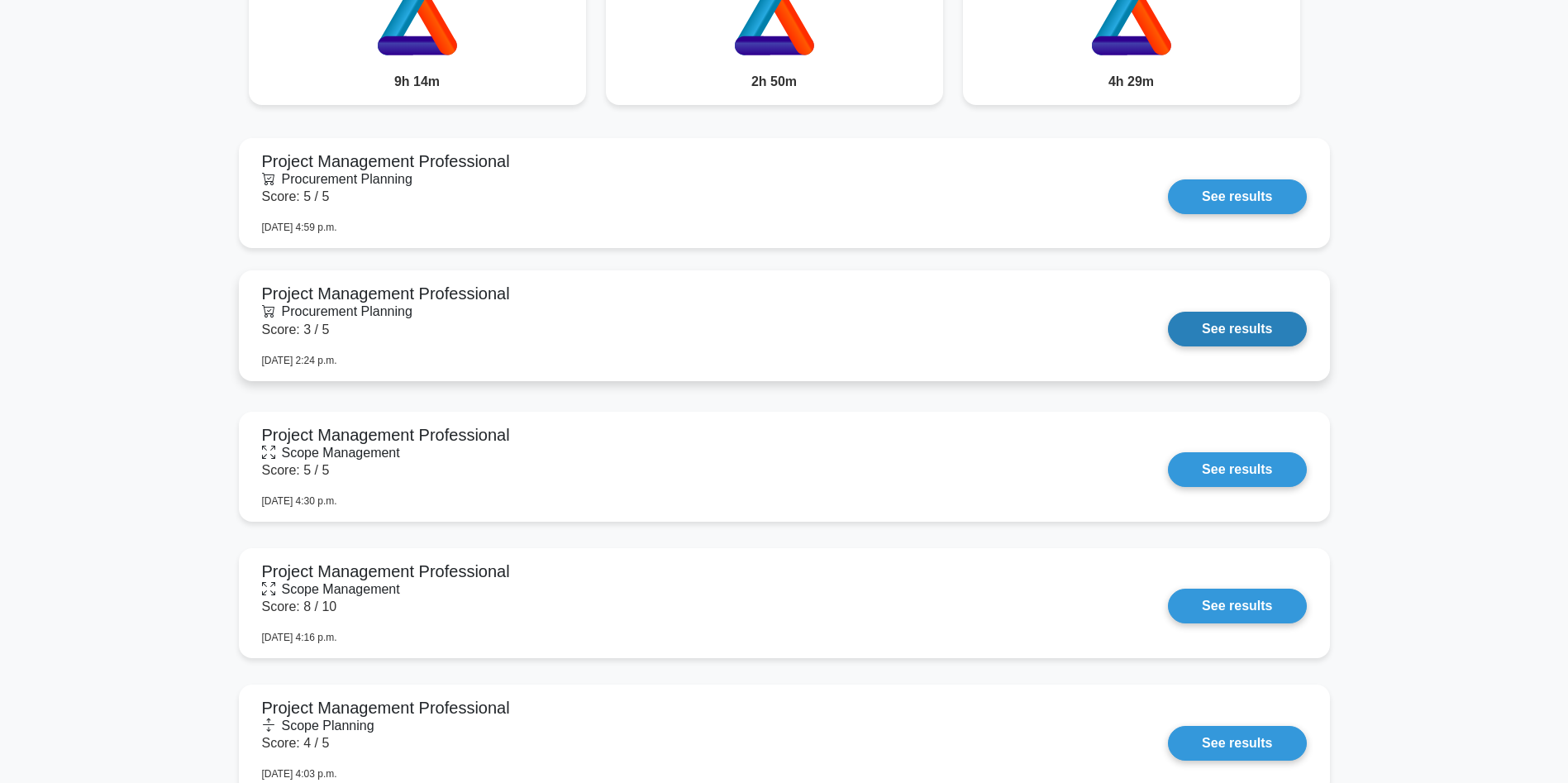
scroll to position [1423, 0]
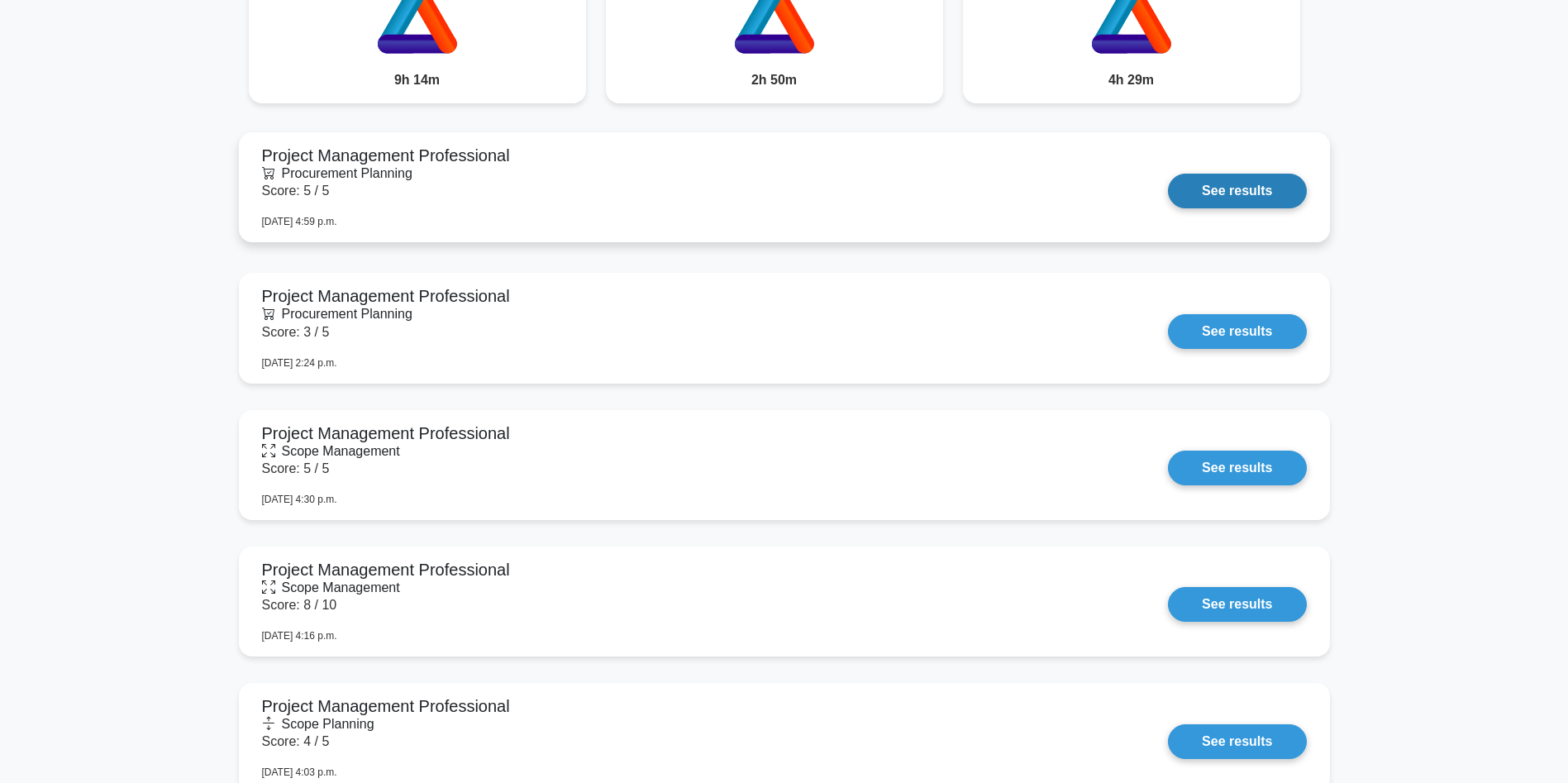
click at [1168, 174] on link "See results" at bounding box center [1237, 191] width 138 height 35
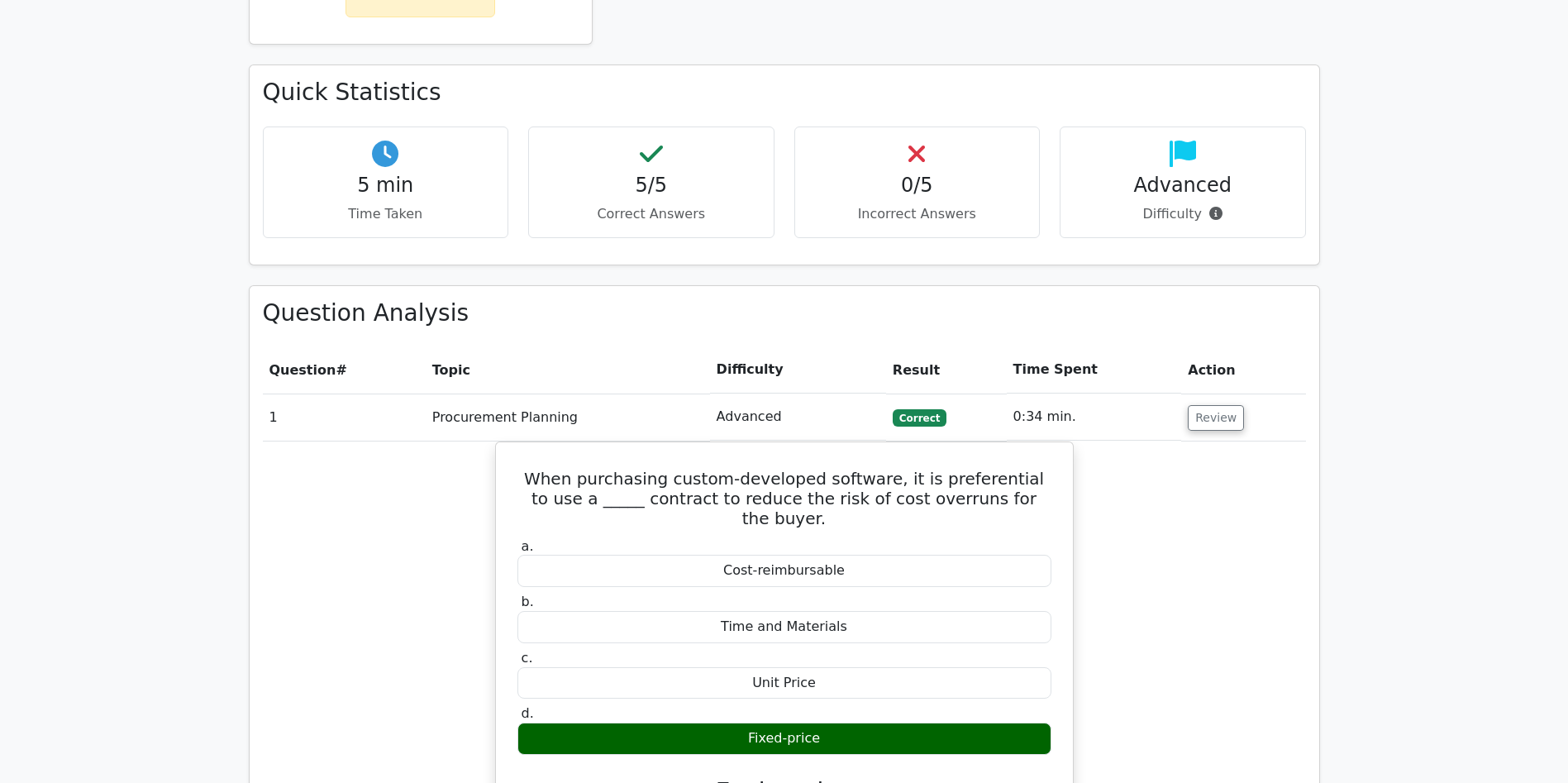
scroll to position [918, 0]
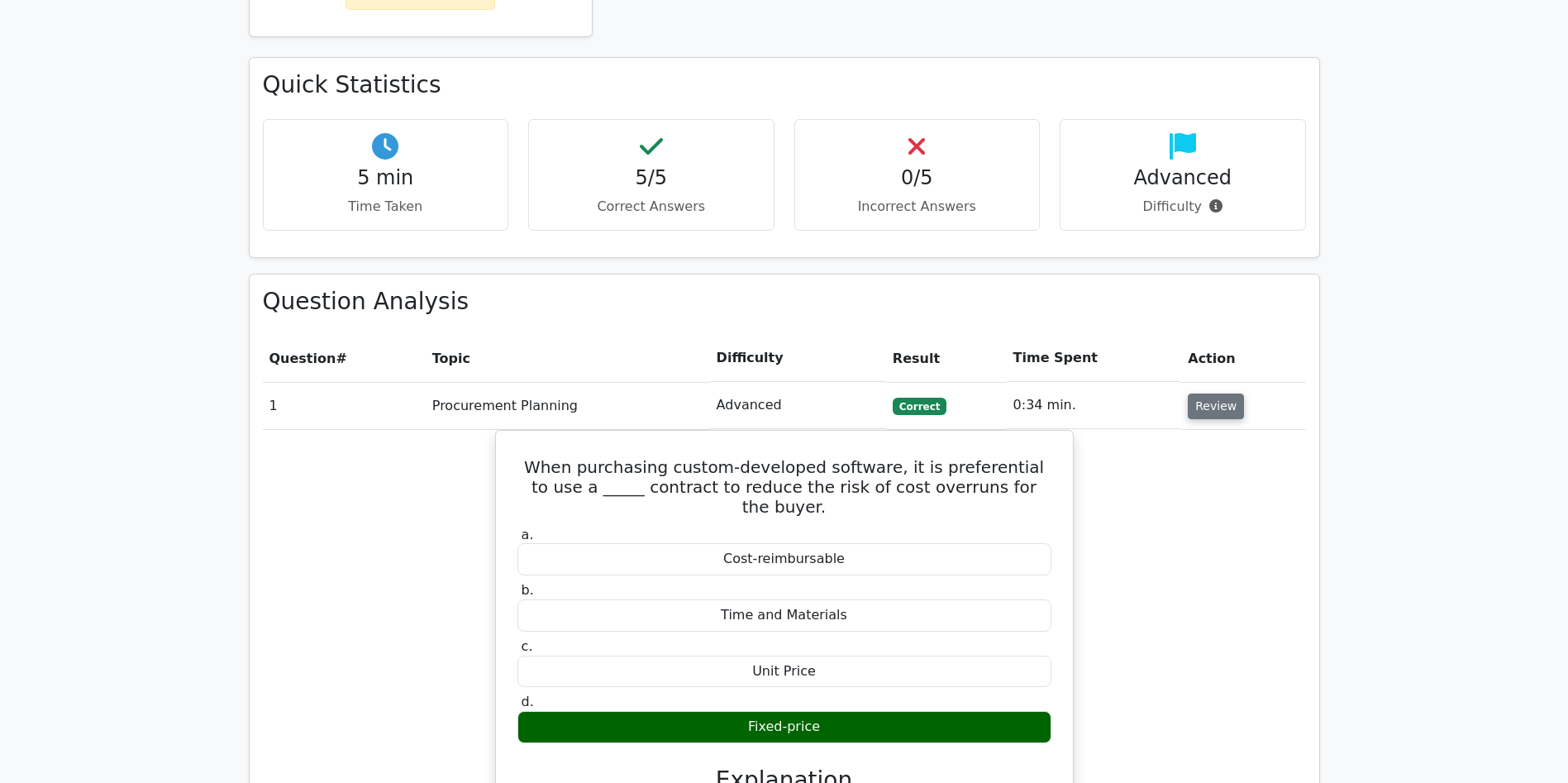
click at [1210, 394] on button "Review" at bounding box center [1216, 406] width 56 height 25
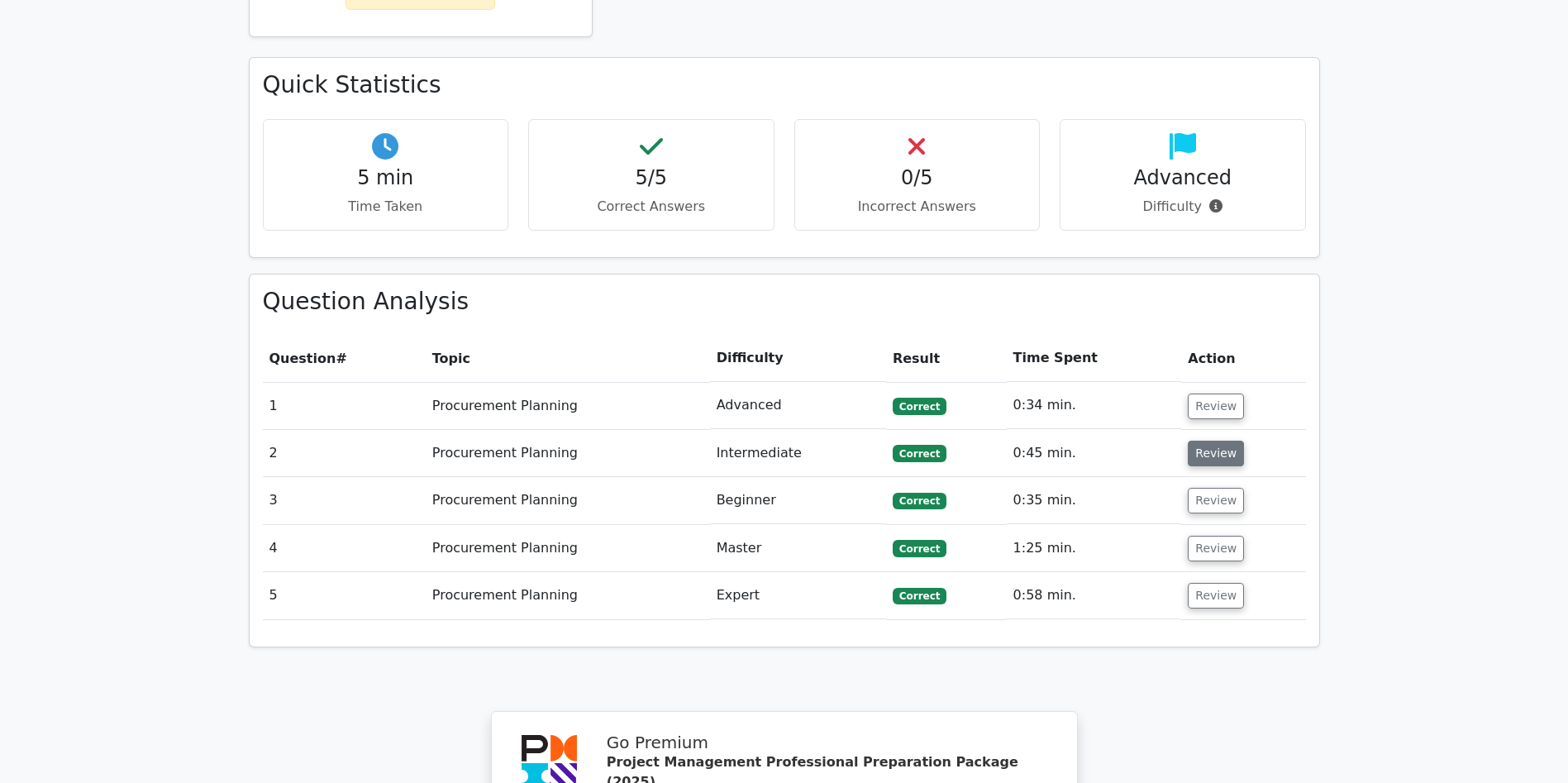
click at [1213, 440] on button "Review" at bounding box center [1216, 453] width 56 height 25
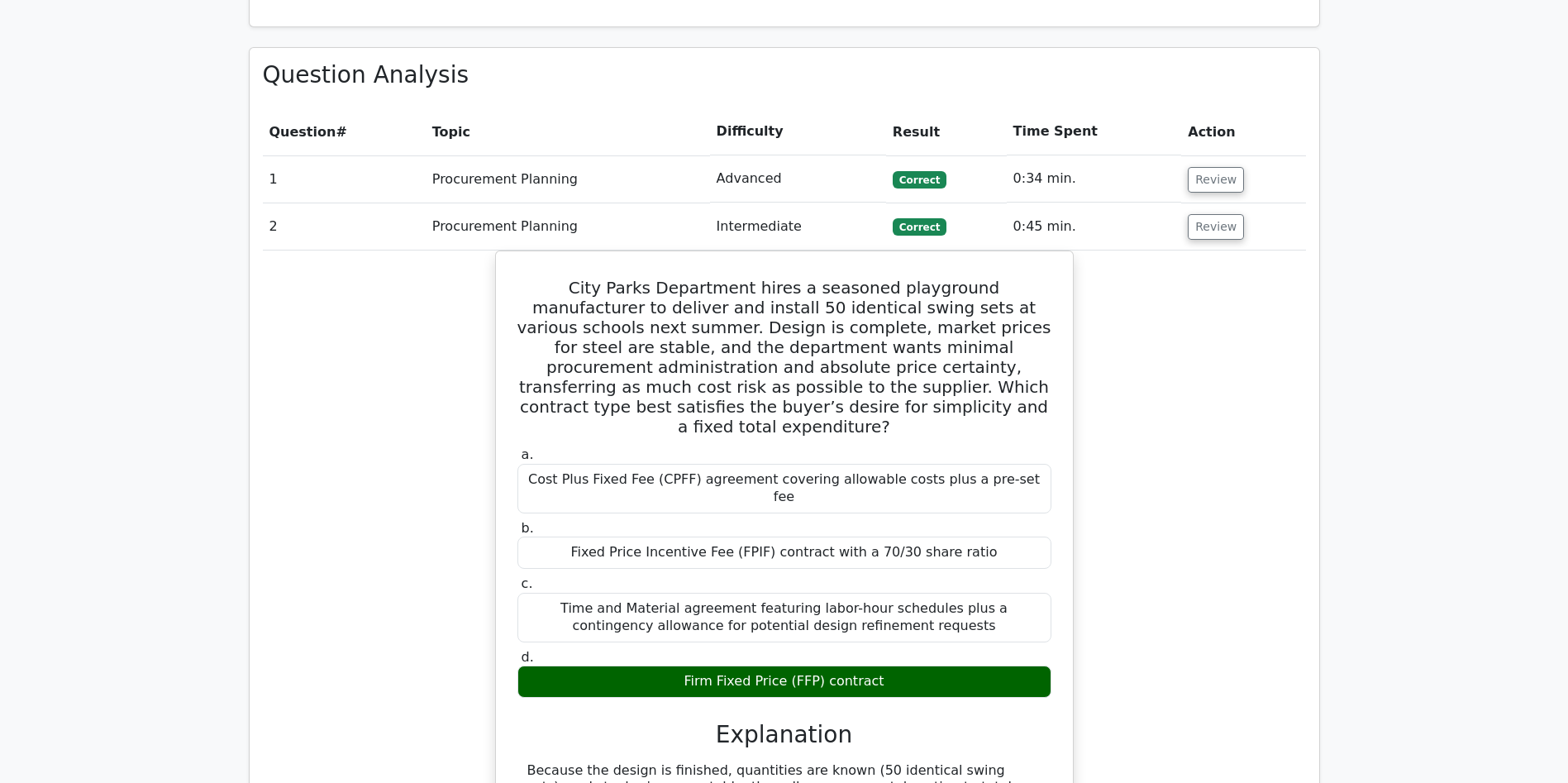
scroll to position [1105, 0]
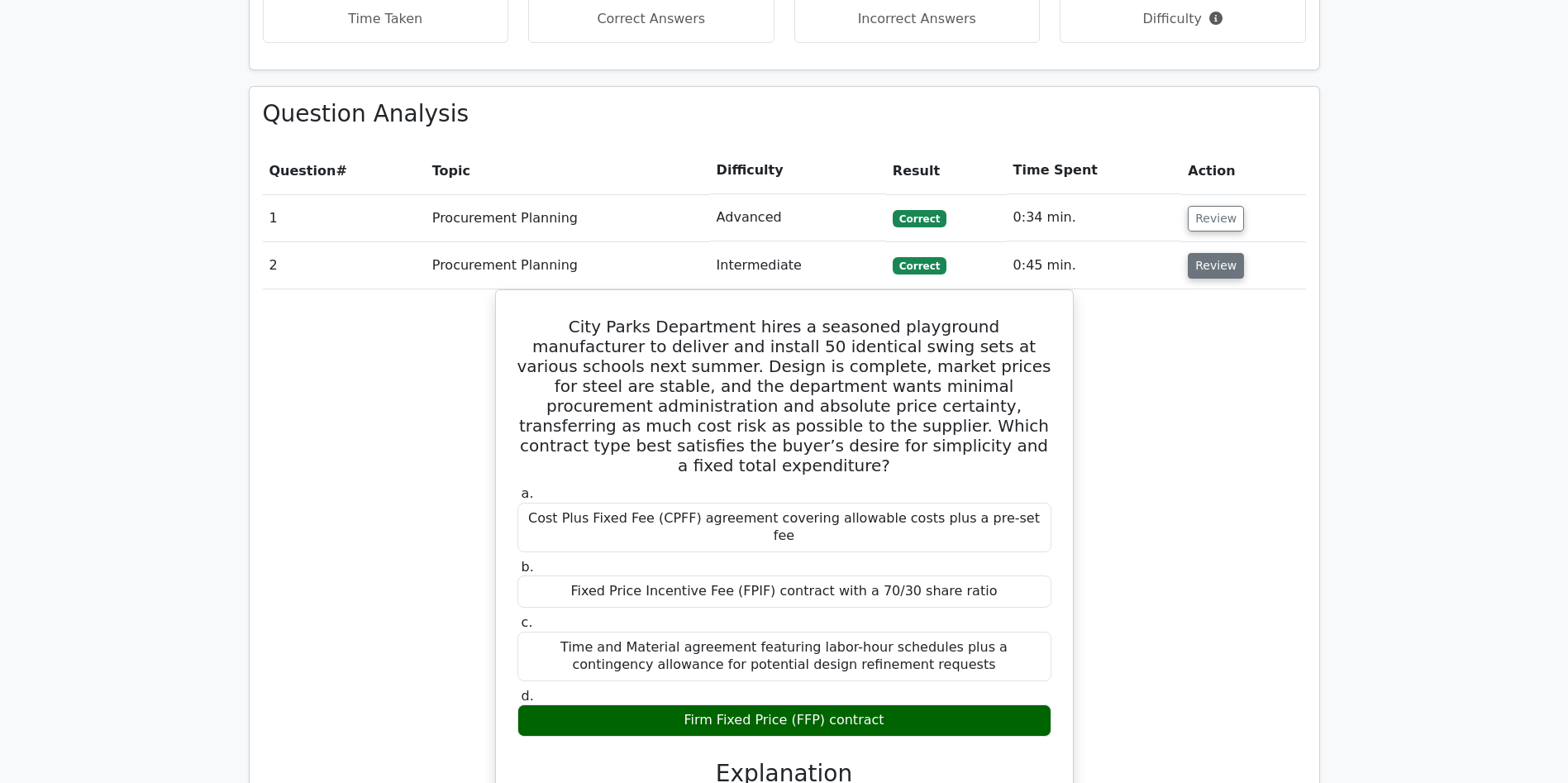
click at [1214, 253] on button "Review" at bounding box center [1216, 266] width 56 height 25
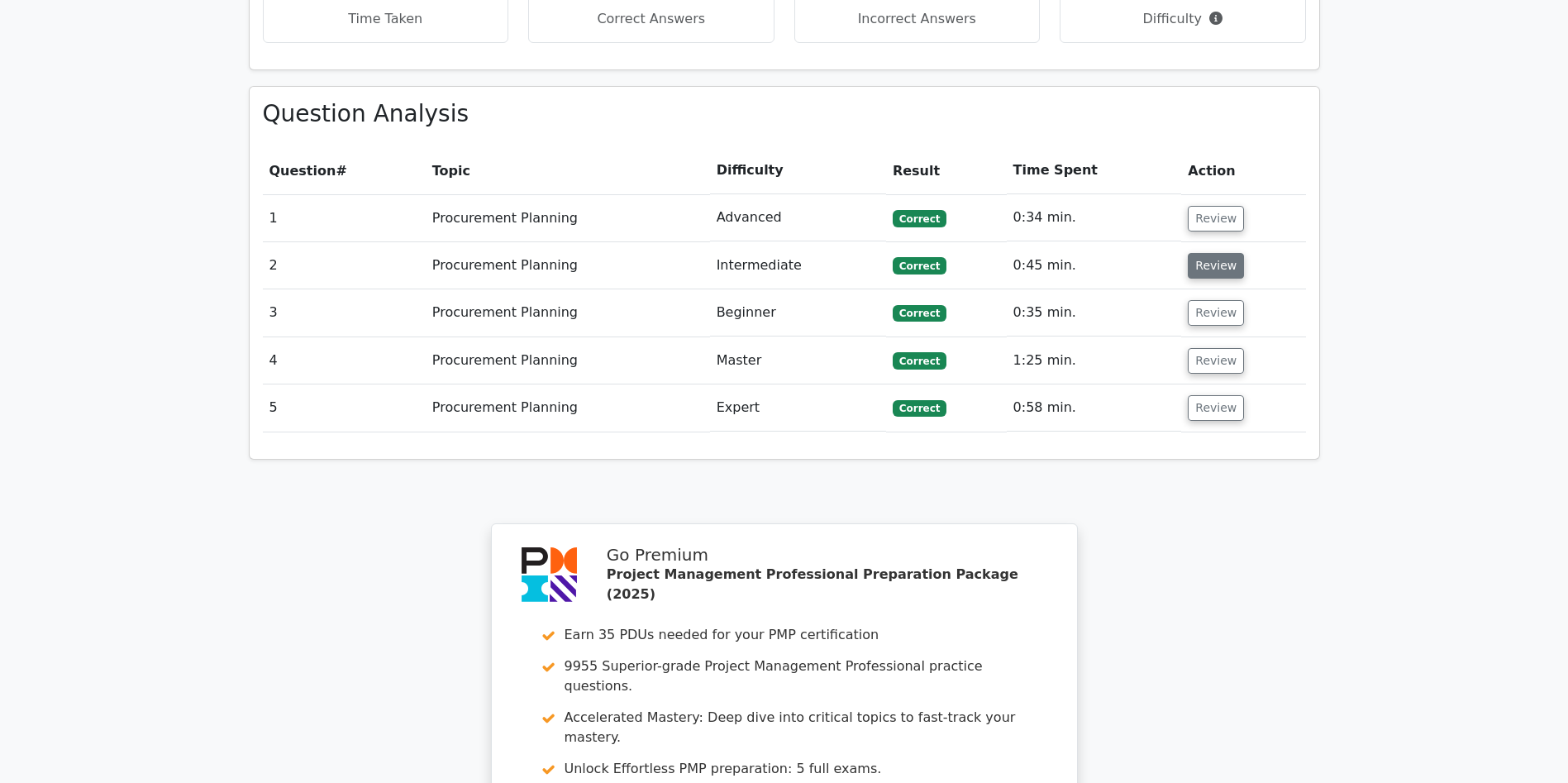
click at [1214, 253] on button "Review" at bounding box center [1216, 266] width 56 height 25
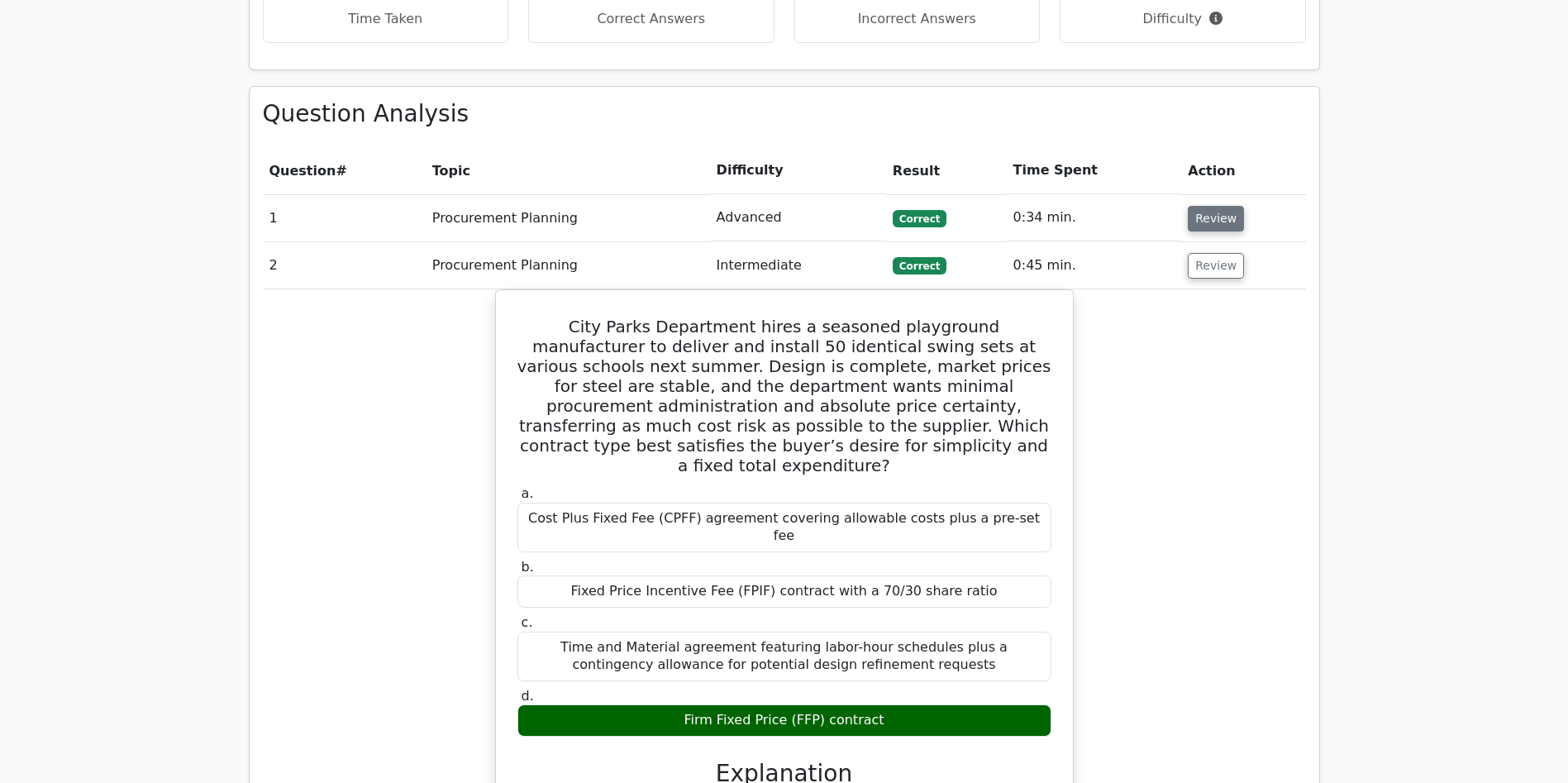
click at [1196, 206] on button "Review" at bounding box center [1216, 219] width 56 height 25
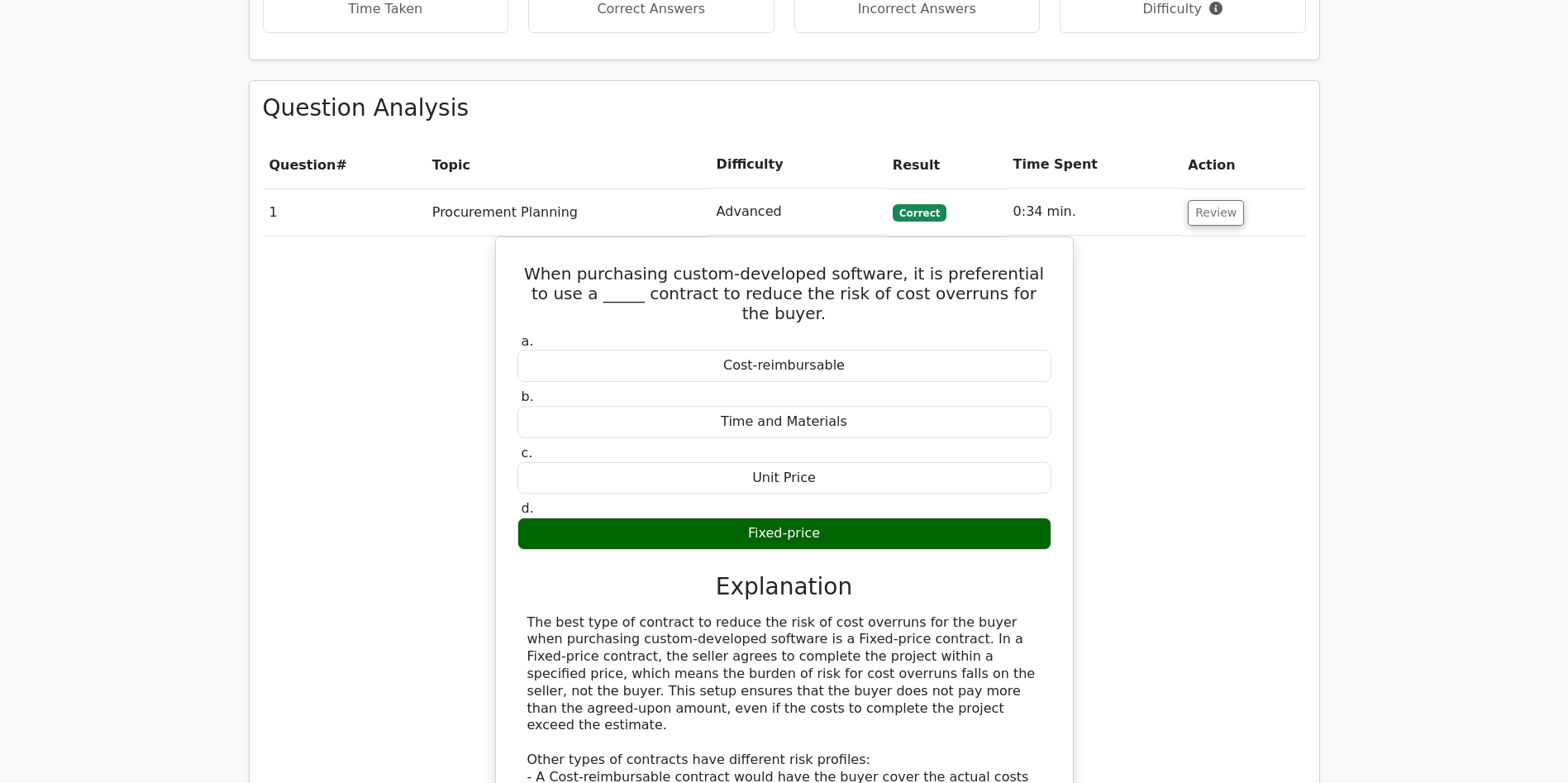
scroll to position [1032, 0]
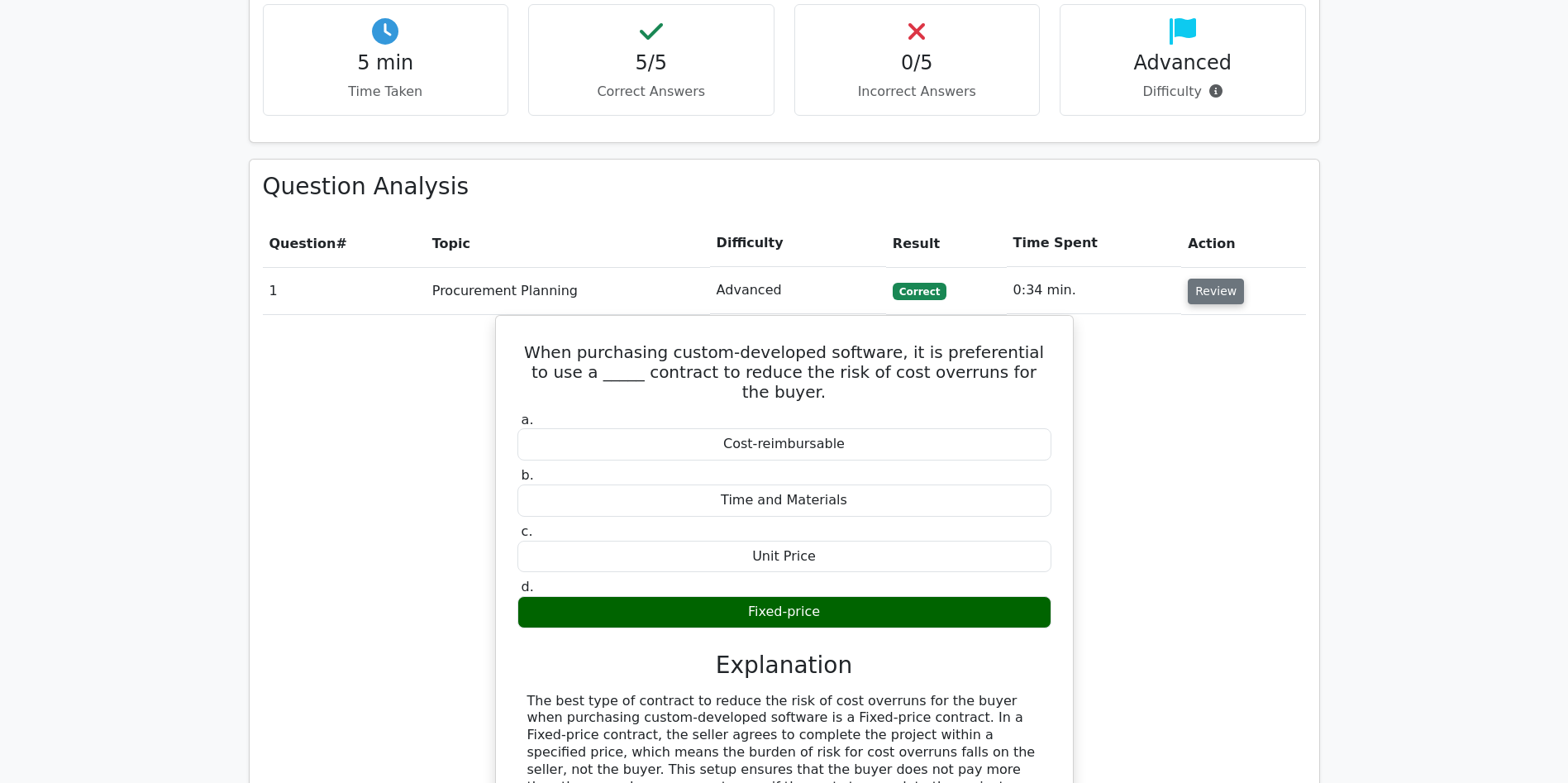
click at [1215, 278] on button "Review" at bounding box center [1216, 291] width 56 height 25
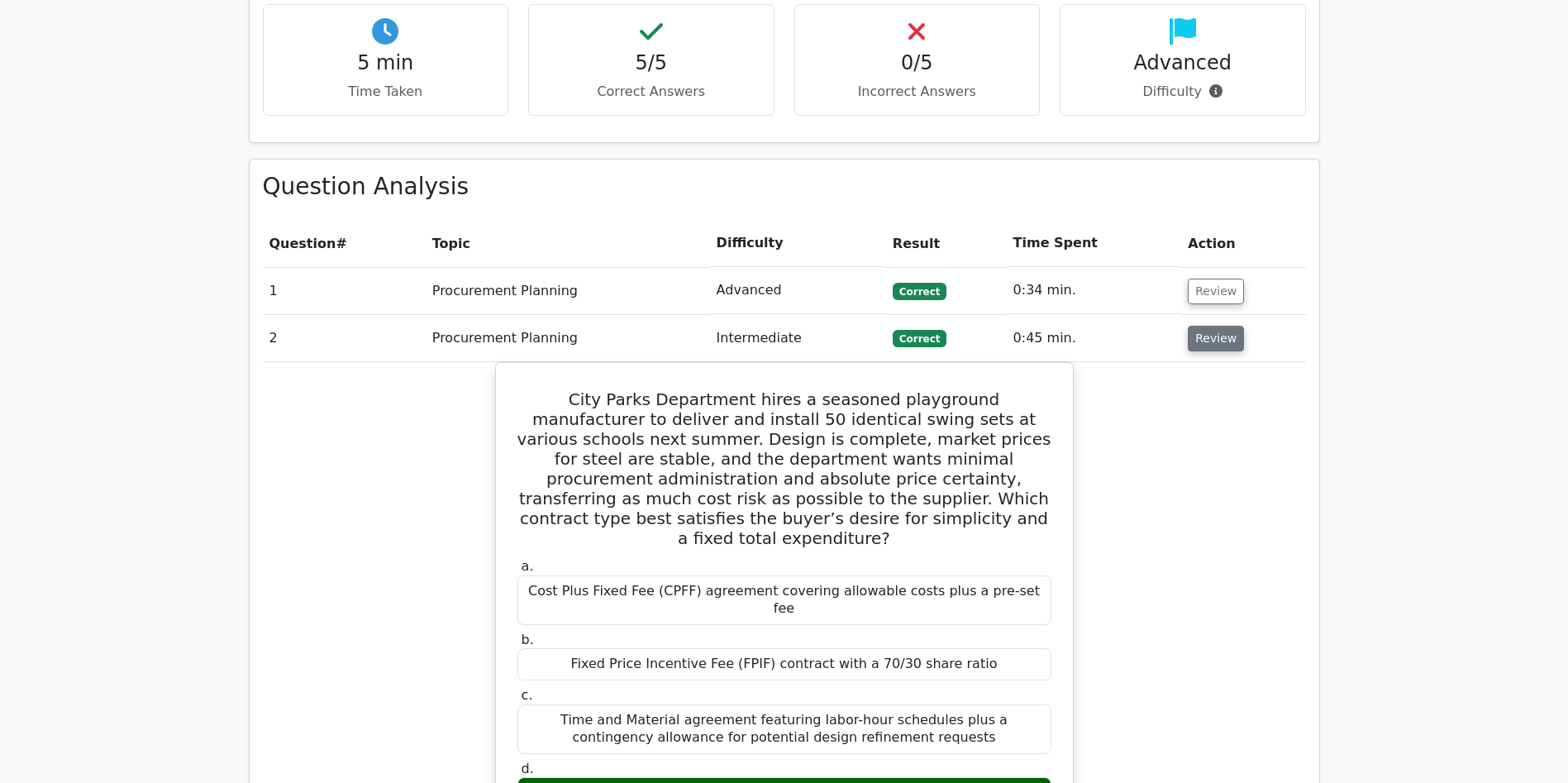
click at [1205, 326] on button "Review" at bounding box center [1216, 338] width 56 height 25
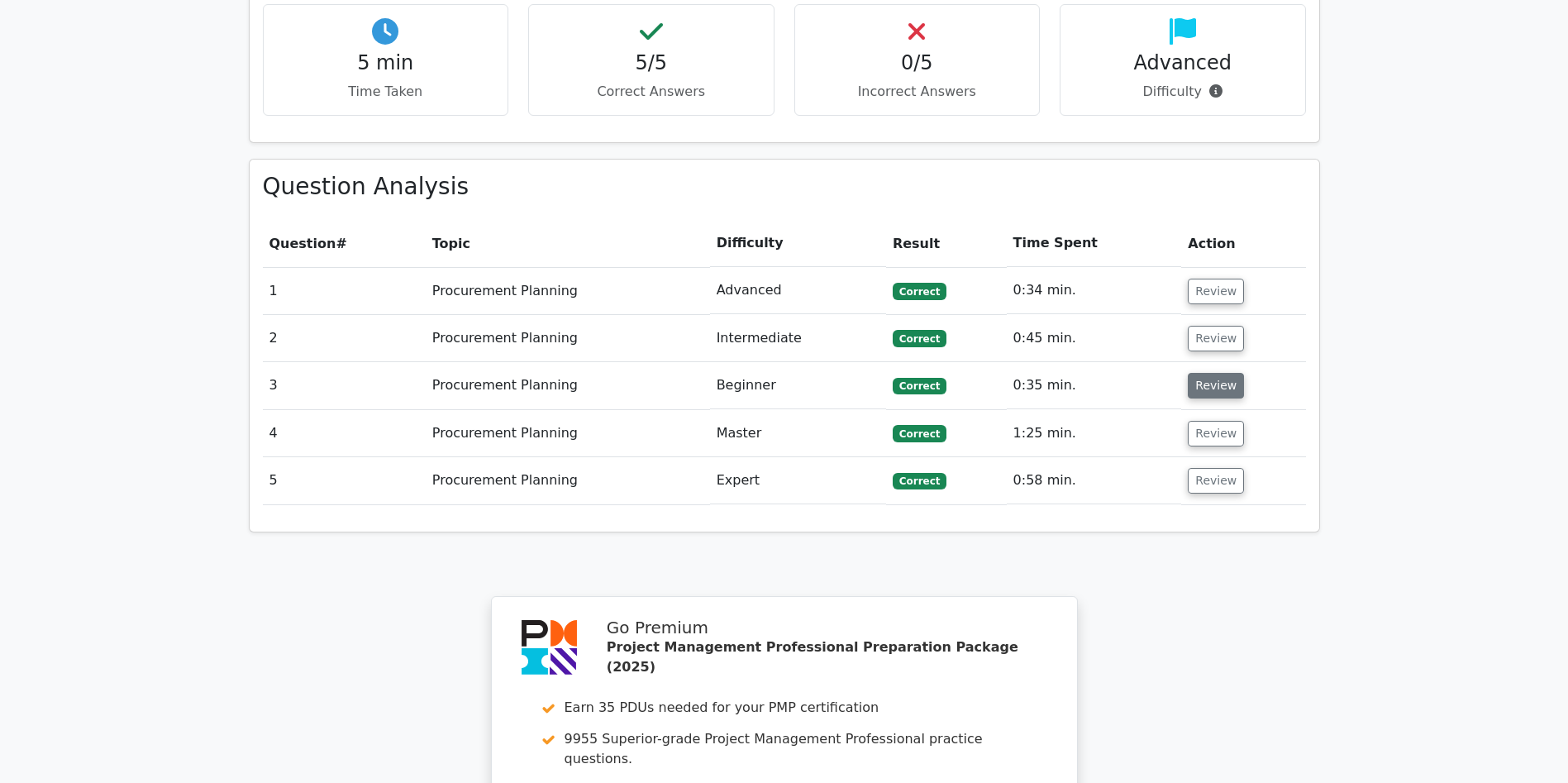
click at [1212, 372] on button "Review" at bounding box center [1216, 385] width 56 height 25
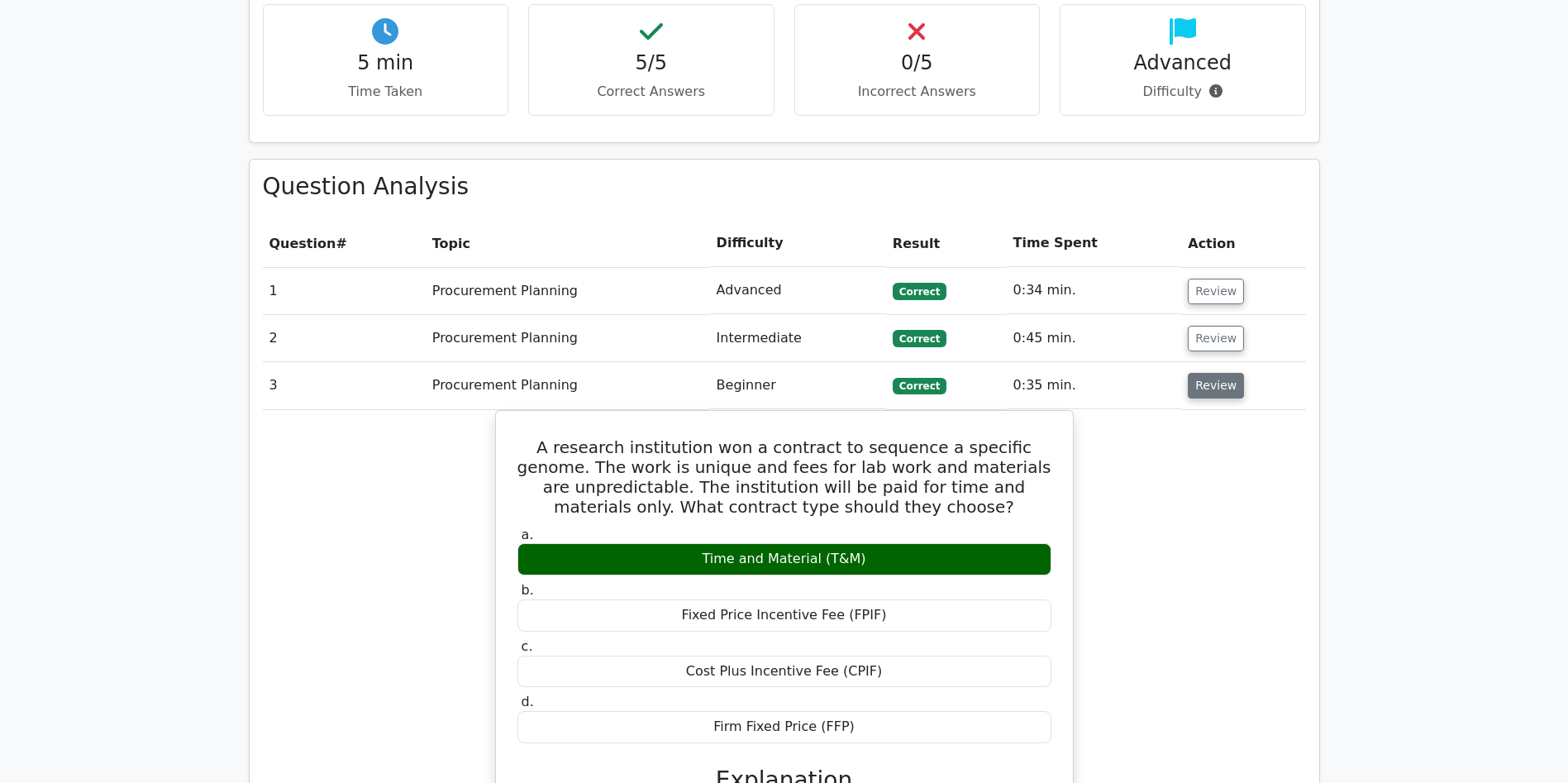
click at [1207, 372] on button "Review" at bounding box center [1216, 385] width 56 height 25
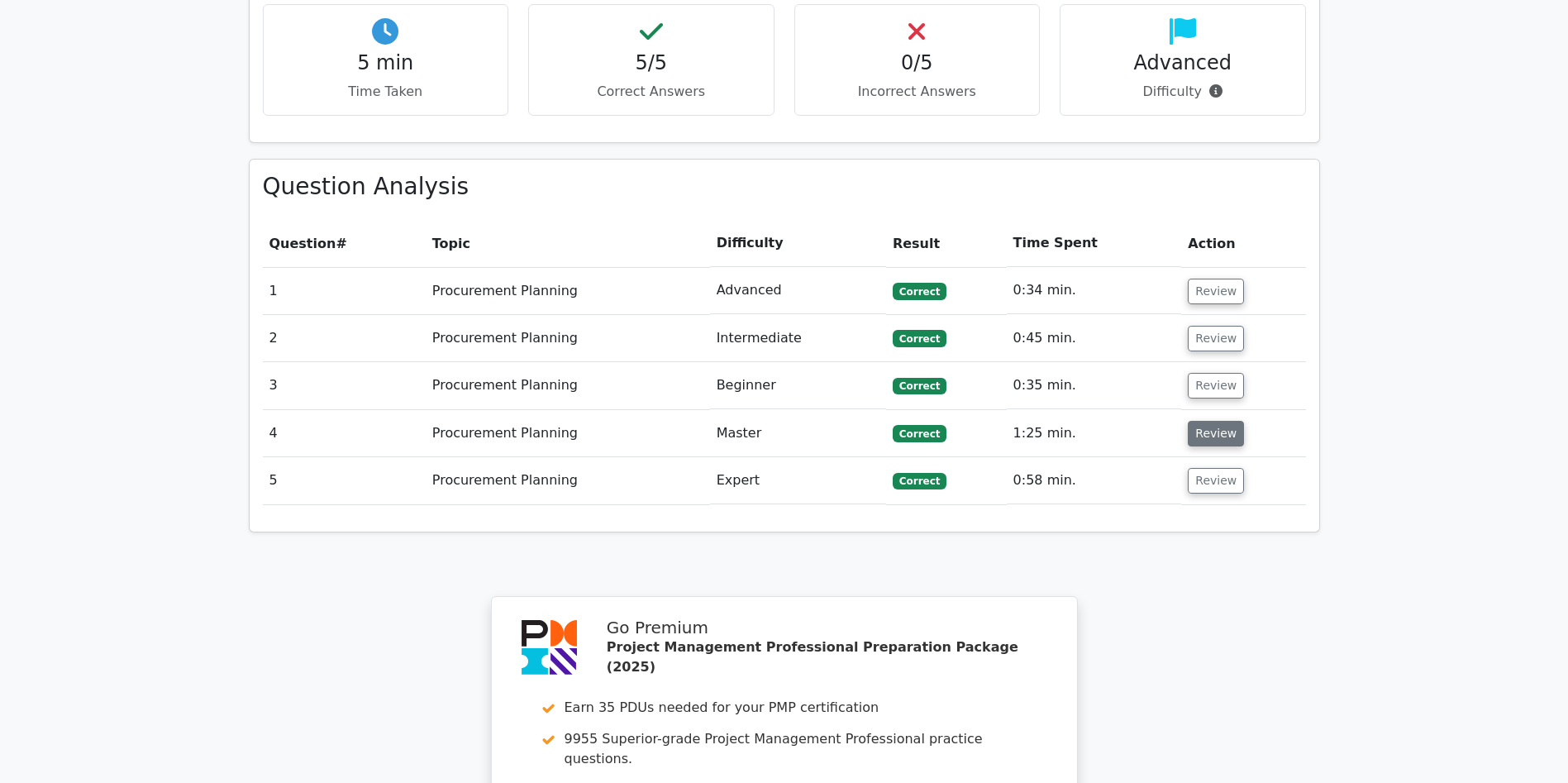
click at [1224, 421] on button "Review" at bounding box center [1216, 433] width 56 height 25
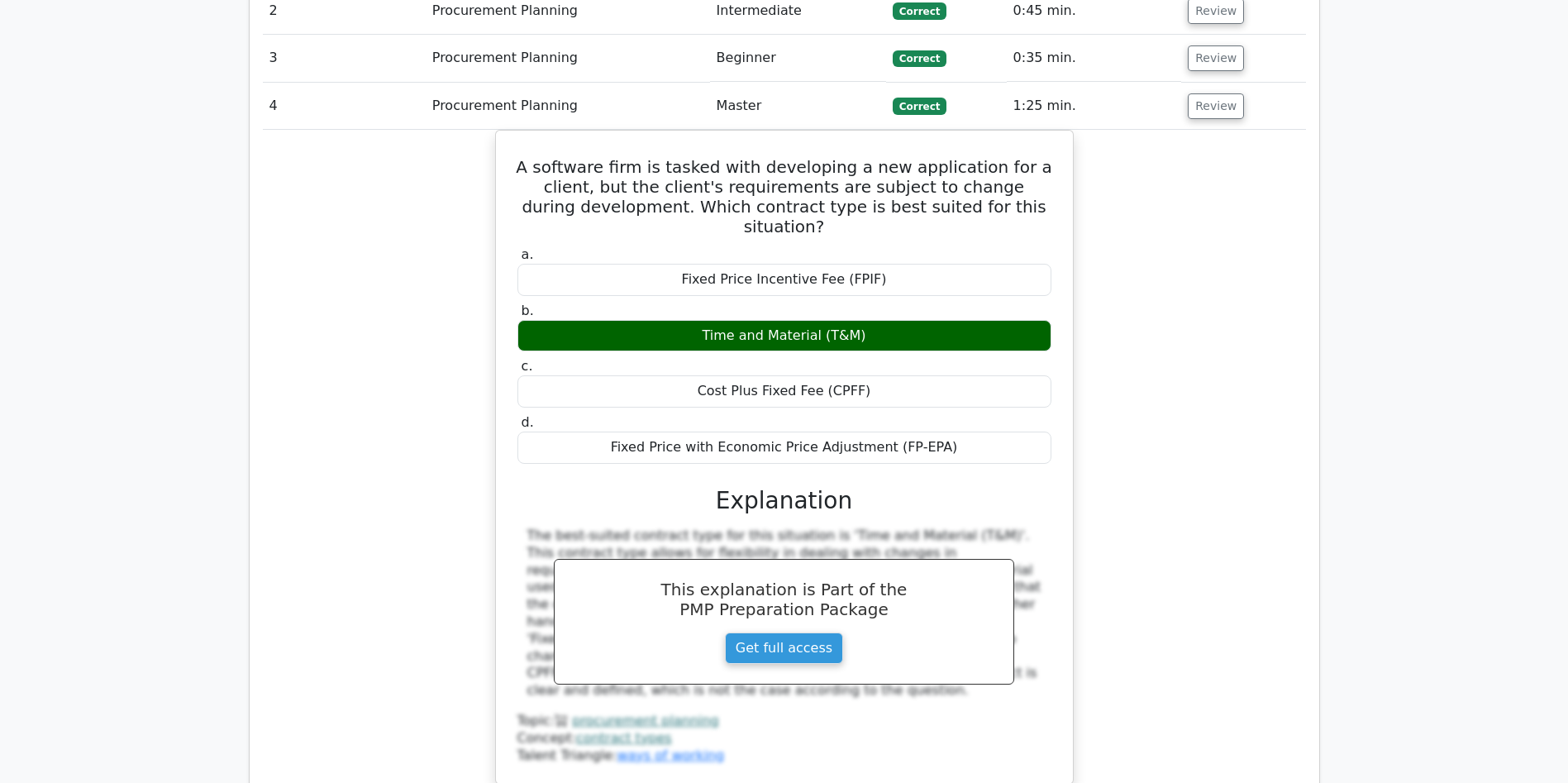
scroll to position [1373, 0]
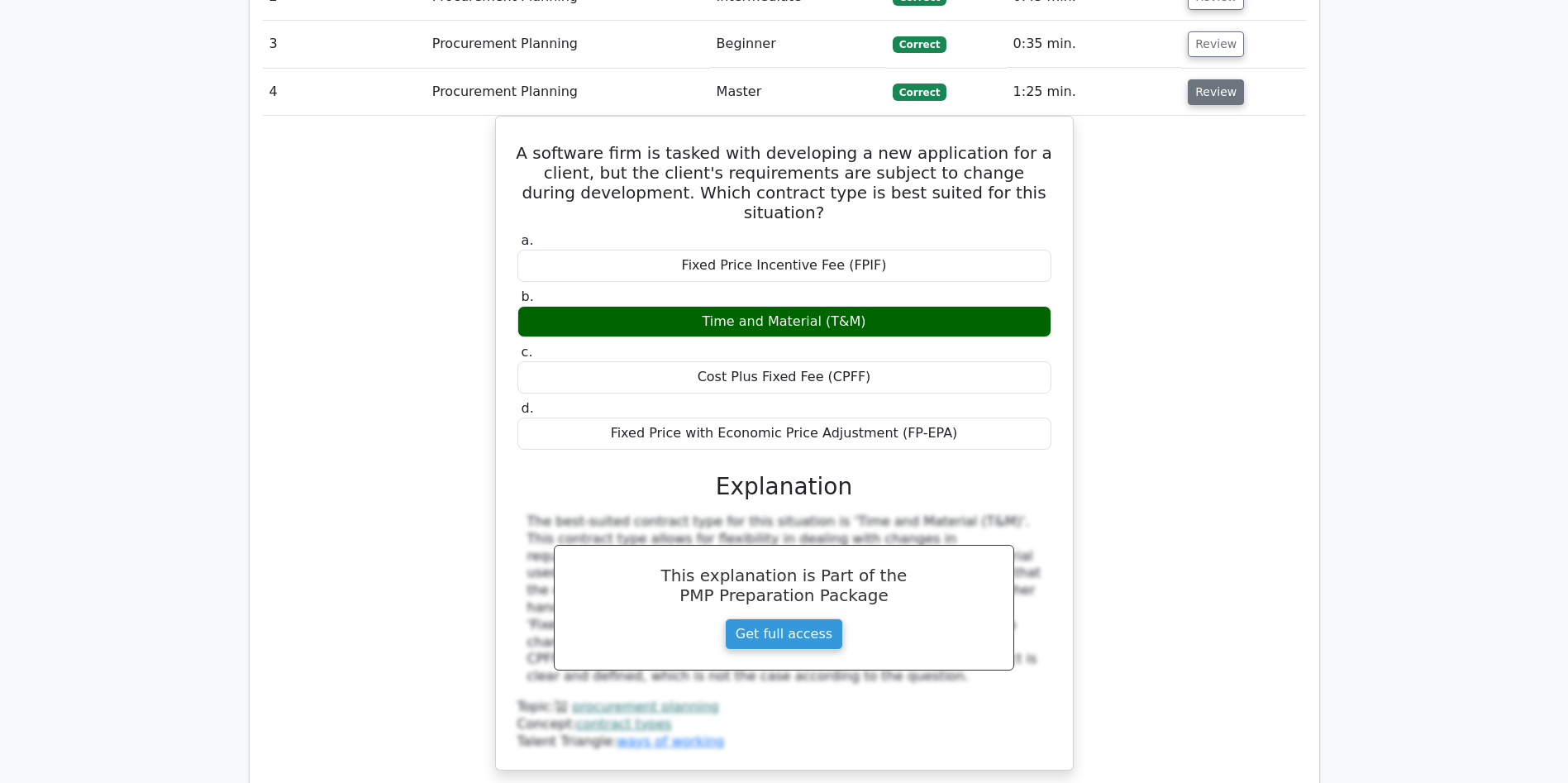
click at [1219, 80] on button "Review" at bounding box center [1216, 92] width 56 height 25
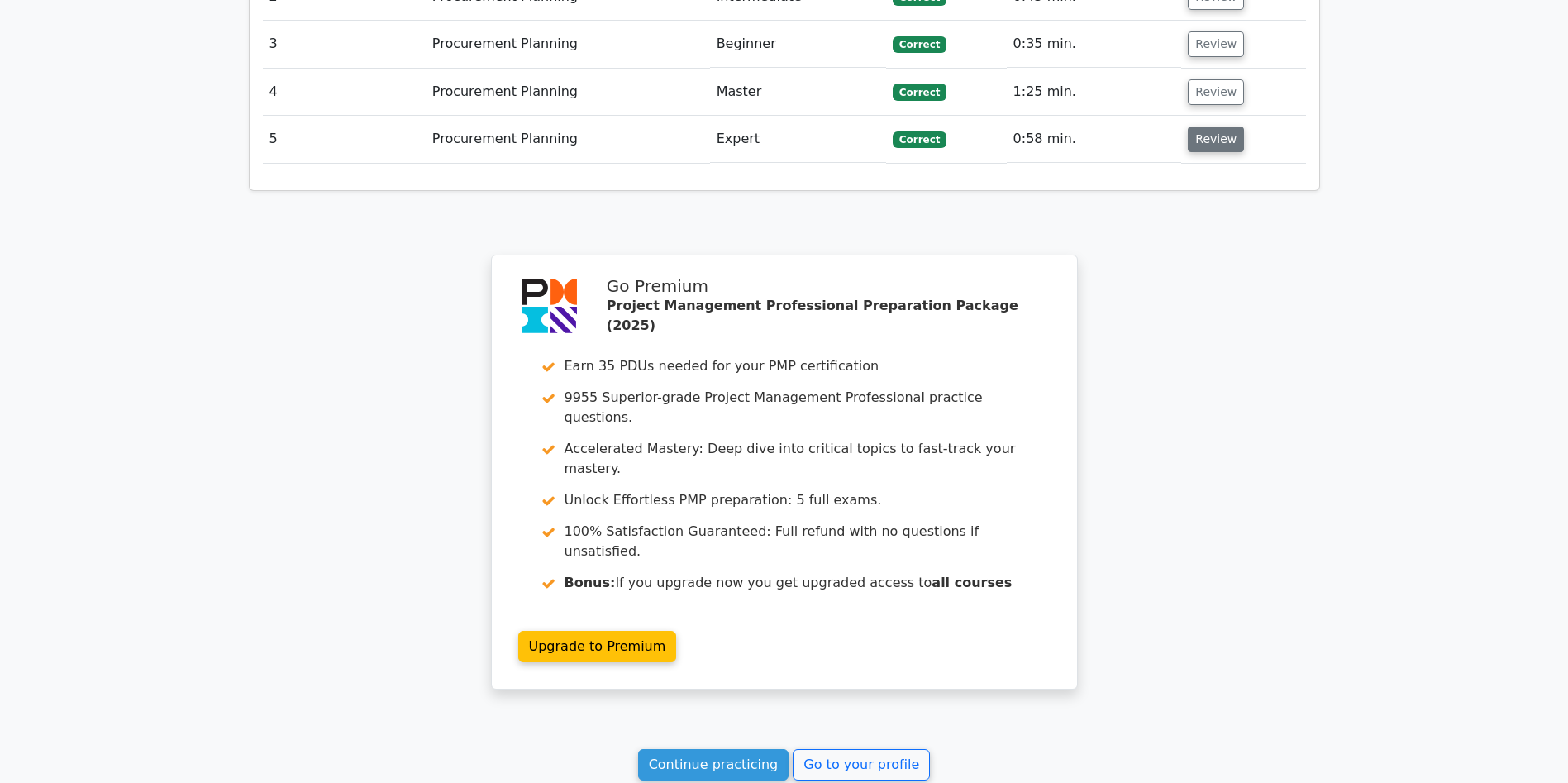
click at [1205, 126] on button "Review" at bounding box center [1216, 139] width 56 height 25
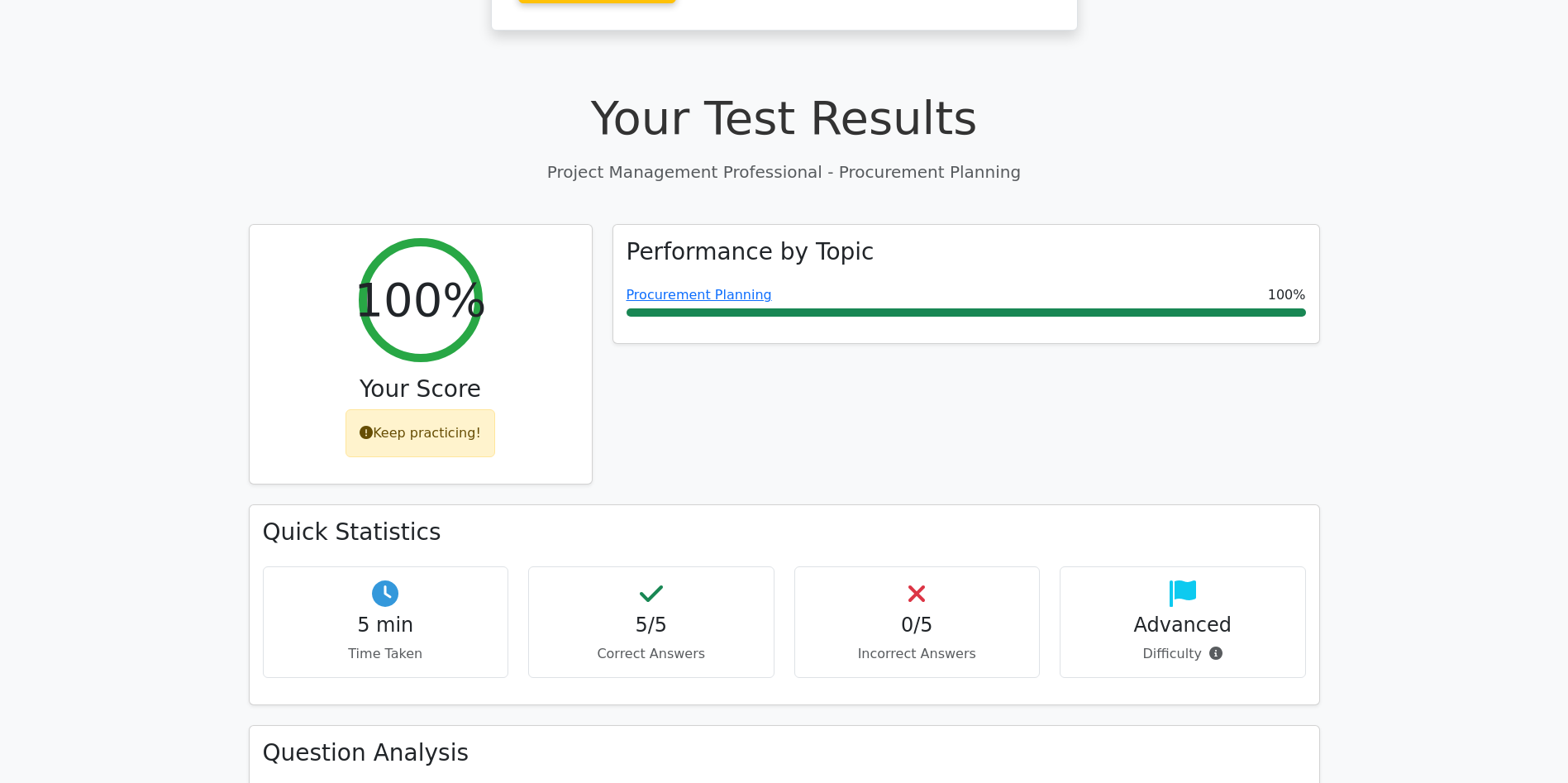
scroll to position [463, 0]
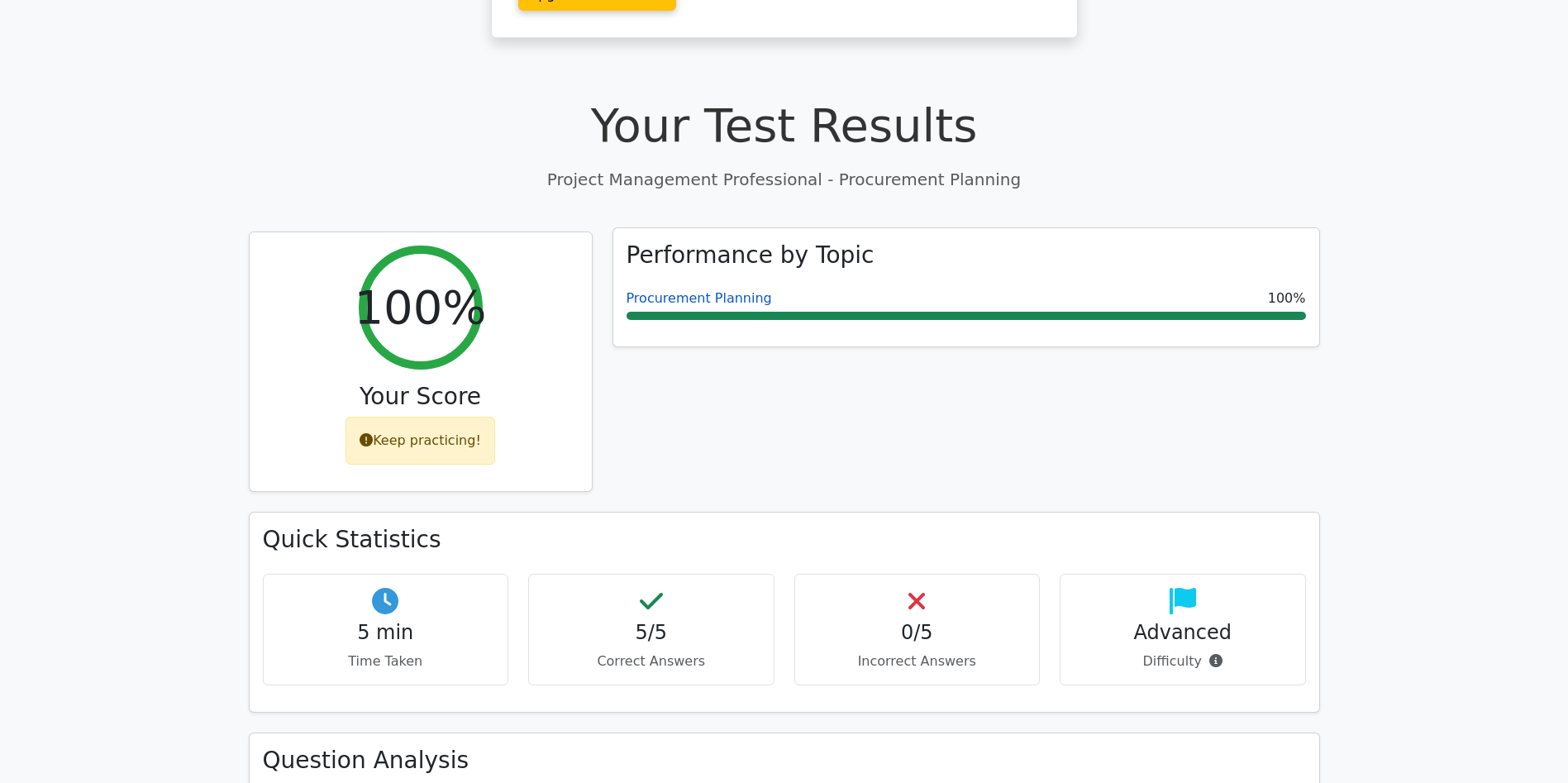
click at [703, 290] on link "Procurement Planning" at bounding box center [699, 298] width 145 height 16
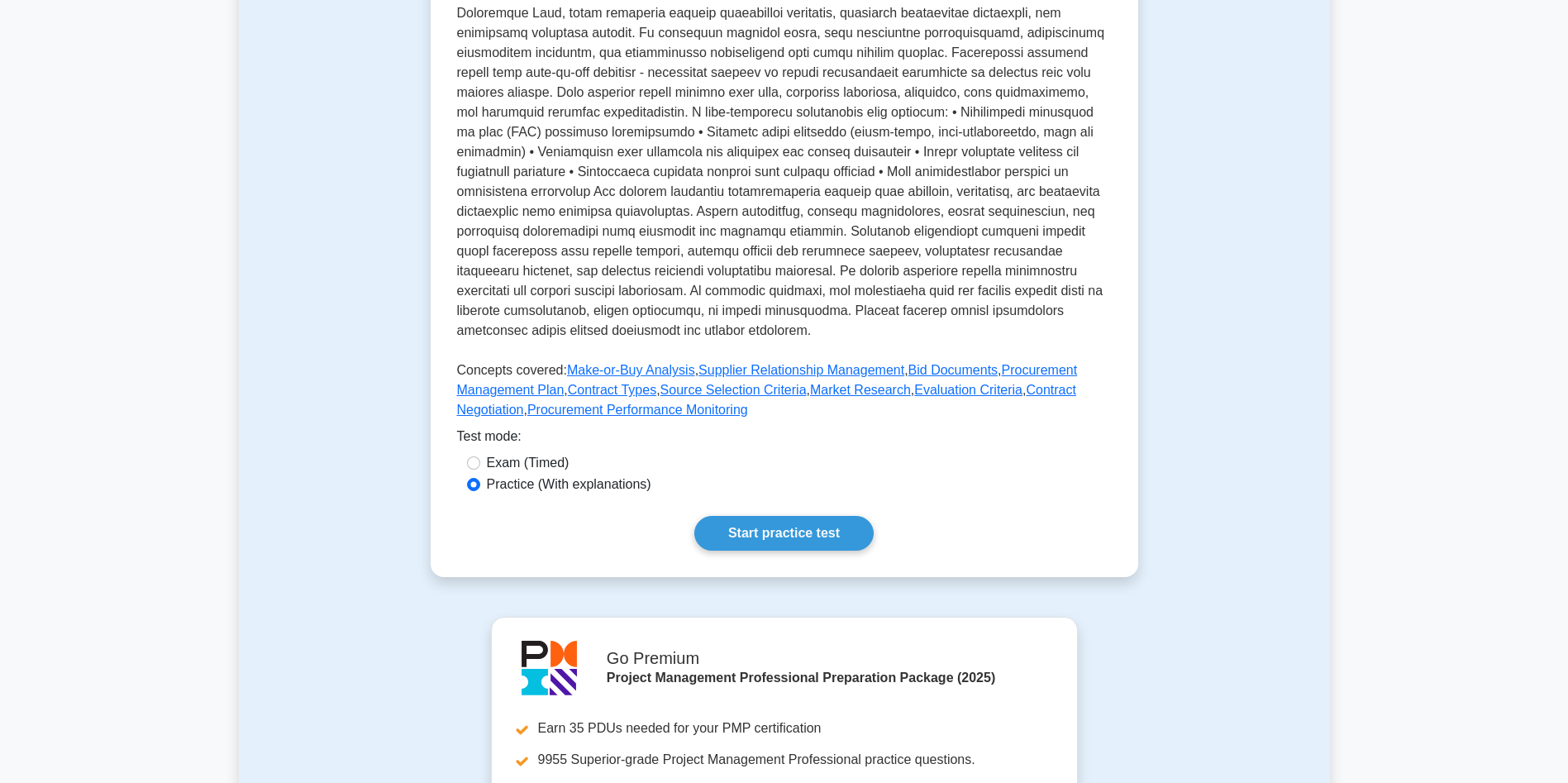
scroll to position [530, 0]
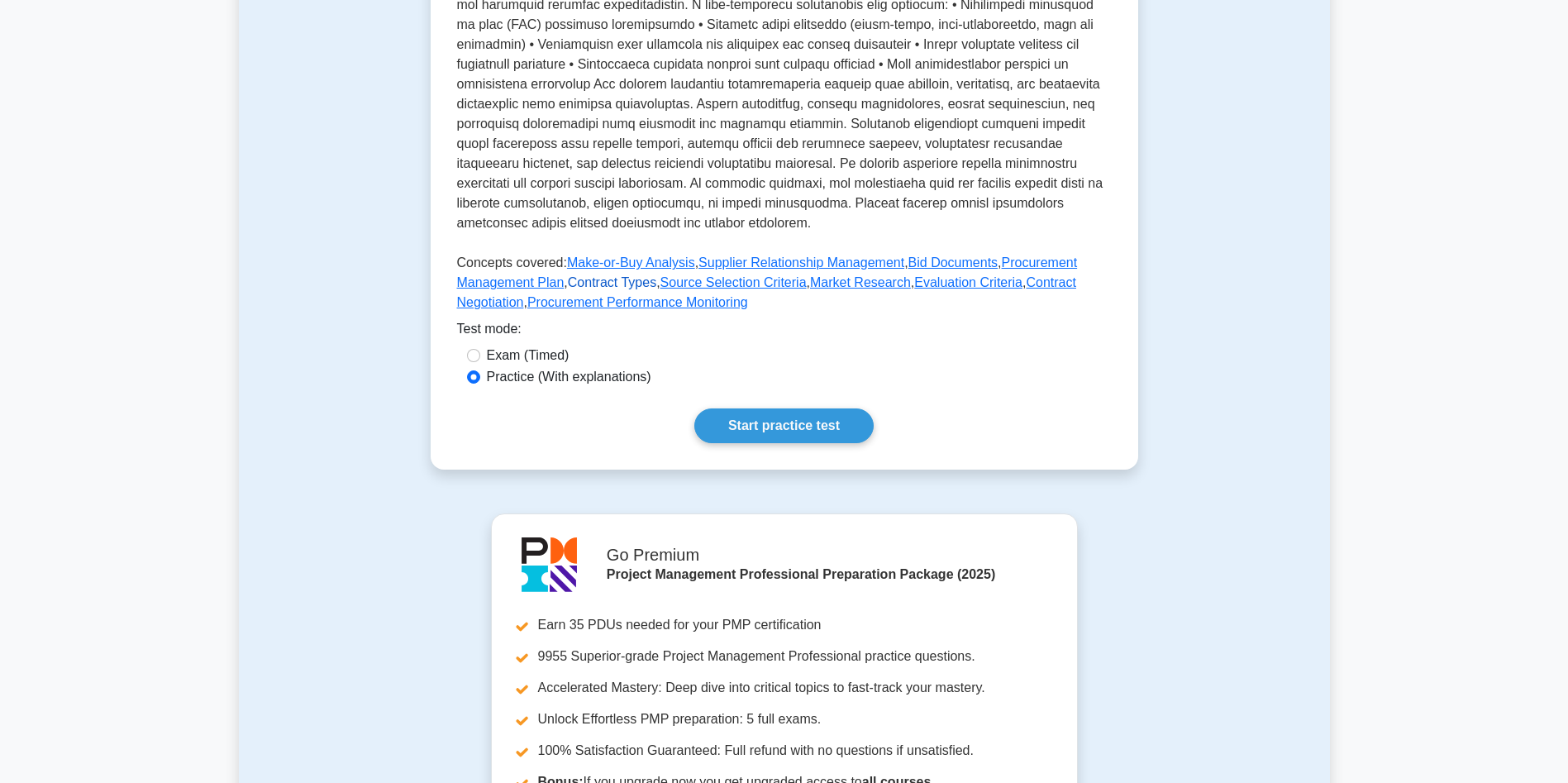
click at [634, 280] on link "Contract Types" at bounding box center [612, 282] width 88 height 14
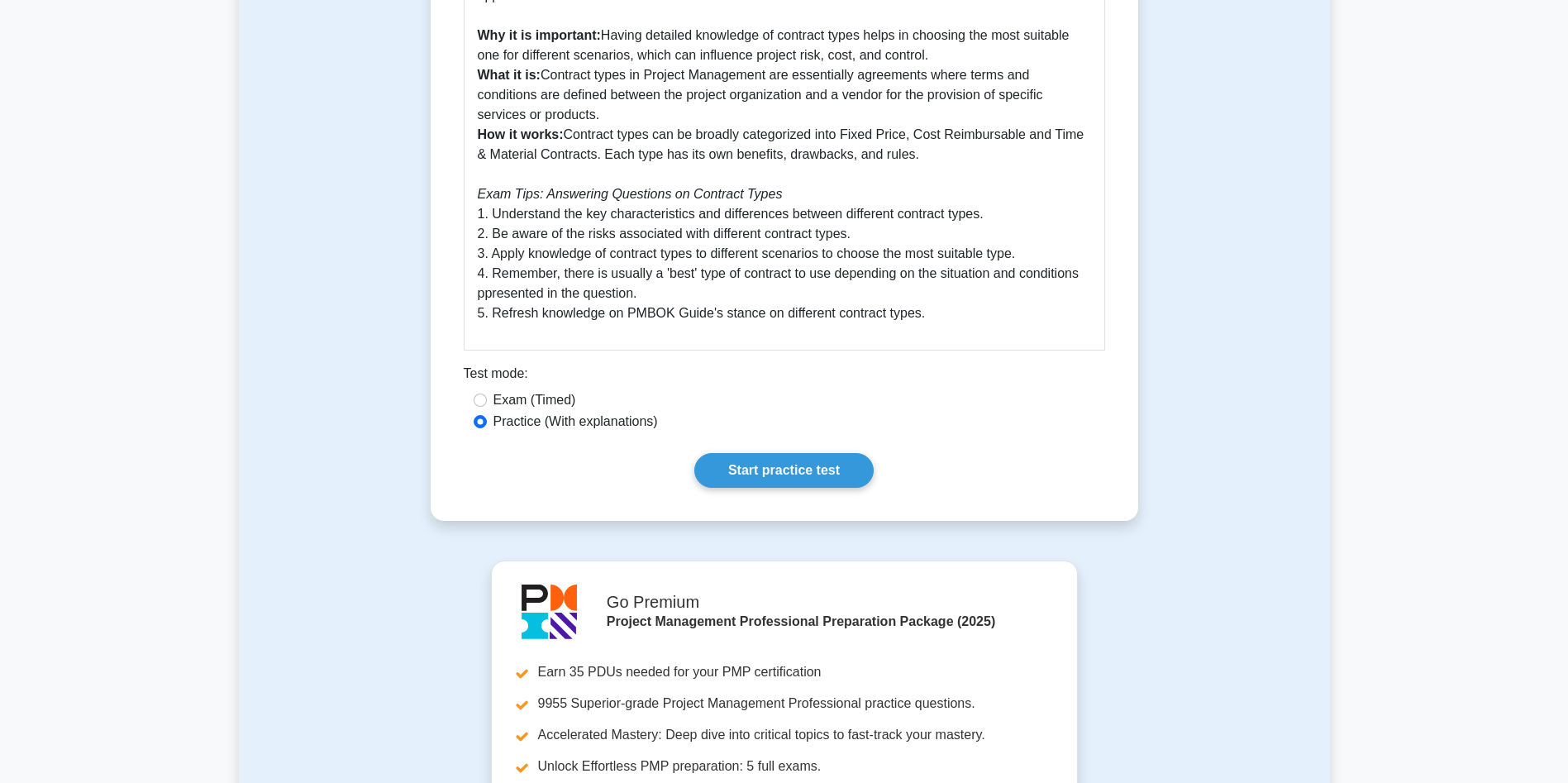
scroll to position [565, 0]
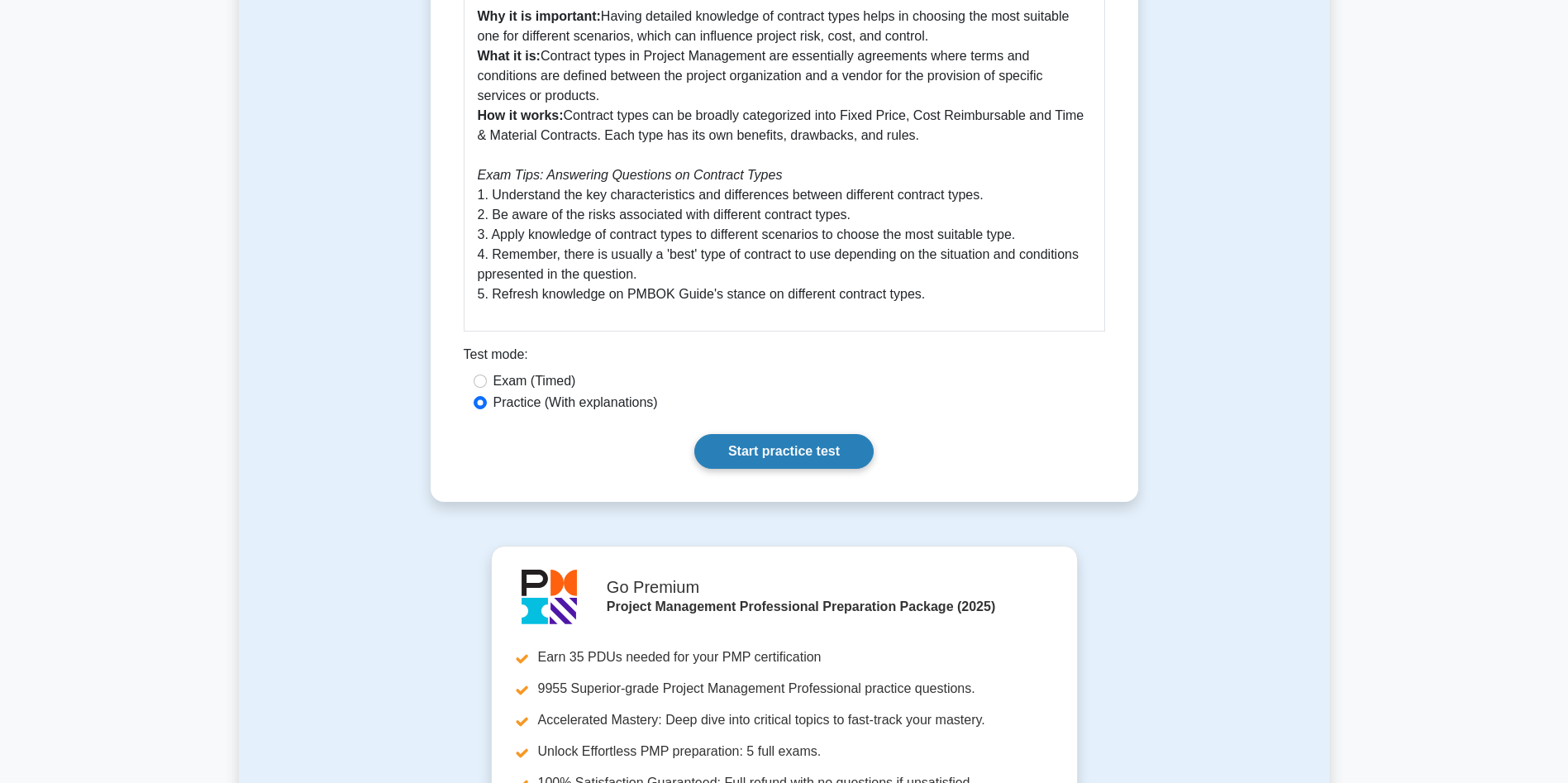
click at [800, 447] on link "Start practice test" at bounding box center [783, 451] width 179 height 35
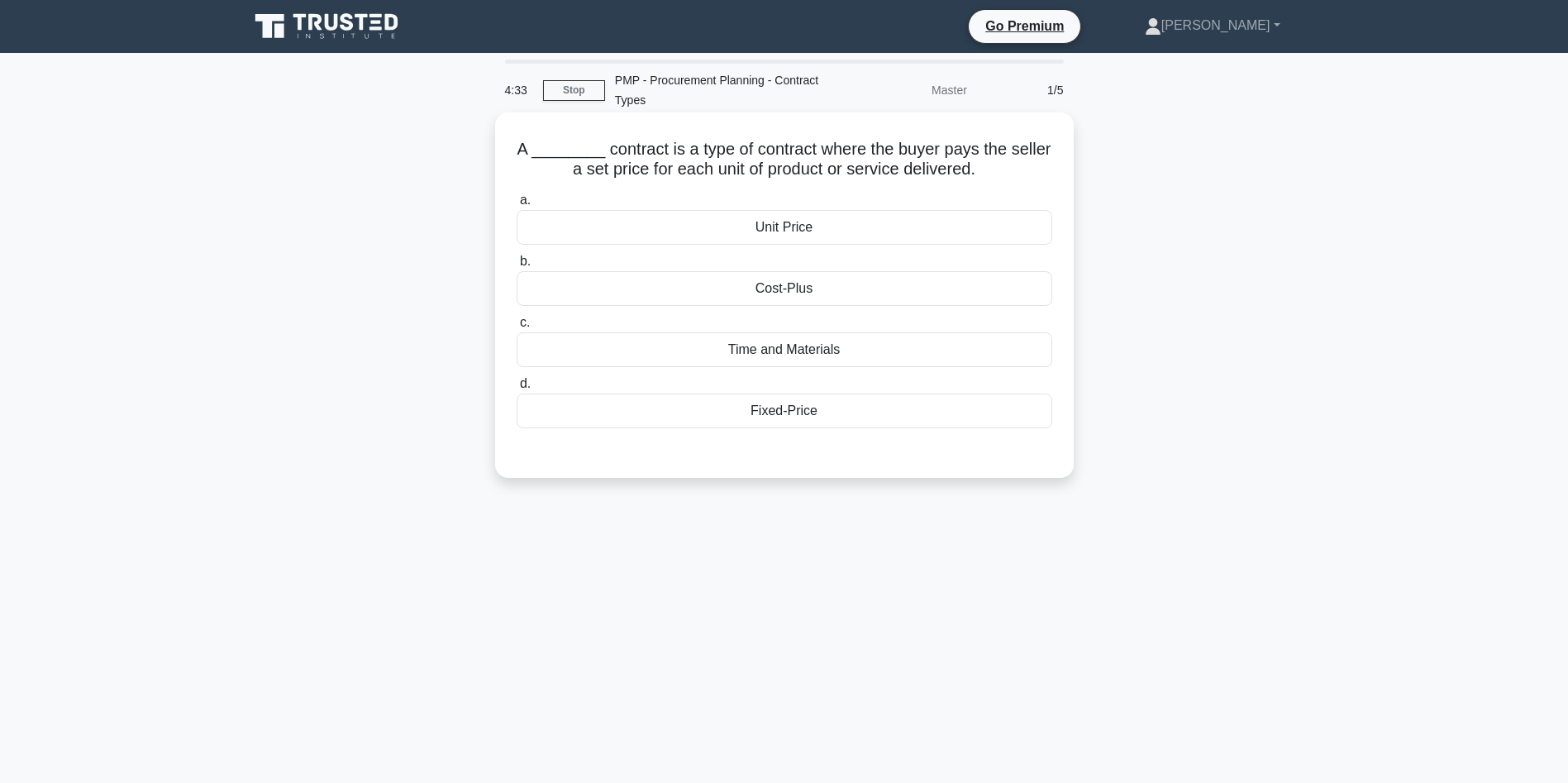
click at [851, 406] on div "Fixed-Price" at bounding box center [784, 411] width 535 height 35
click at [517, 389] on input "d. Fixed-Price" at bounding box center [517, 383] width 0 height 11
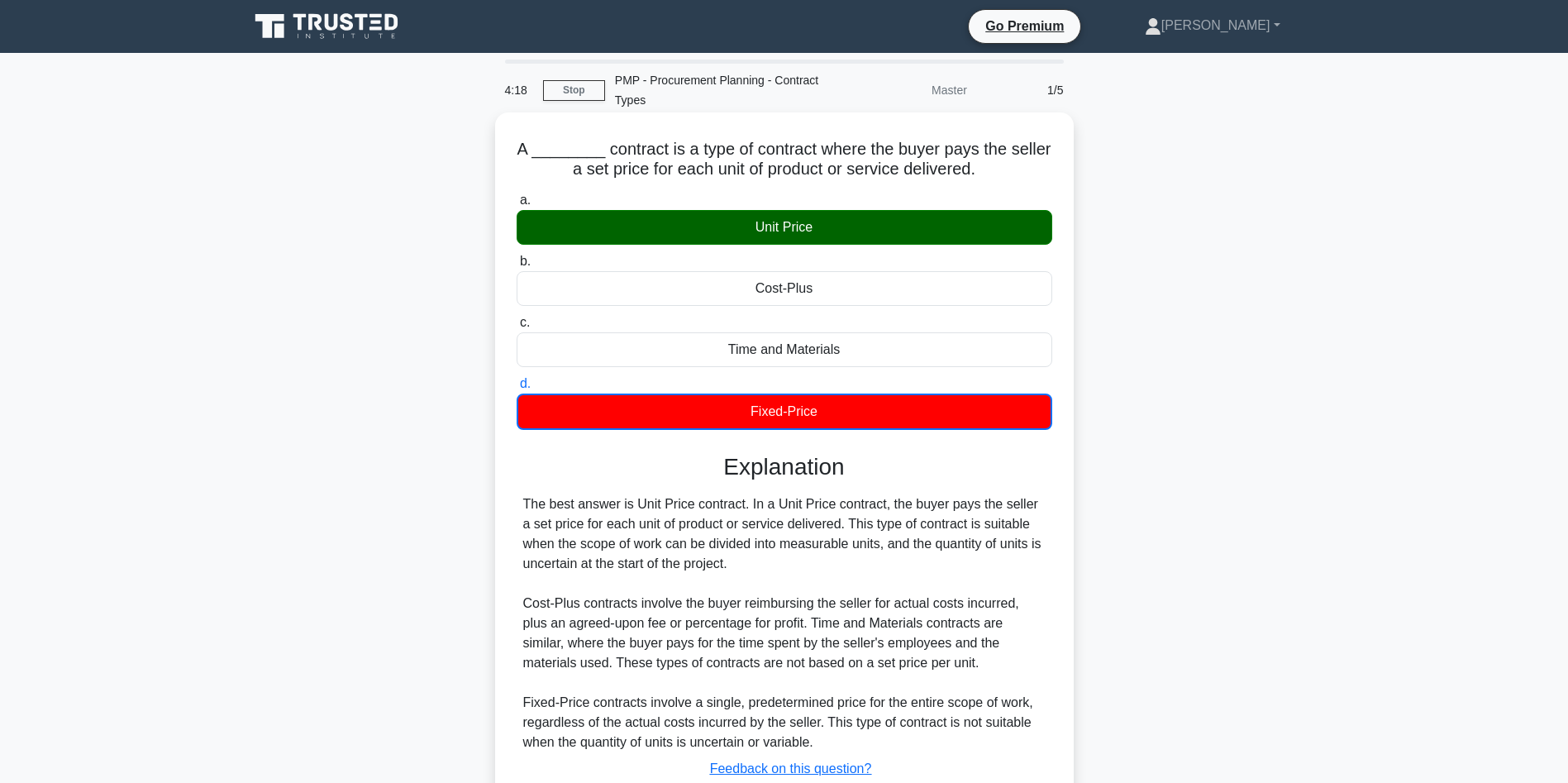
click at [897, 556] on div "The best answer is Unit Price contract. In a Unit Price contract, the buyer pay…" at bounding box center [785, 624] width 523 height 258
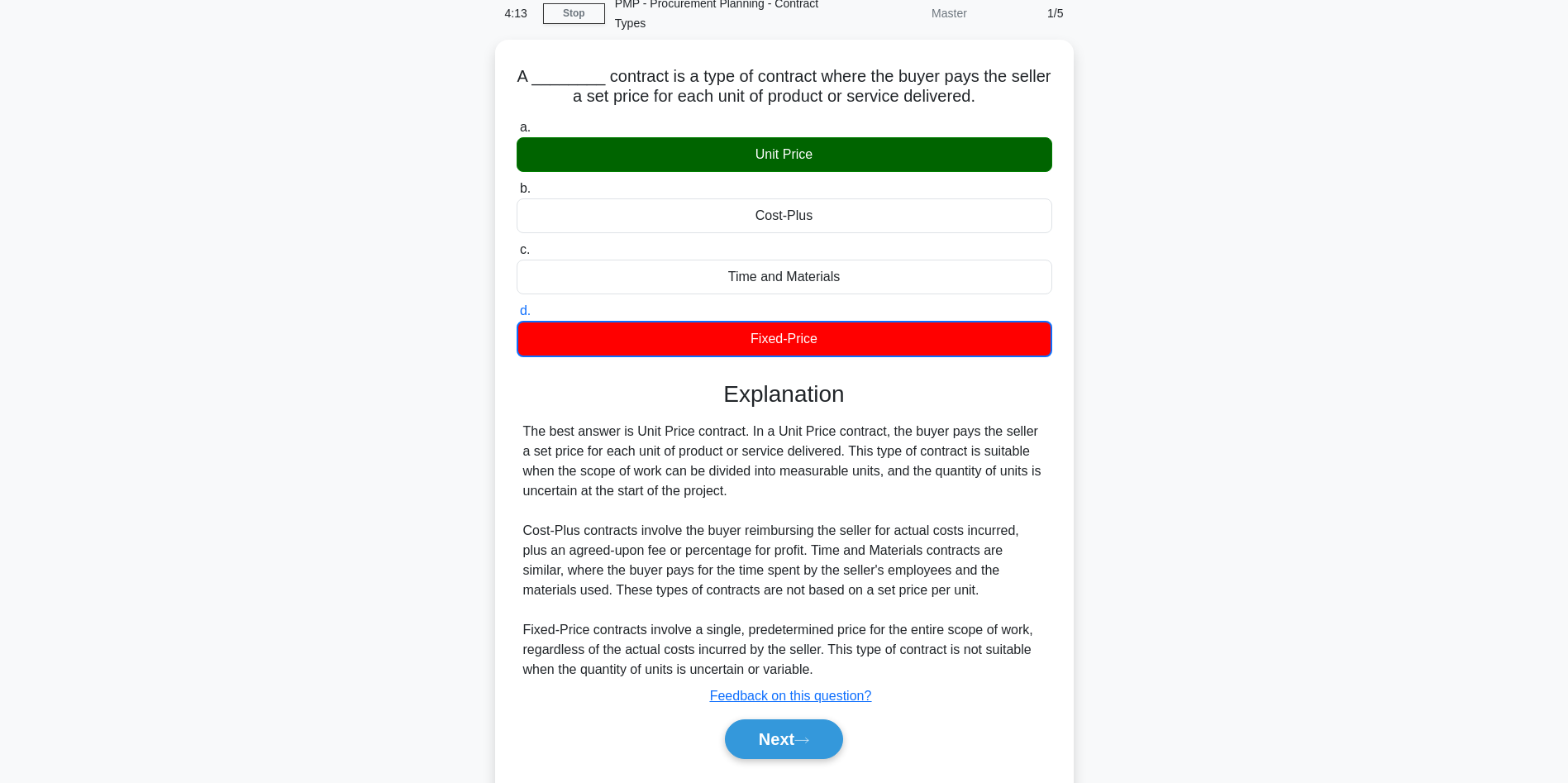
scroll to position [120, 0]
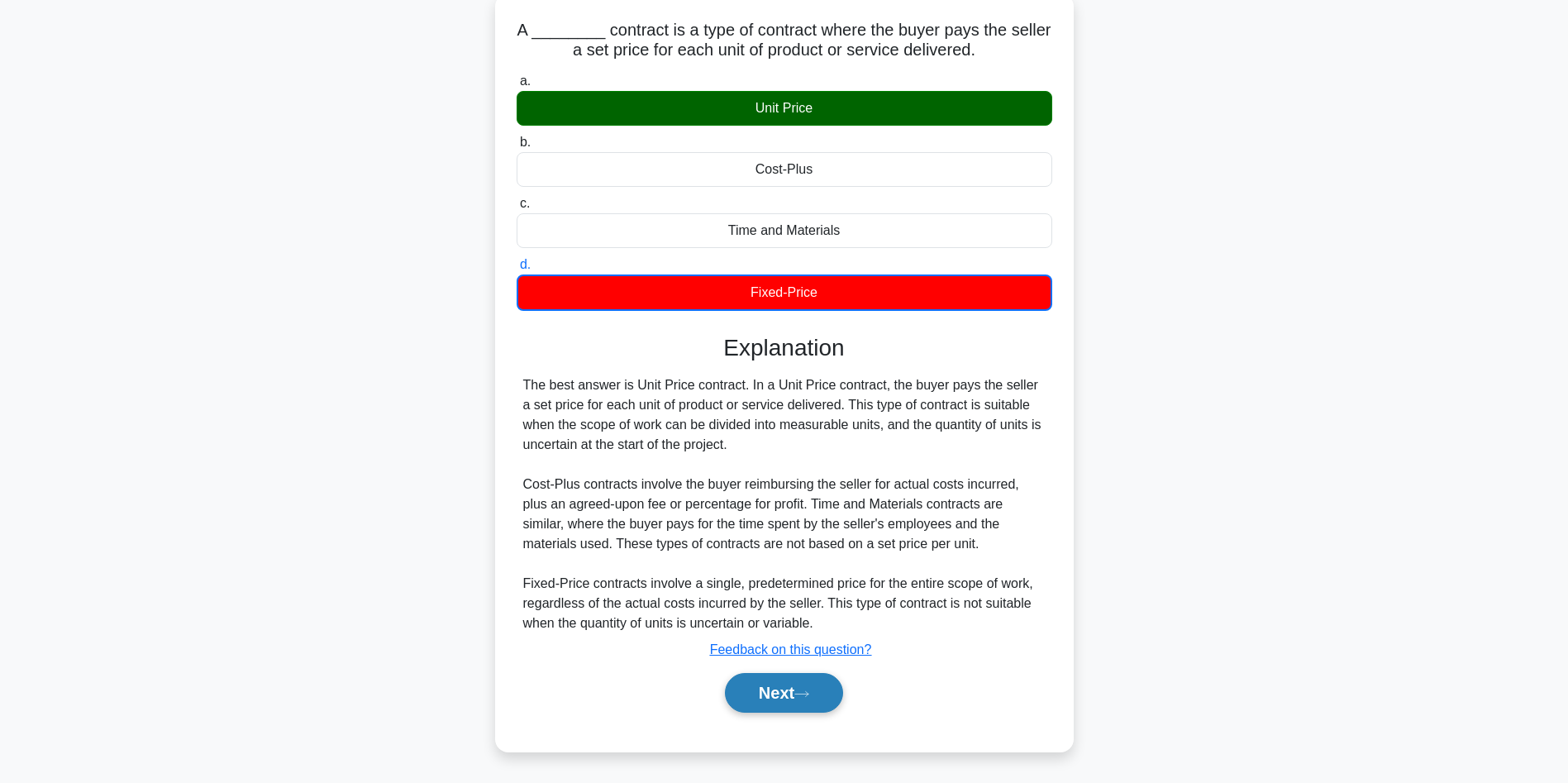
click at [825, 703] on button "Next" at bounding box center [783, 692] width 118 height 40
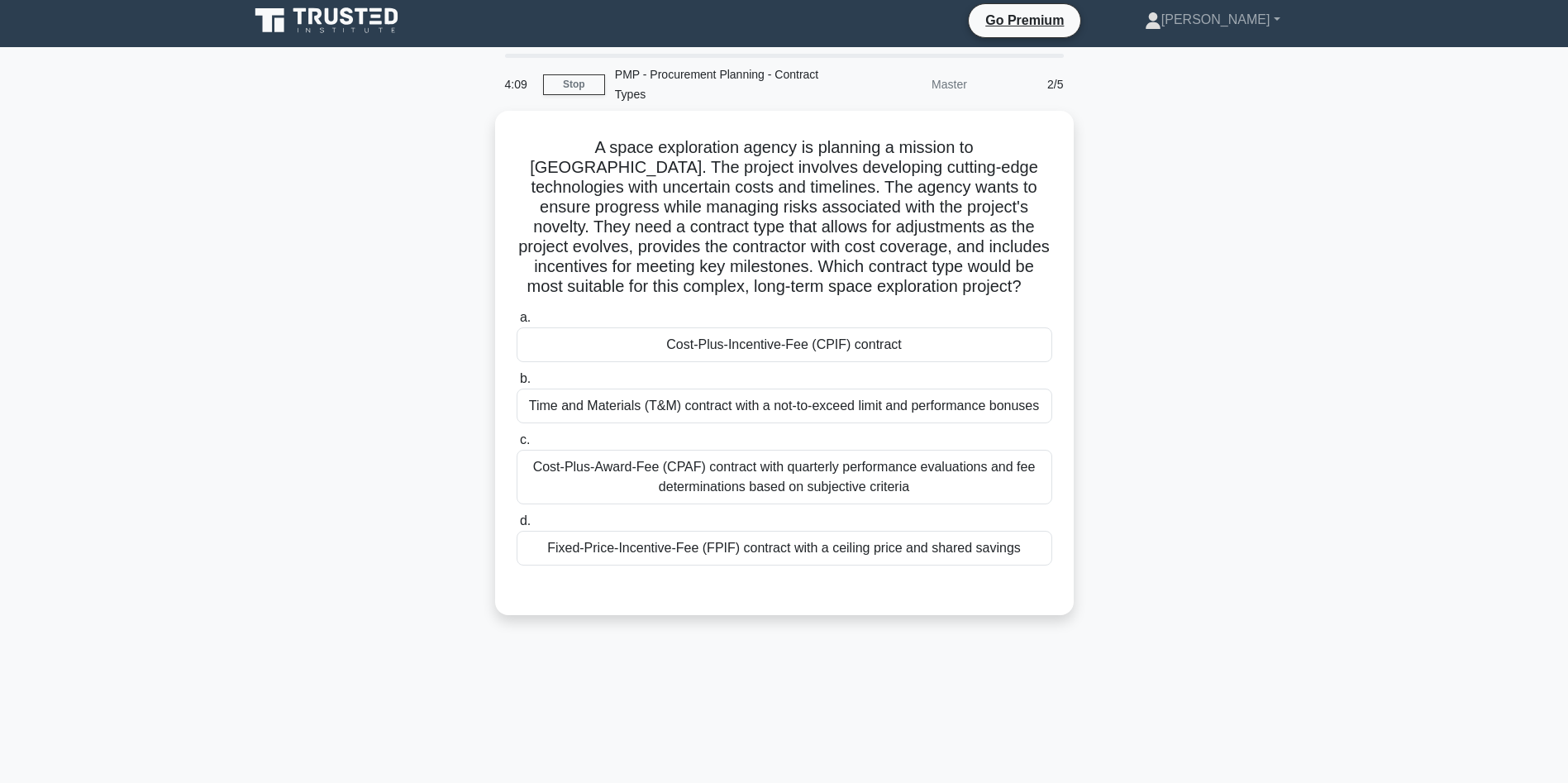
scroll to position [4, 0]
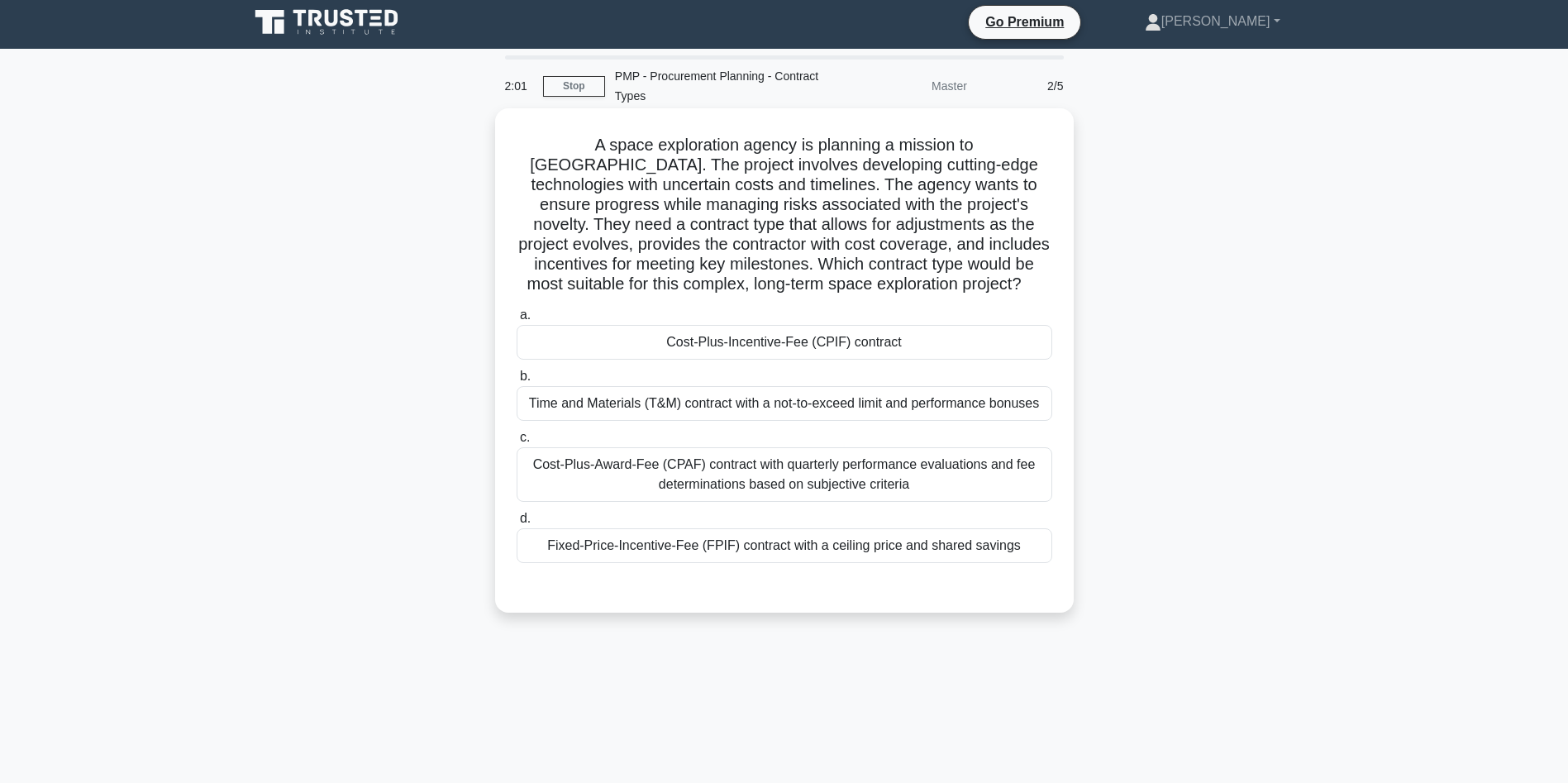
click at [749, 475] on div "Cost-Plus-Award-Fee (CPAF) contract with quarterly performance evaluations and …" at bounding box center [784, 474] width 535 height 54
click at [517, 443] on input "c. Cost-Plus-Award-Fee (CPAF) contract with quarterly performance evaluations a…" at bounding box center [517, 438] width 0 height 11
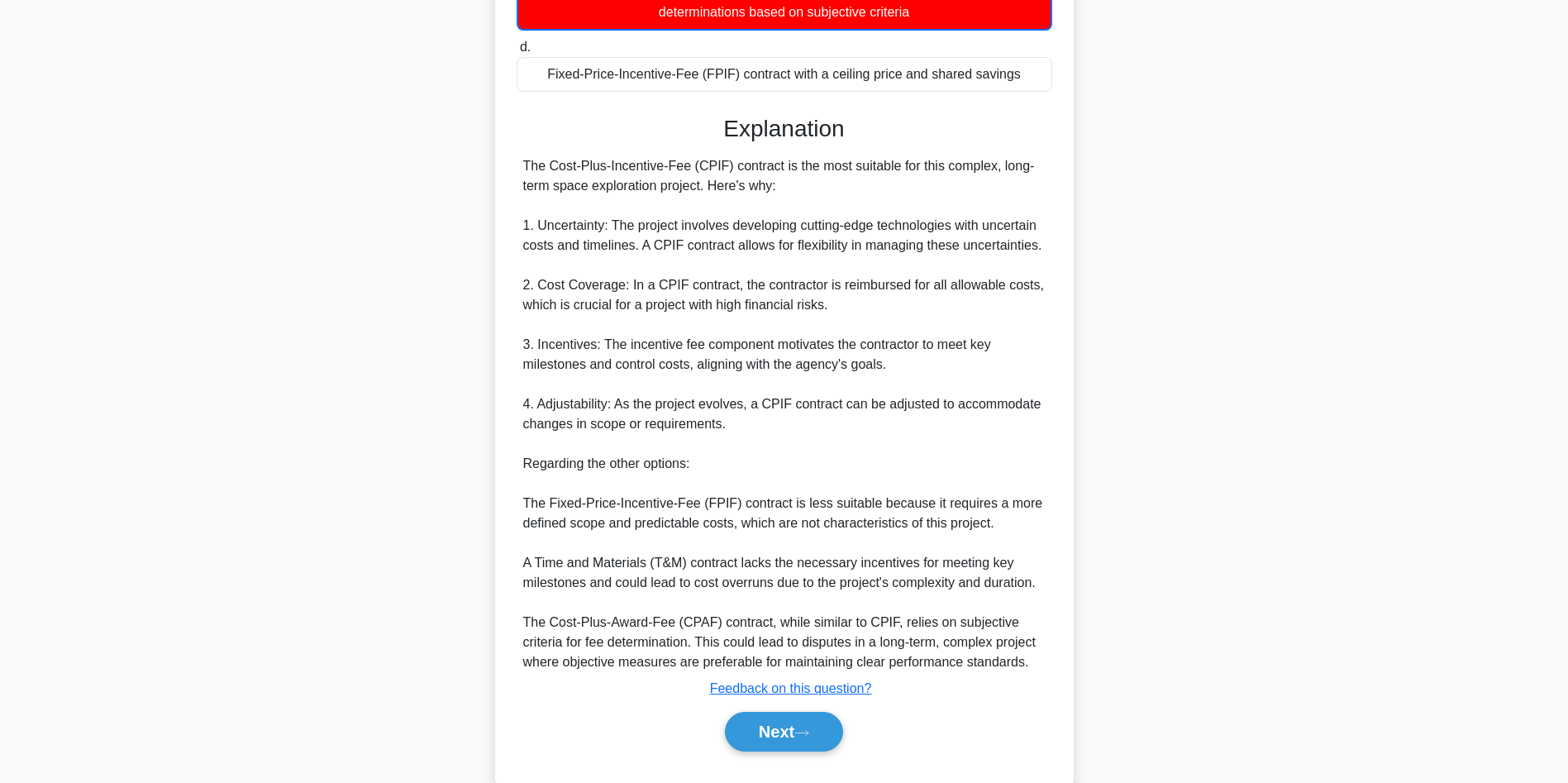
scroll to position [517, 0]
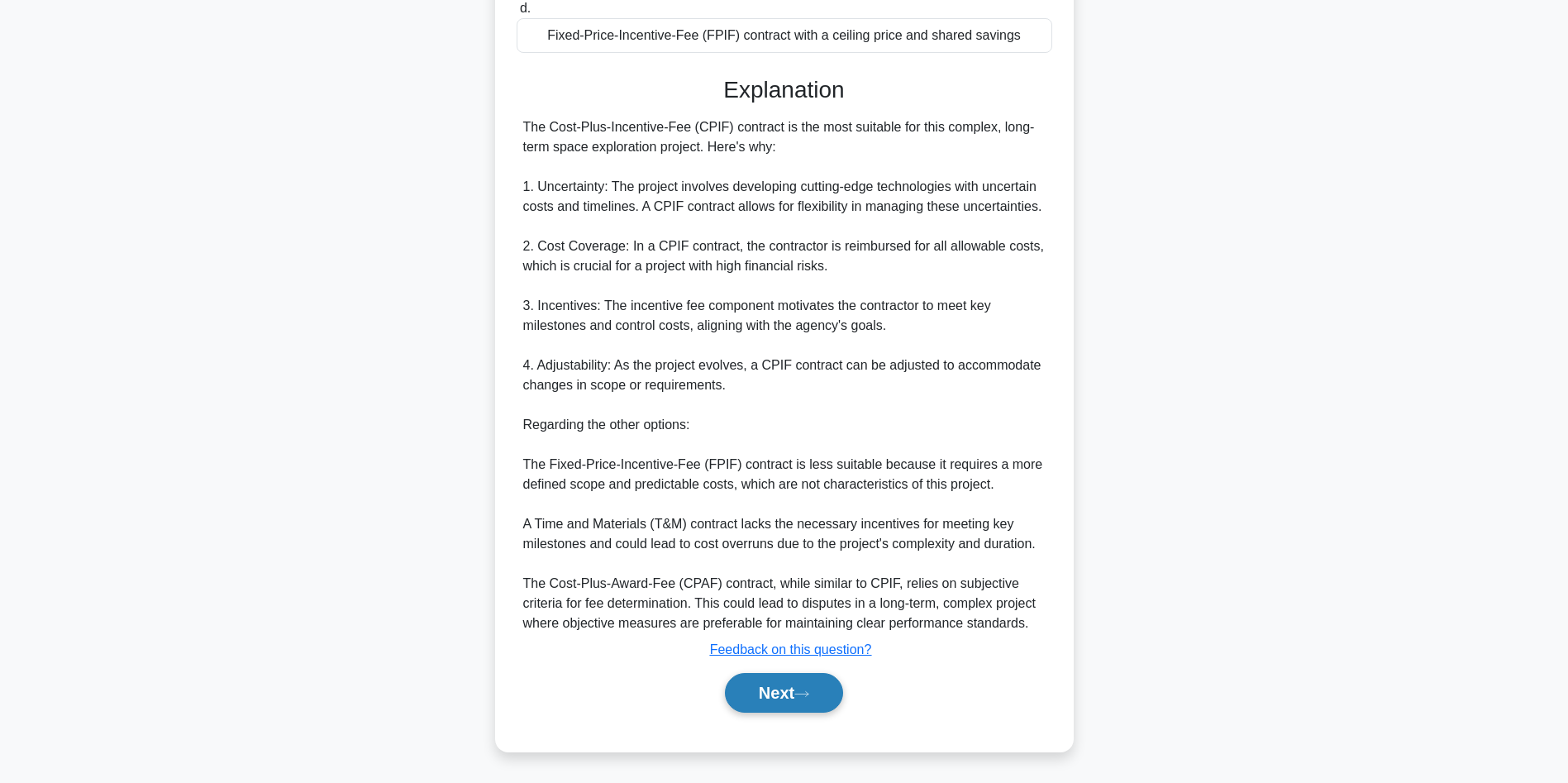
click at [780, 698] on button "Next" at bounding box center [783, 692] width 118 height 40
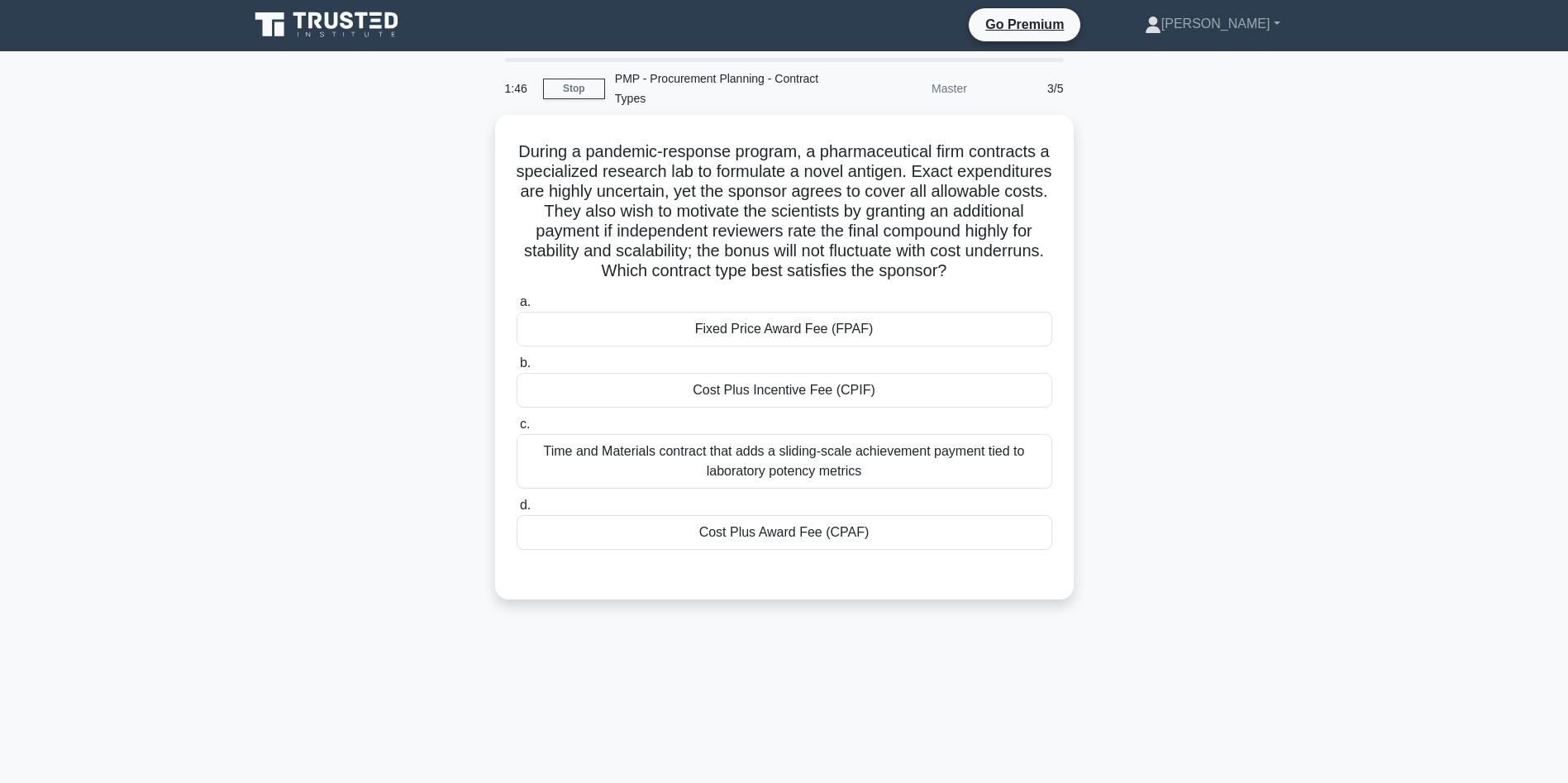
scroll to position [0, 0]
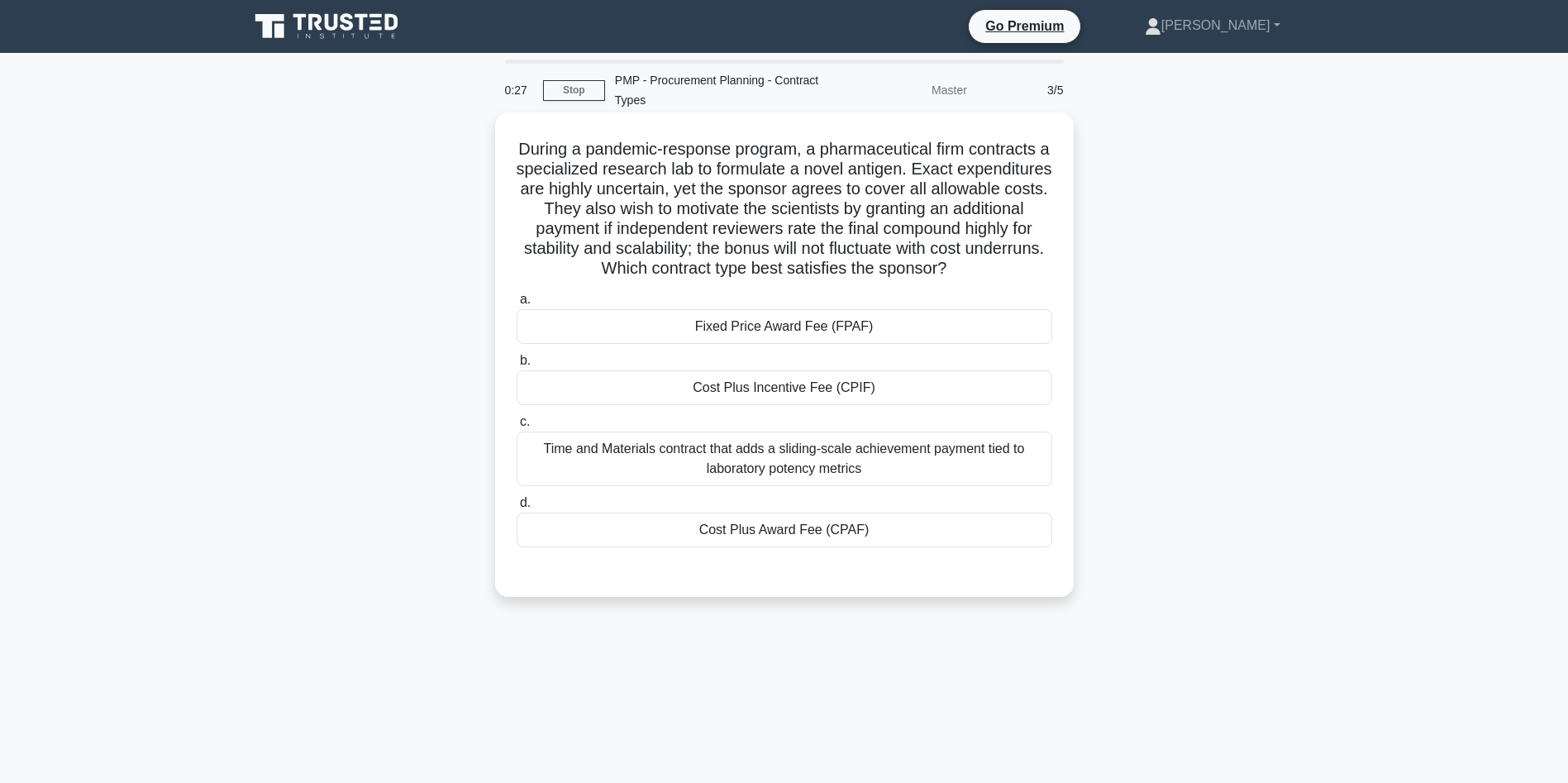
click at [812, 533] on div "Cost Plus Award Fee (CPAF)" at bounding box center [784, 529] width 535 height 35
click at [517, 508] on input "d. Cost Plus Award Fee (CPAF)" at bounding box center [517, 503] width 0 height 11
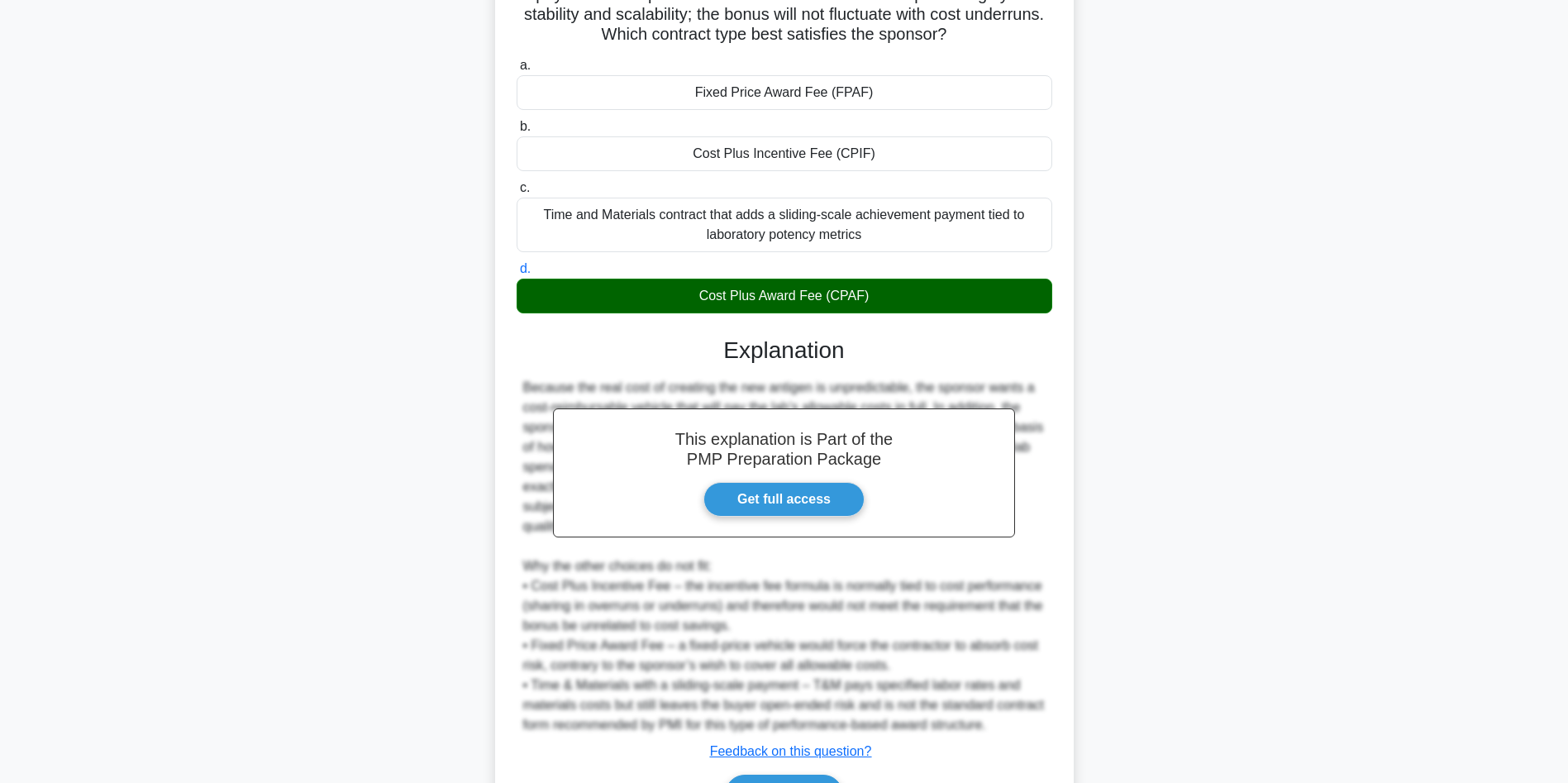
scroll to position [337, 0]
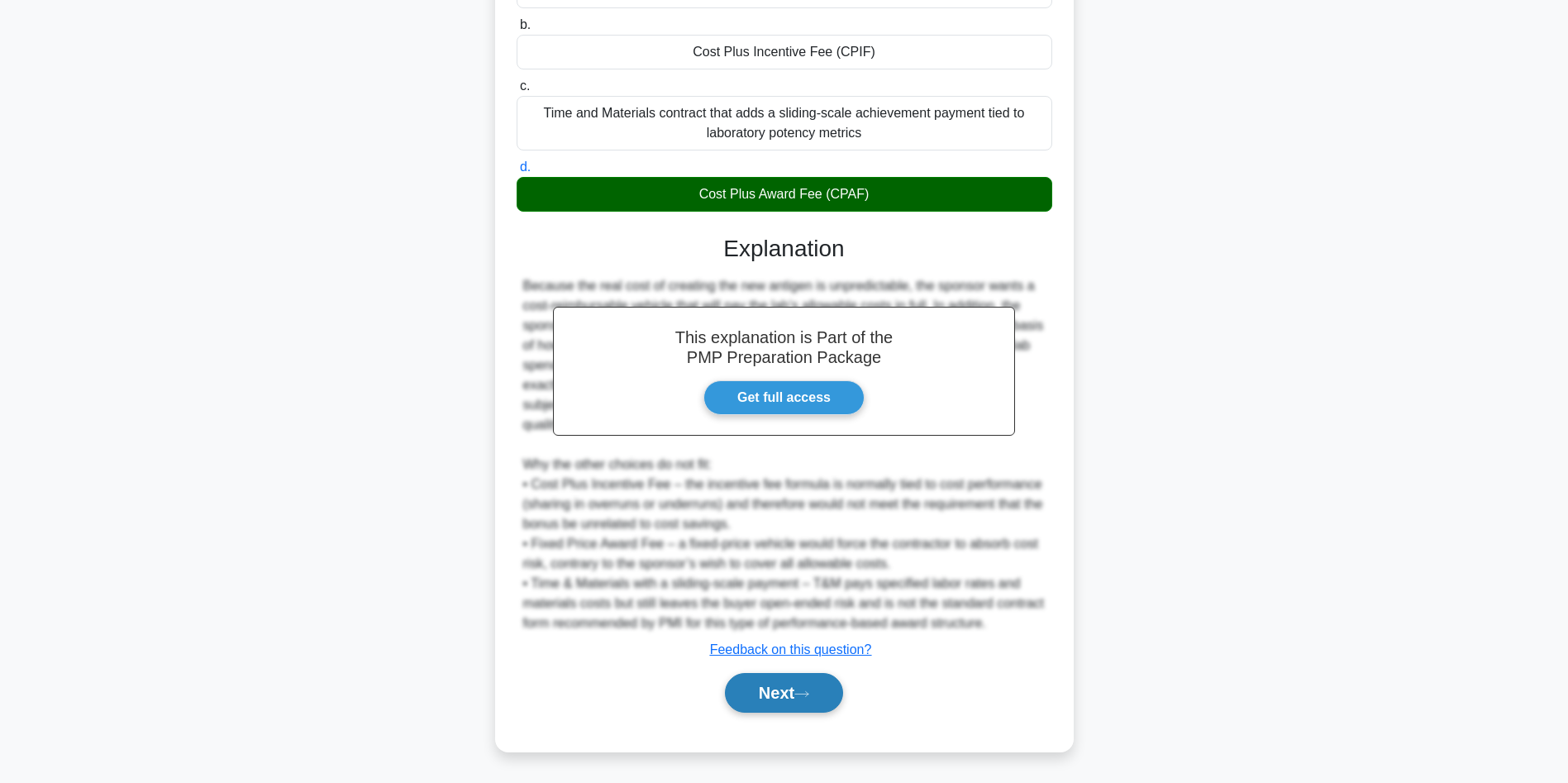
click at [839, 687] on button "Next" at bounding box center [783, 692] width 118 height 40
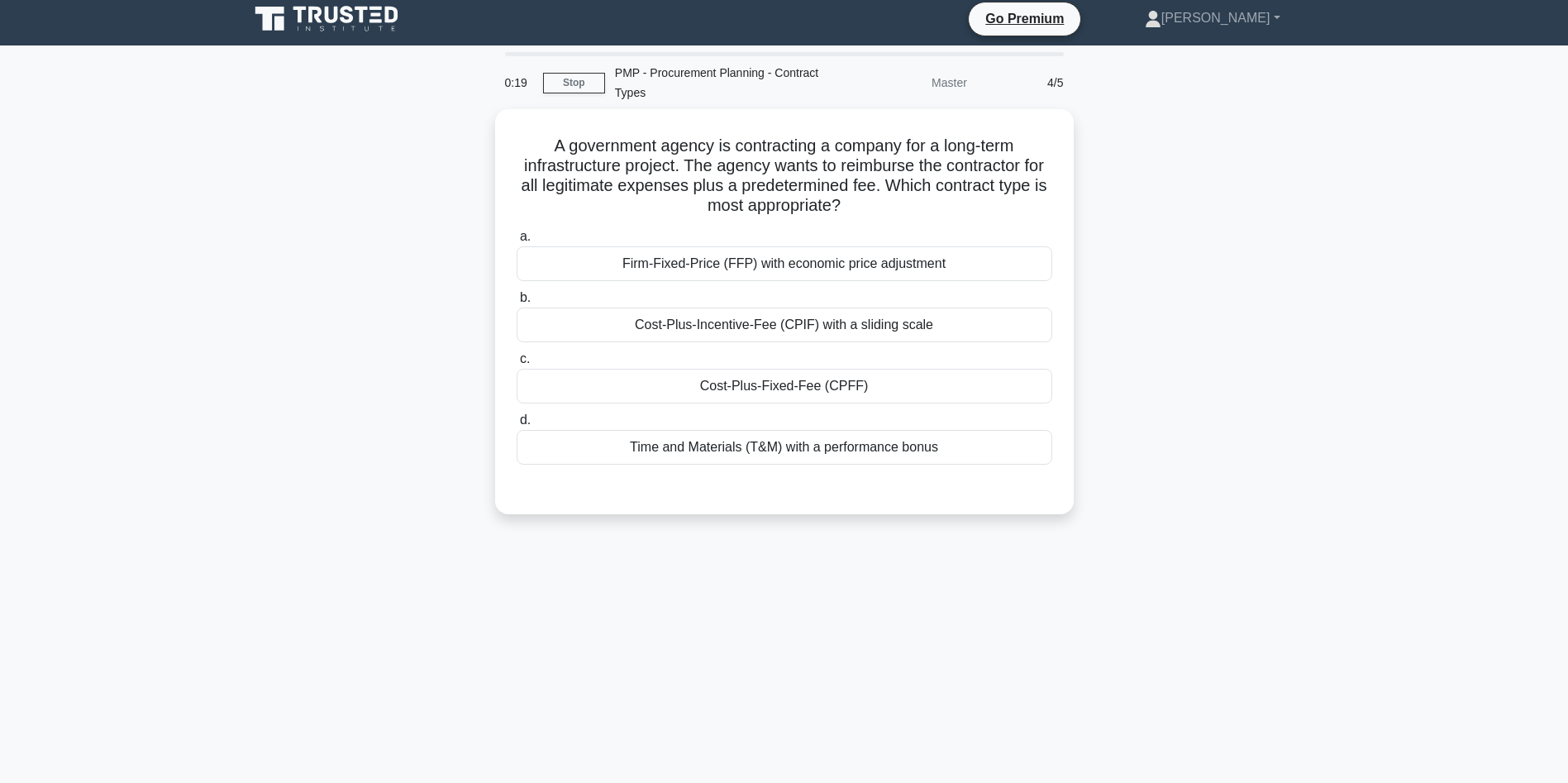
scroll to position [3, 0]
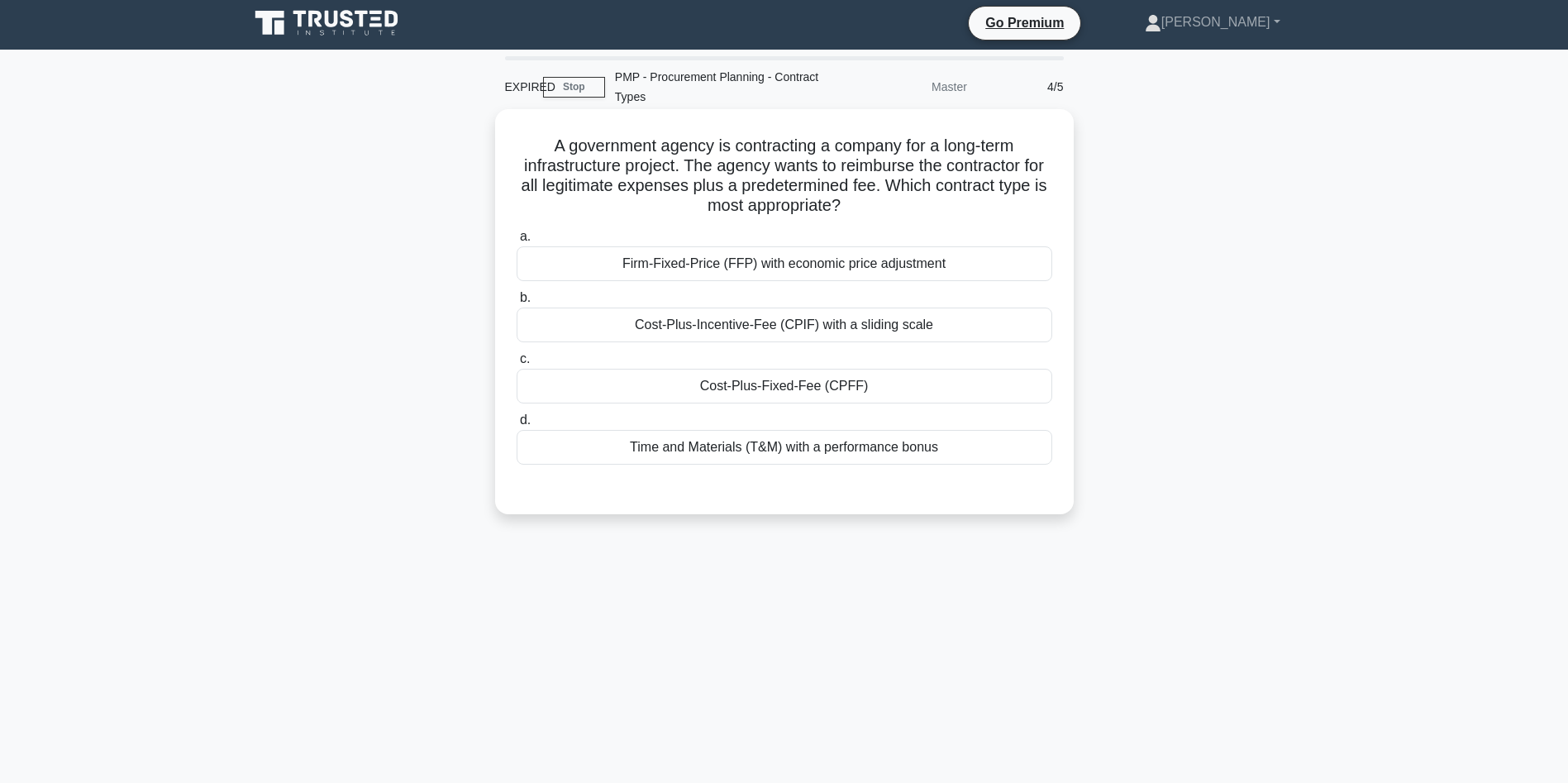
click at [899, 456] on div "Time and Materials (T&M) with a performance bonus" at bounding box center [784, 447] width 535 height 35
click at [517, 426] on input "d. Time and Materials (T&M) with a performance bonus" at bounding box center [517, 420] width 0 height 11
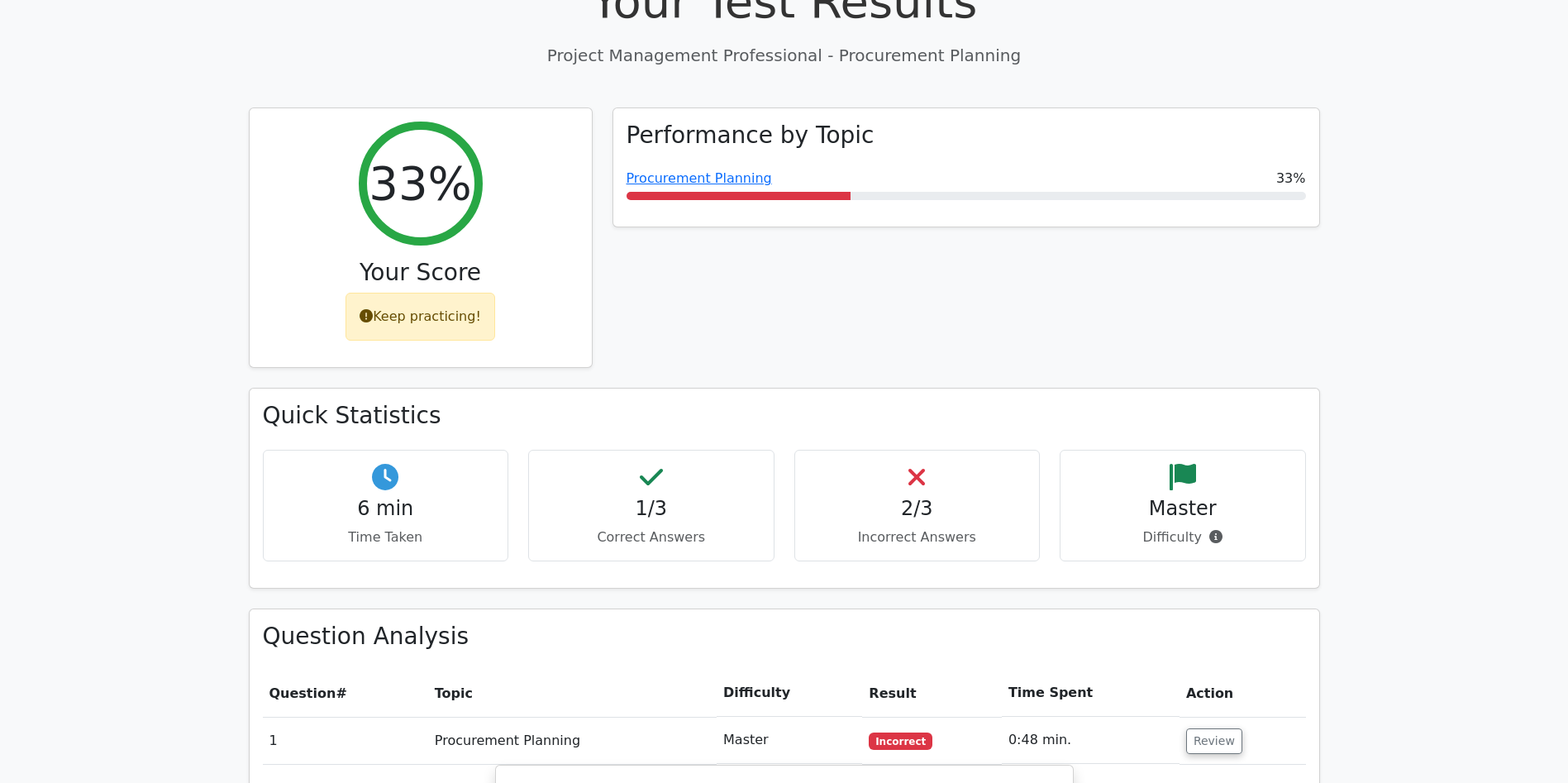
scroll to position [682, 0]
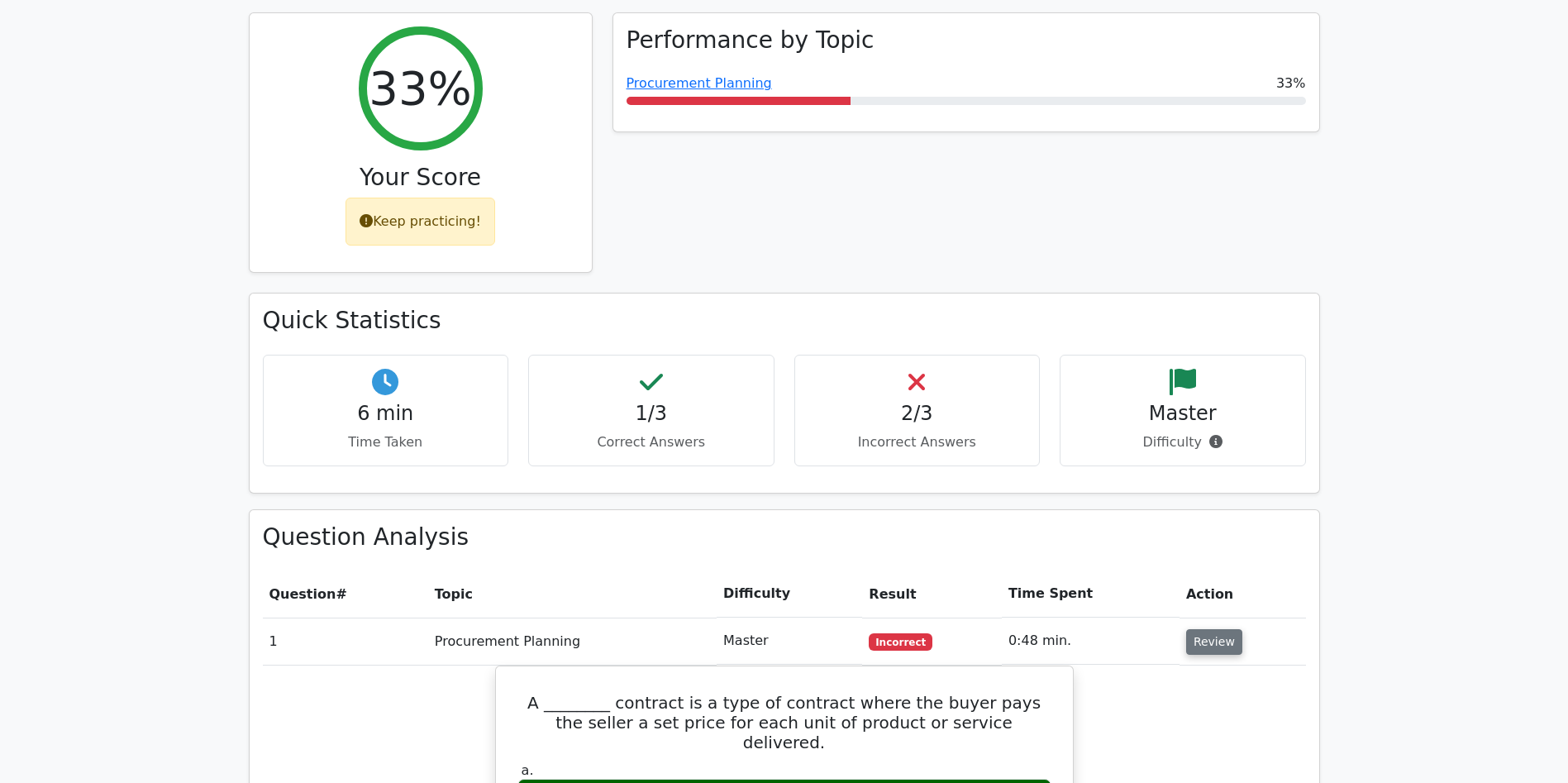
click at [1206, 629] on button "Review" at bounding box center [1214, 641] width 56 height 25
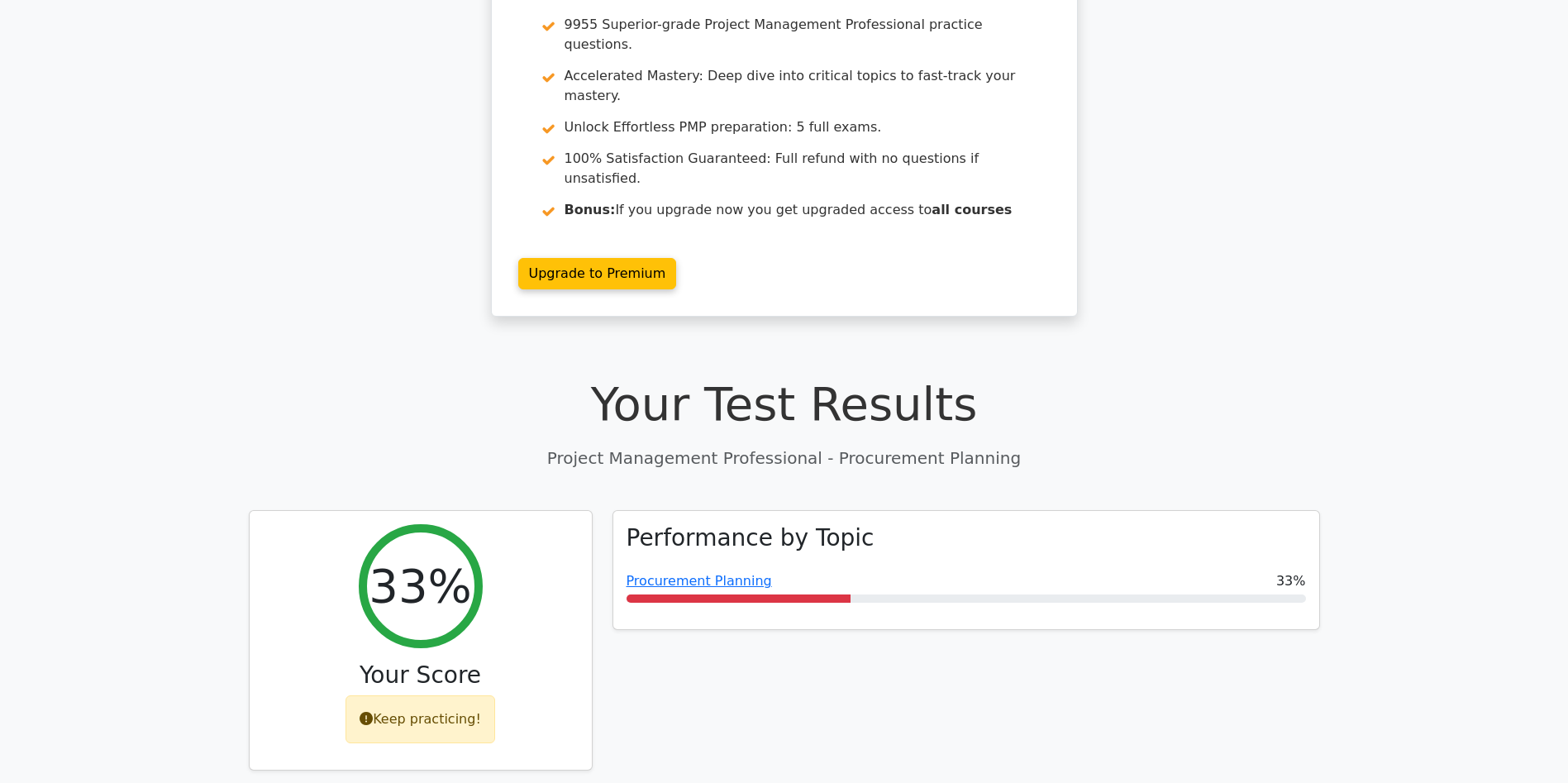
scroll to position [0, 0]
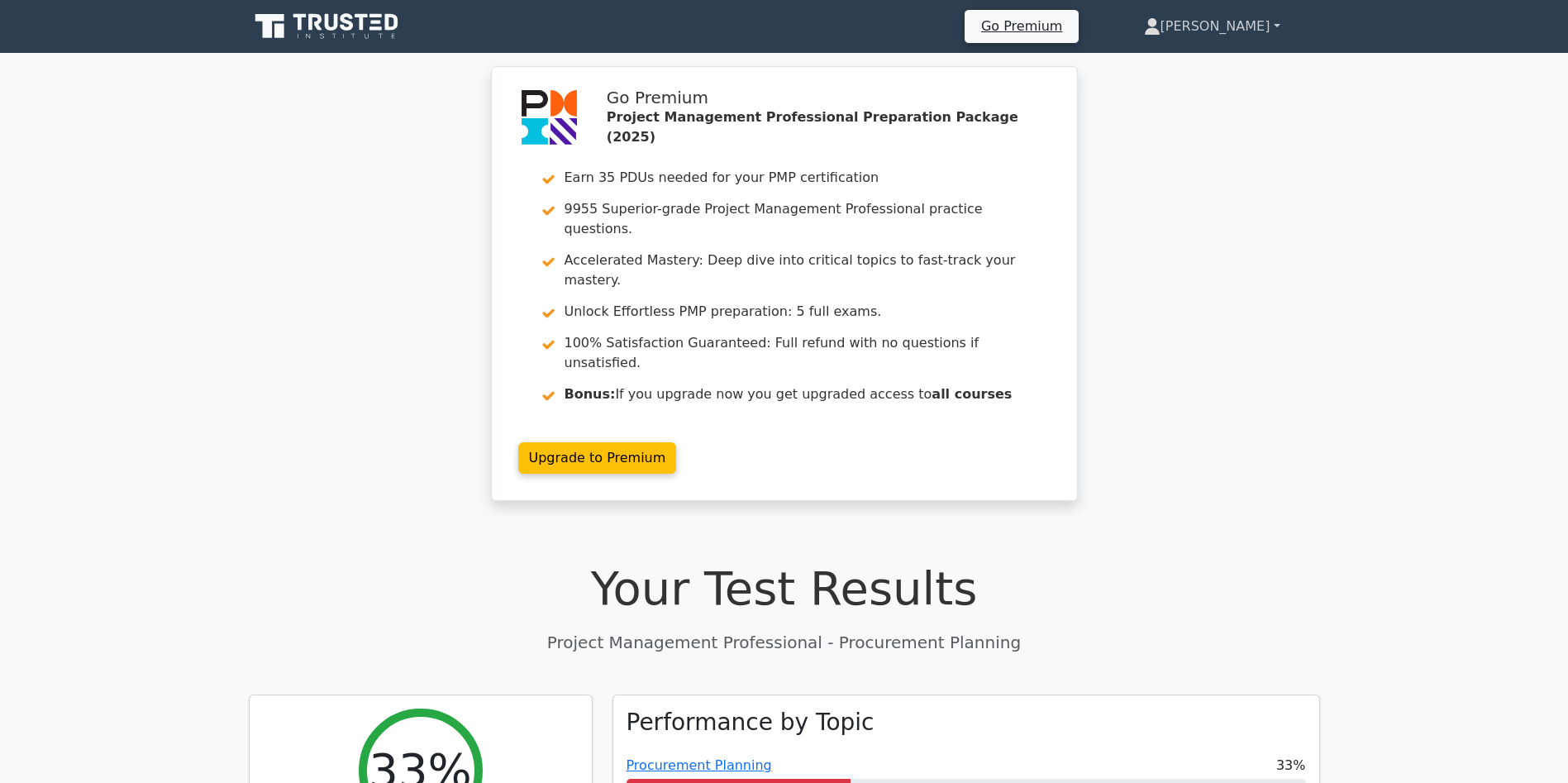
click at [1254, 29] on link "[PERSON_NAME]" at bounding box center [1212, 26] width 216 height 33
click at [1221, 62] on link "Profile" at bounding box center [1171, 64] width 131 height 26
